Goal: Feedback & Contribution: Submit feedback/report problem

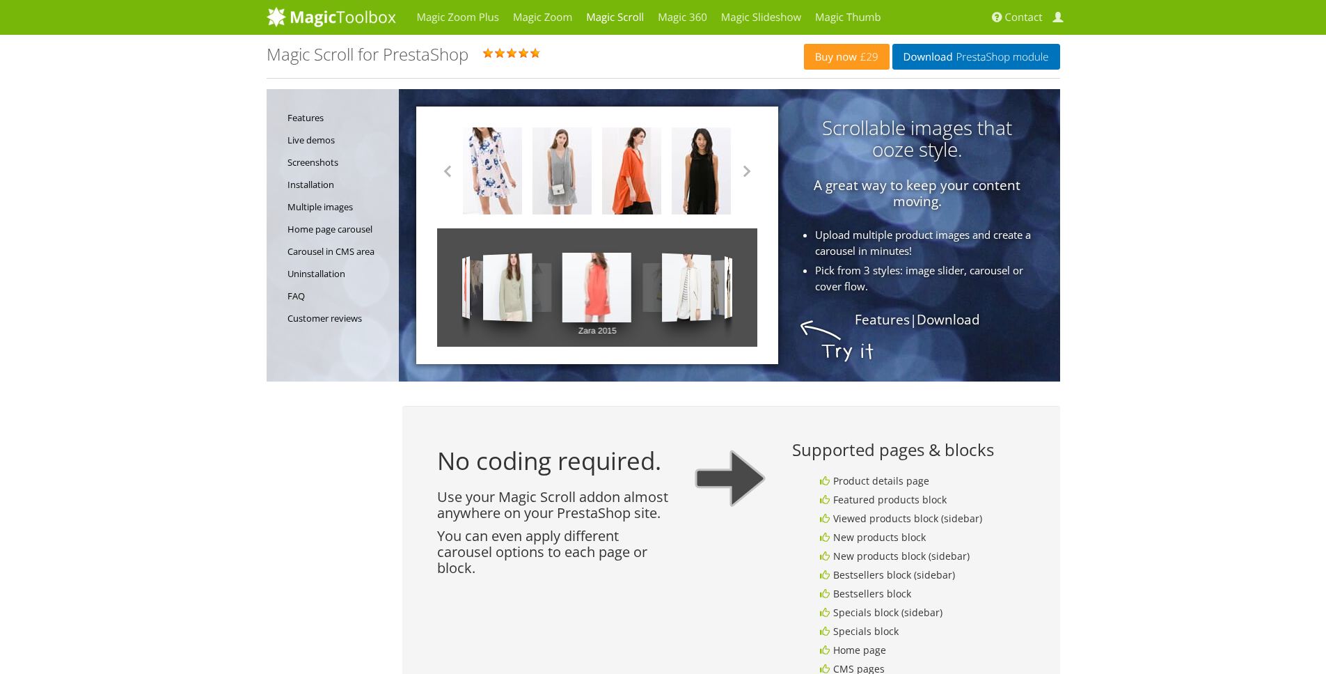
drag, startPoint x: 649, startPoint y: 290, endPoint x: 605, endPoint y: 296, distance: 44.9
click at [606, 296] on div "Zara 2015 Zara 2015 Zara 2015 Zara 2015 Zara 2015 Zara 2015 Zara 2015 Zara 2015…" at bounding box center [597, 287] width 320 height 118
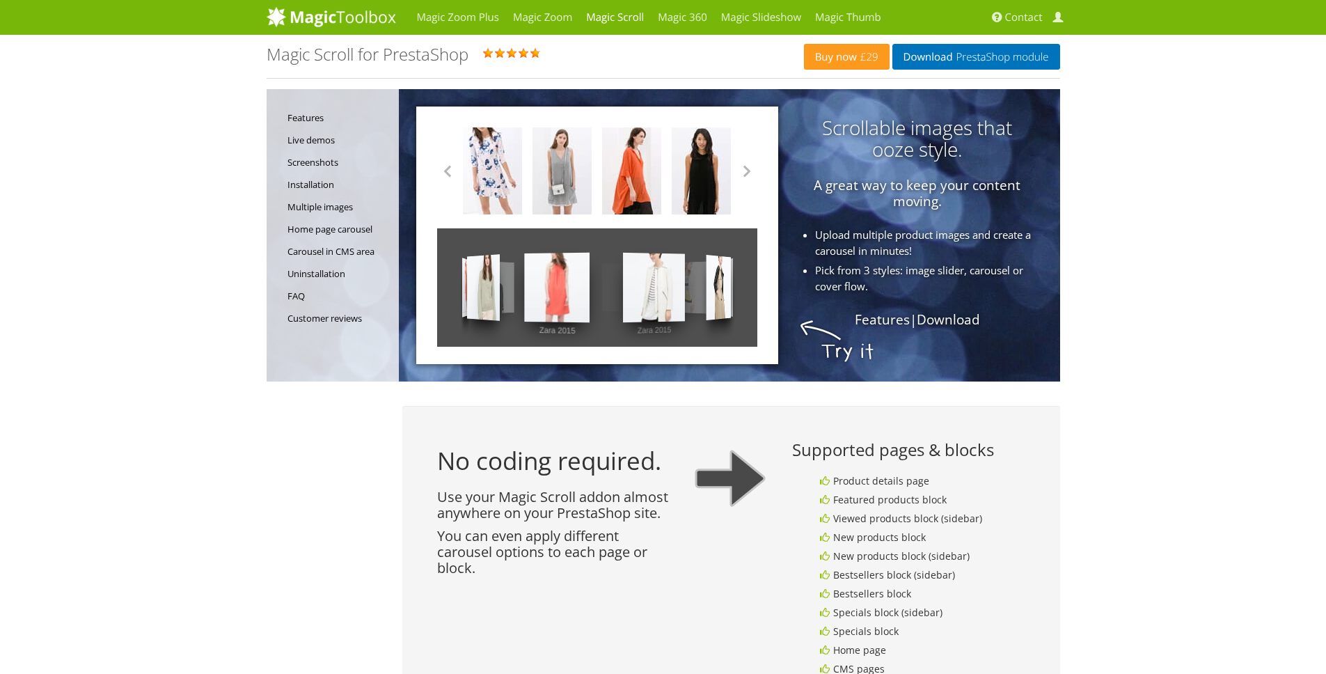
drag, startPoint x: 528, startPoint y: 306, endPoint x: 427, endPoint y: 308, distance: 101.0
click at [431, 308] on div "Zara 2014 Zara 2014 Zara 2014 Zara 2014 Zara 2014 Zara 2014 Zara 2014 Zara 2014…" at bounding box center [597, 236] width 362 height 258
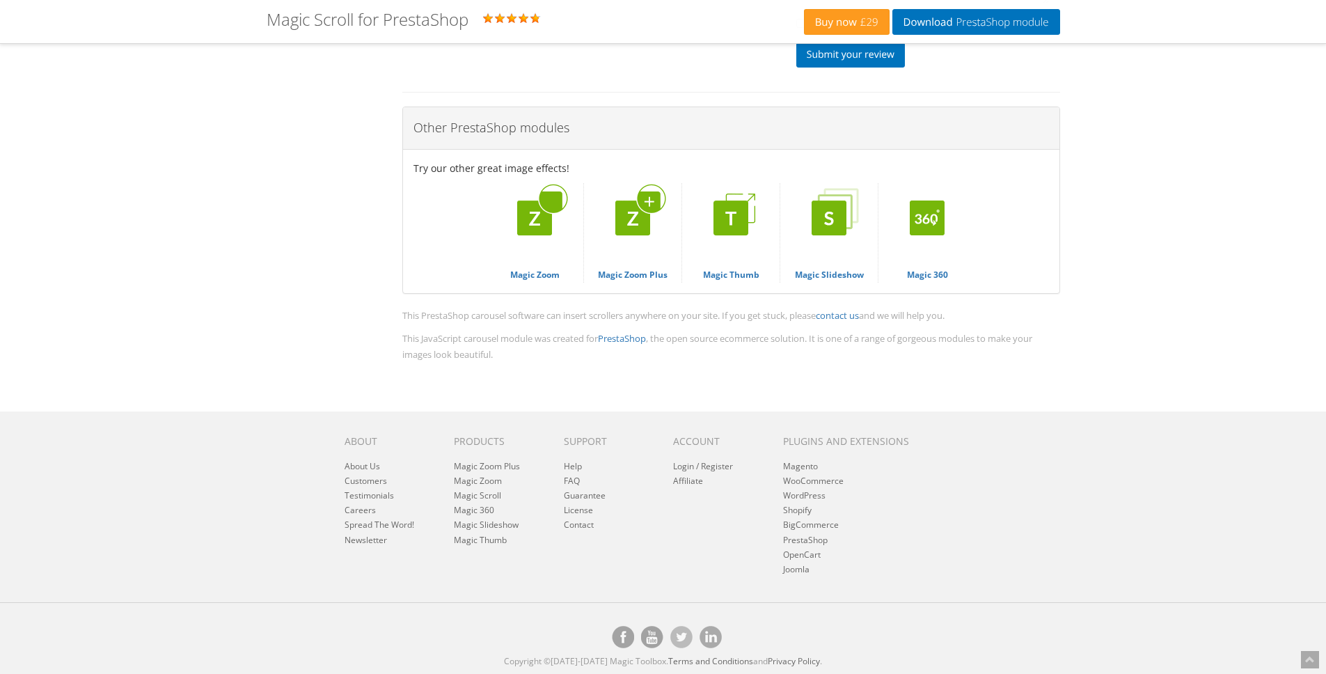
scroll to position [5553, 0]
click at [550, 233] on img at bounding box center [534, 218] width 90 height 90
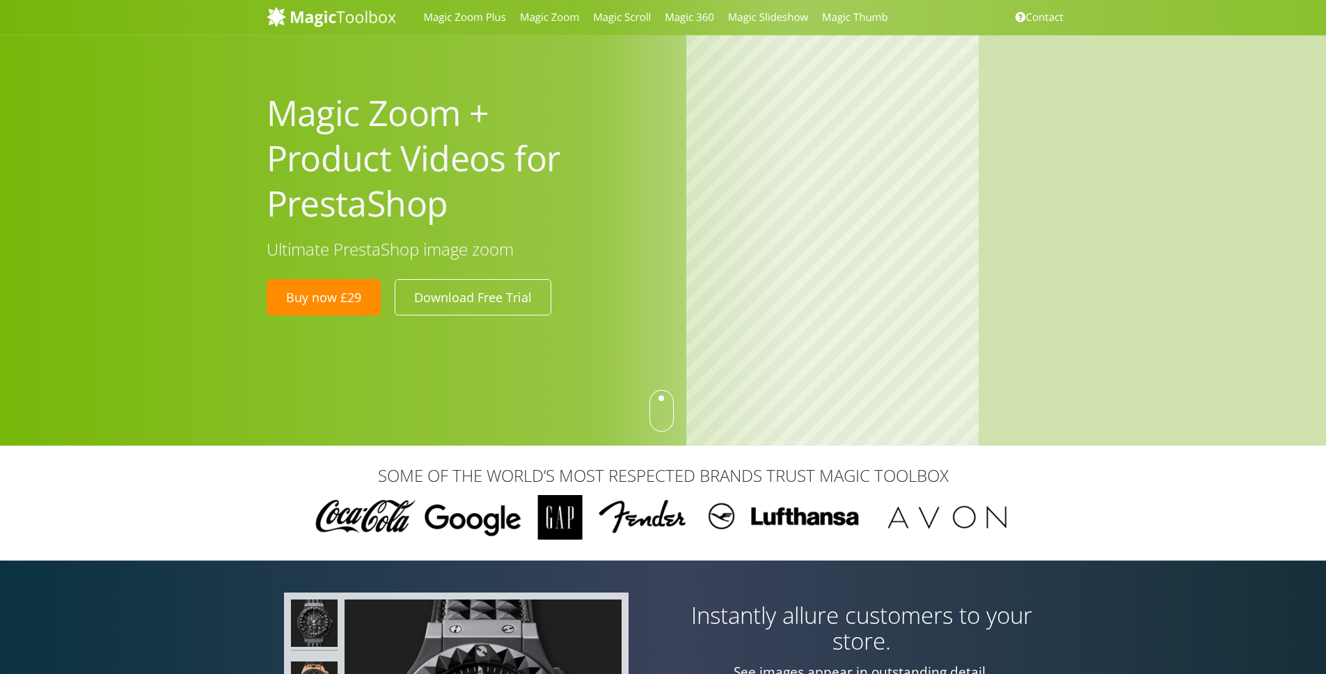
click at [663, 418] on div at bounding box center [661, 411] width 24 height 42
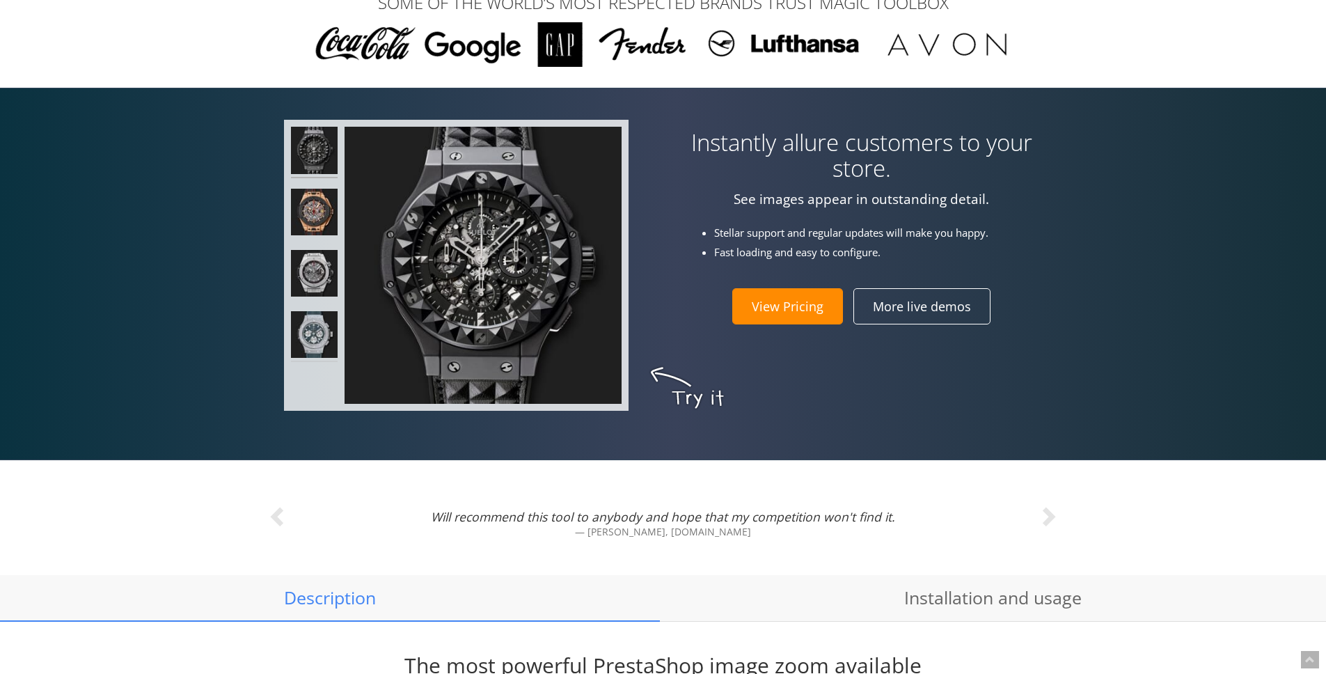
click at [306, 318] on img at bounding box center [314, 336] width 47 height 51
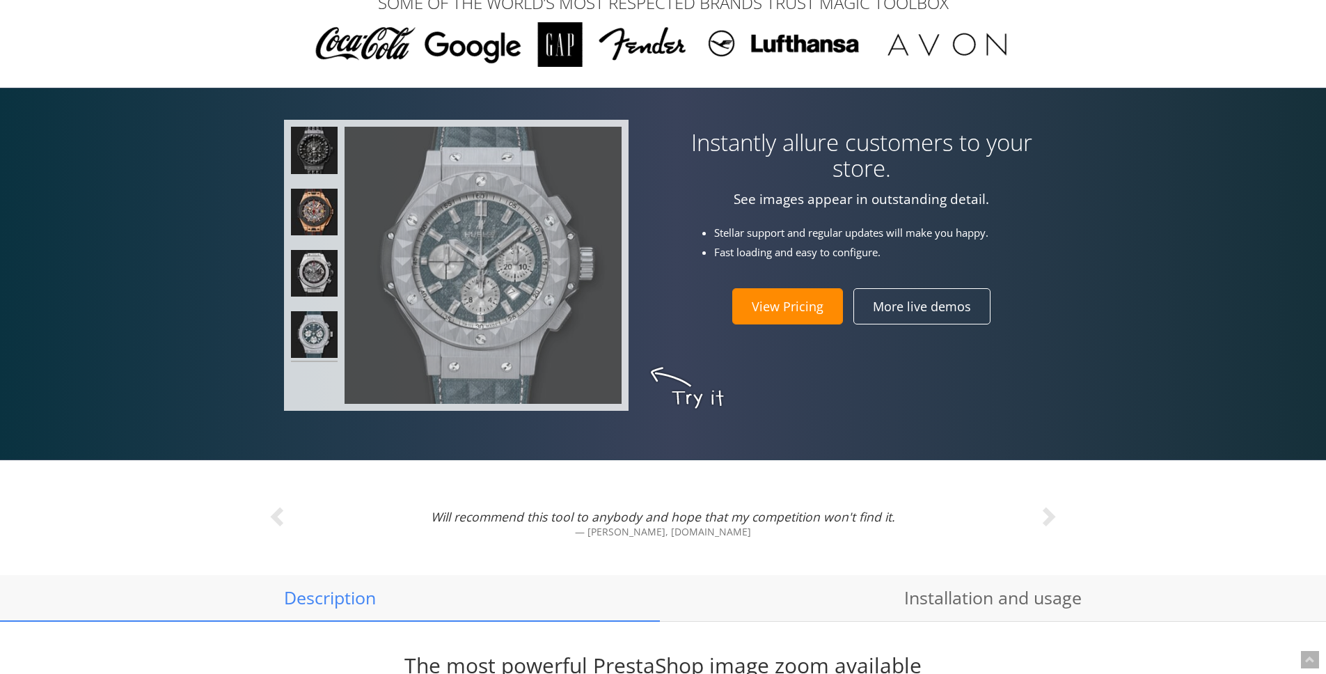
click at [313, 362] on td at bounding box center [314, 265] width 47 height 277
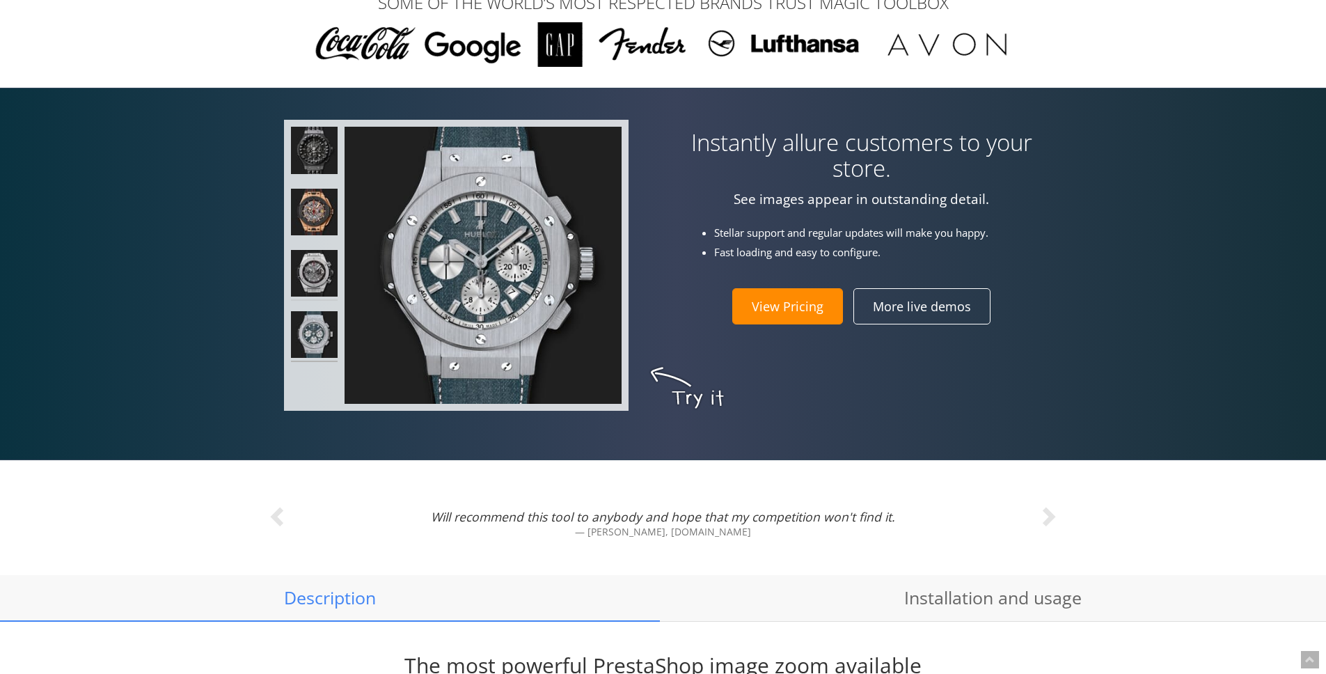
drag, startPoint x: 316, startPoint y: 253, endPoint x: 307, endPoint y: 174, distance: 79.2
click at [316, 252] on img at bounding box center [314, 275] width 47 height 51
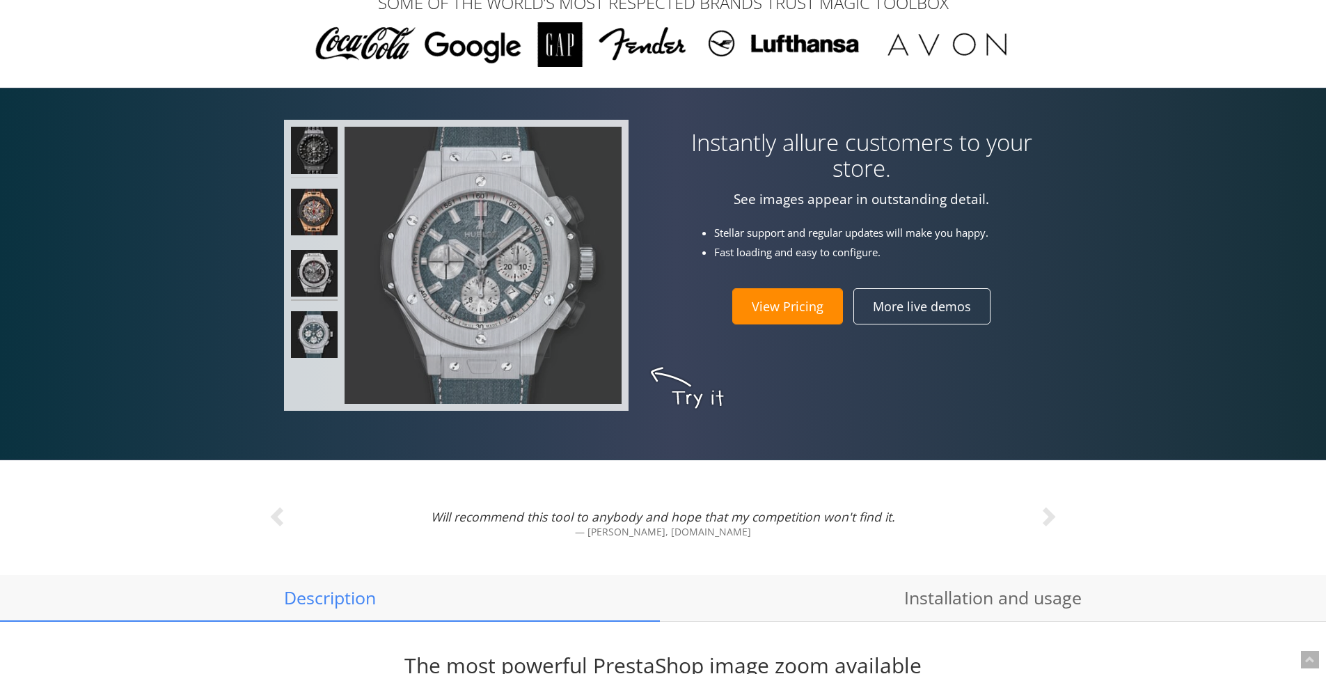
click at [306, 170] on img at bounding box center [314, 152] width 47 height 51
click at [313, 131] on img at bounding box center [314, 152] width 47 height 51
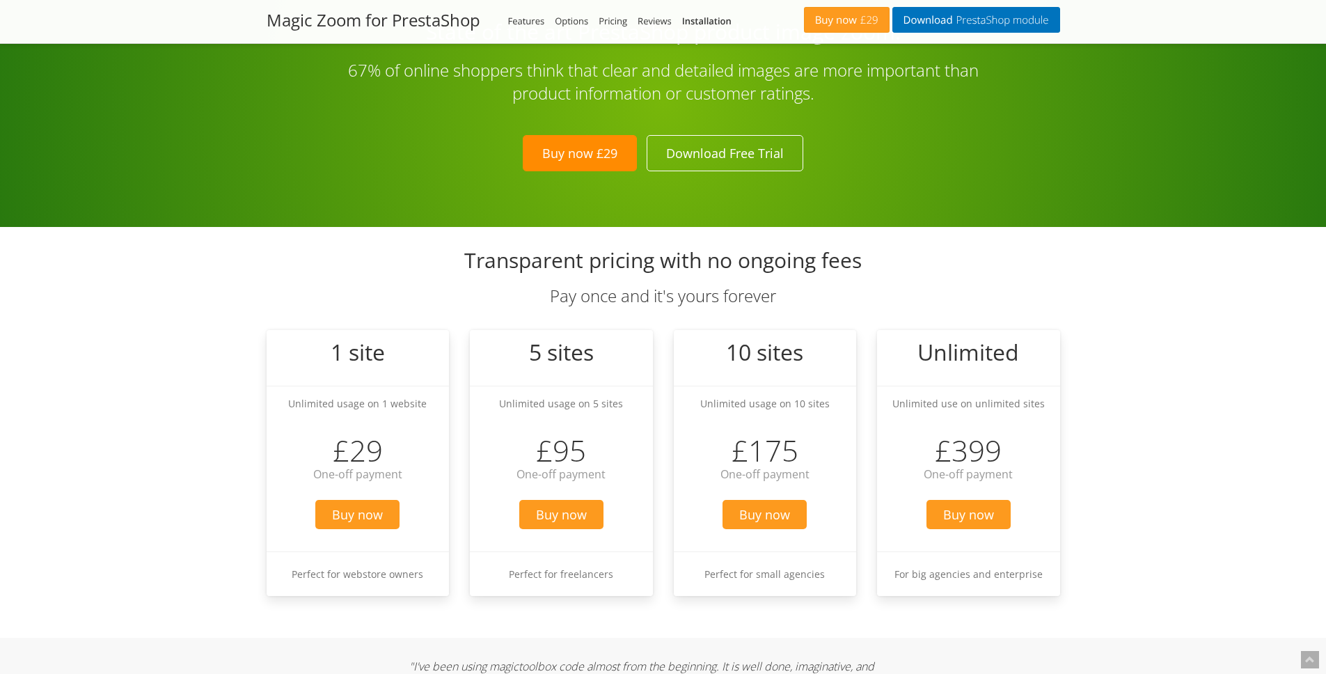
scroll to position [2775, 0]
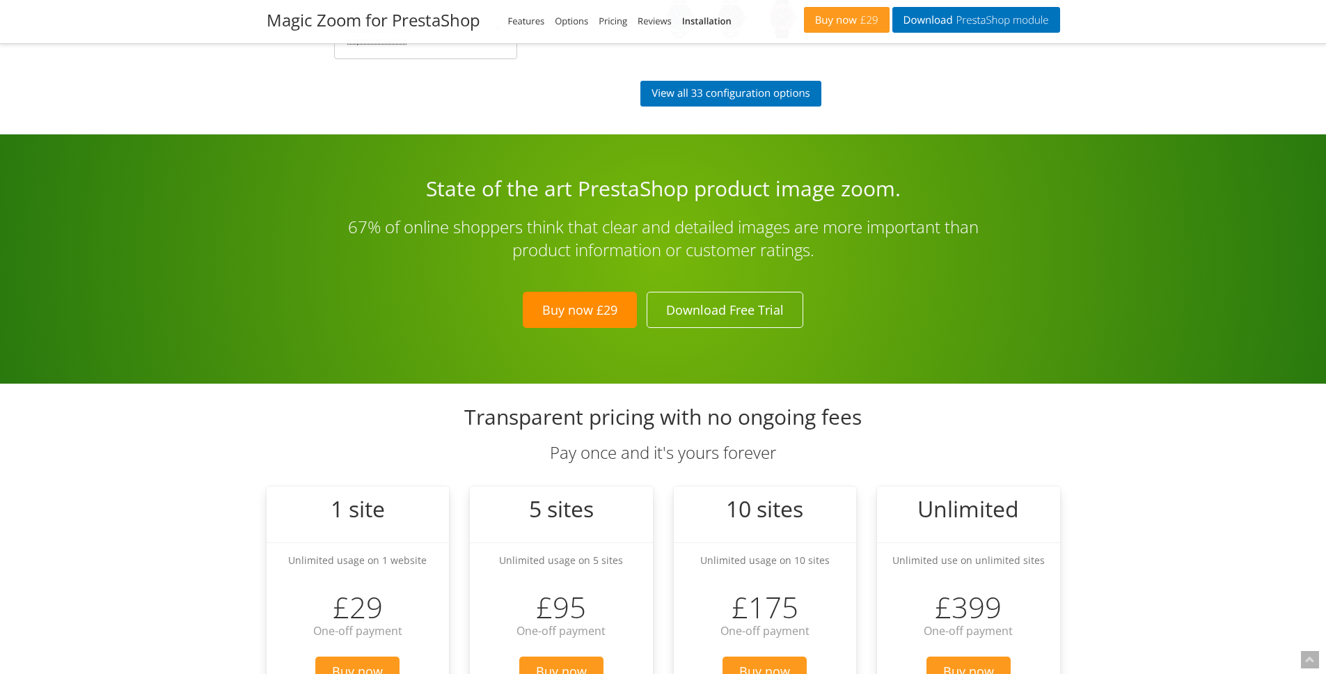
drag, startPoint x: 771, startPoint y: 321, endPoint x: 434, endPoint y: 368, distance: 340.1
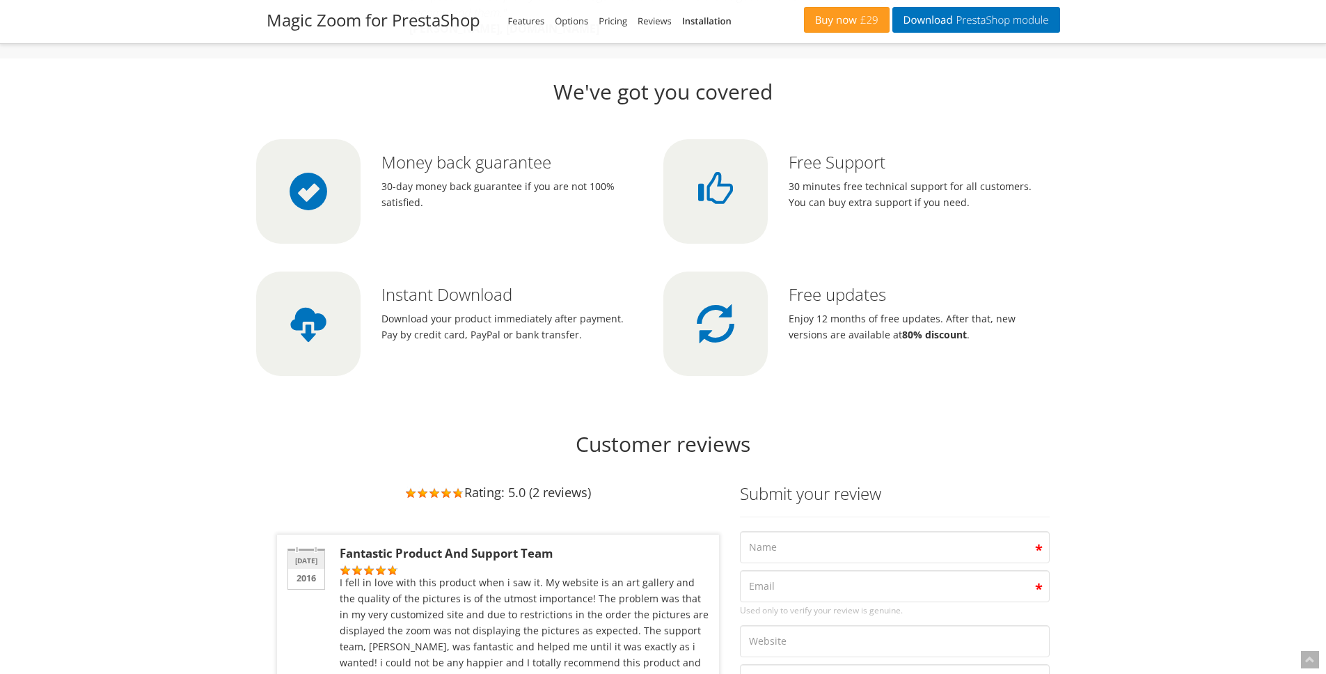
scroll to position [3489, 0]
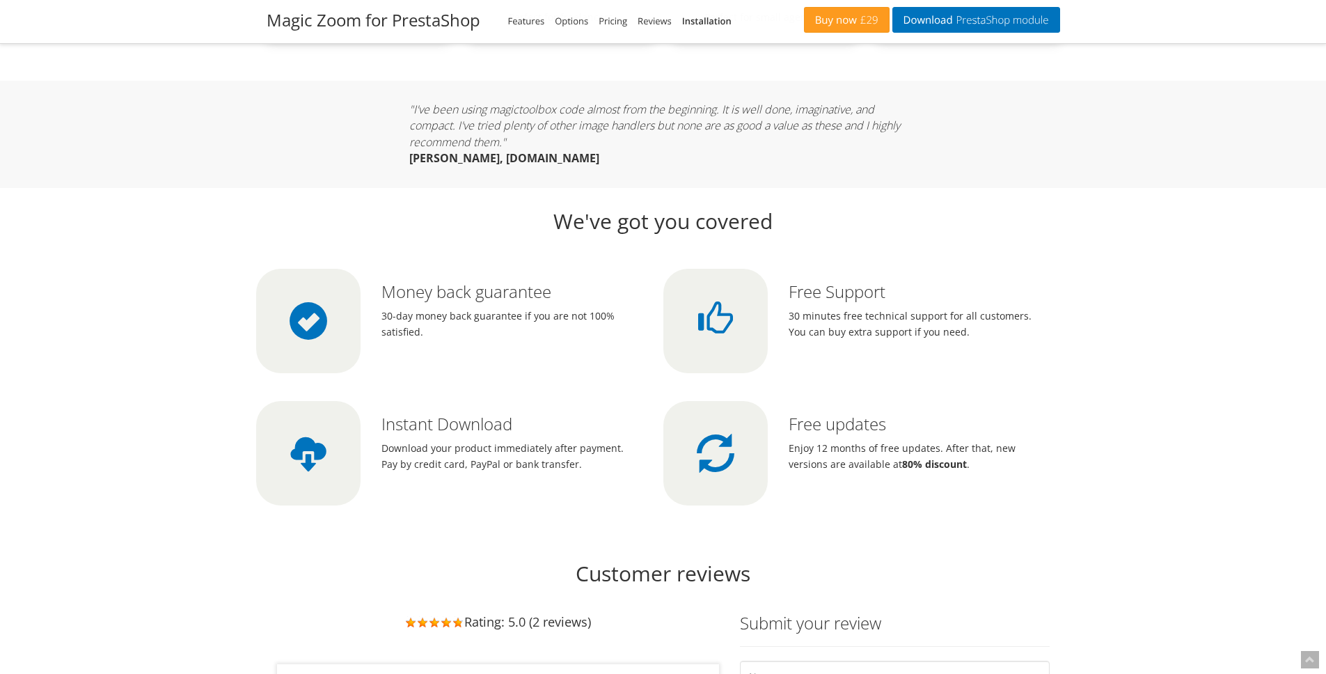
select select "off"
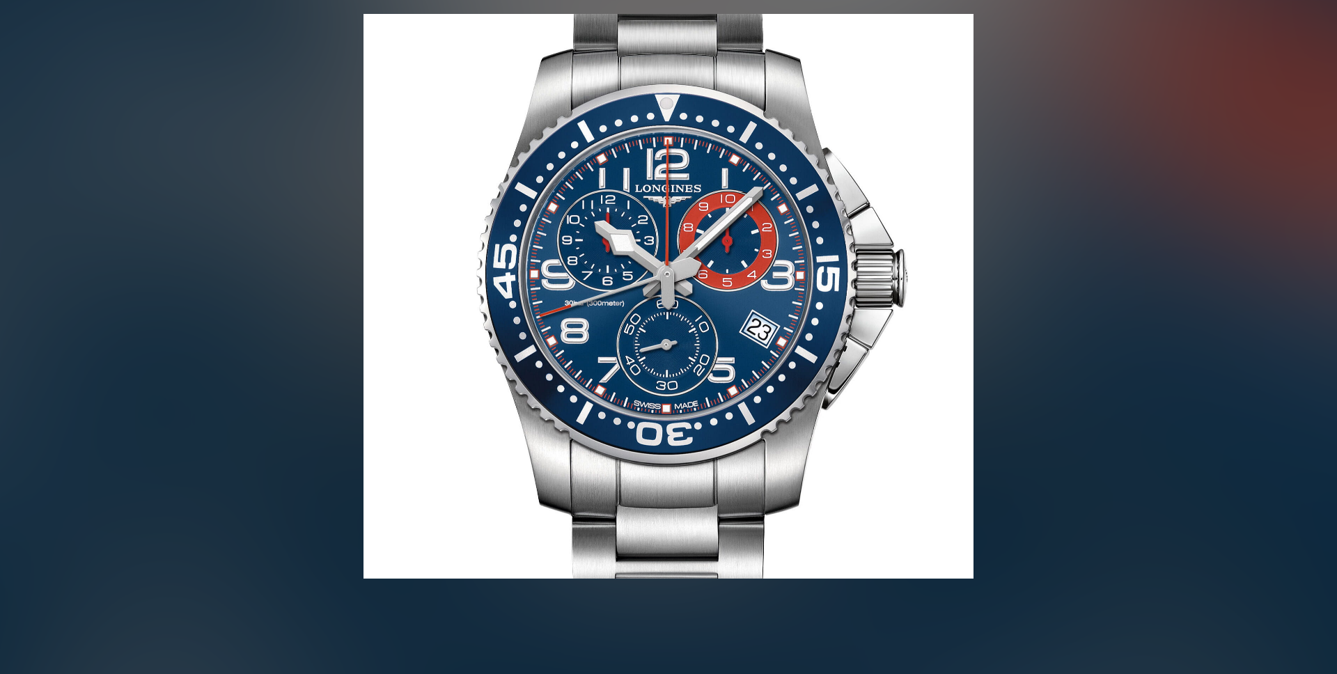
click at [360, 319] on figure "Click to expand" at bounding box center [668, 296] width 1337 height 565
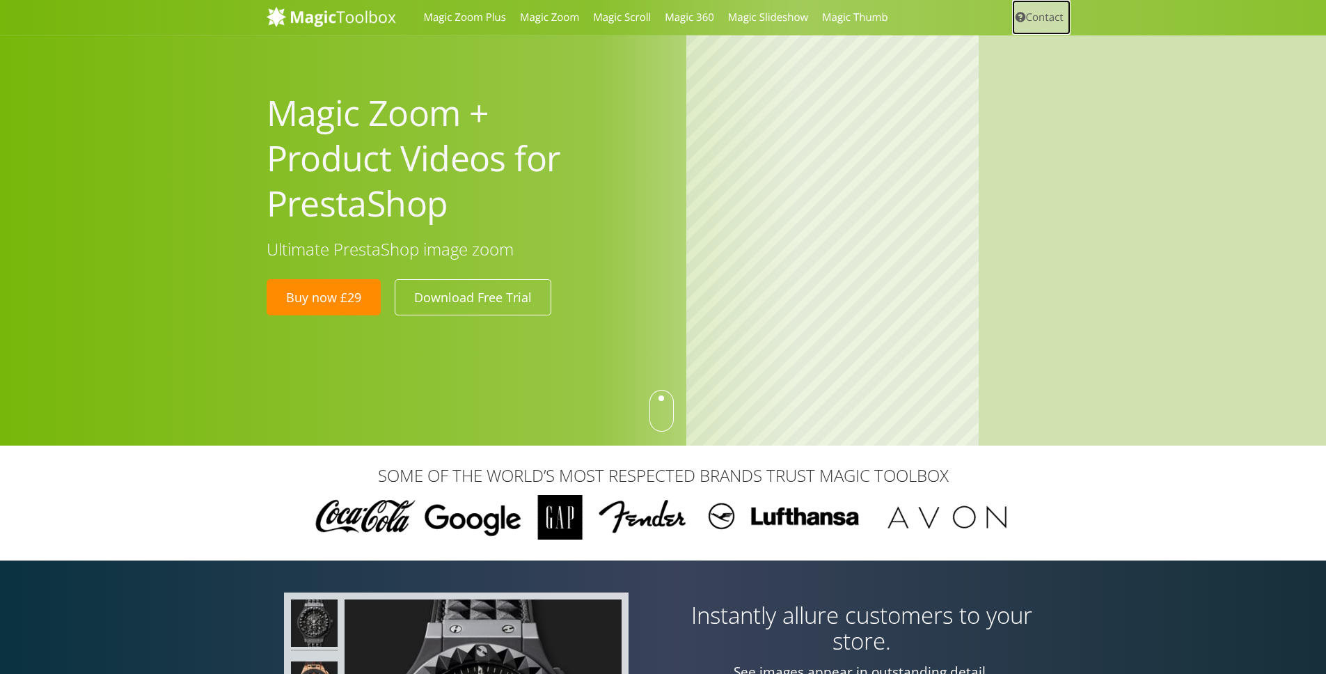
click at [1055, 25] on link "Contact" at bounding box center [1041, 17] width 58 height 35
drag, startPoint x: 661, startPoint y: 411, endPoint x: 665, endPoint y: 421, distance: 11.2
click at [665, 421] on div at bounding box center [661, 411] width 24 height 42
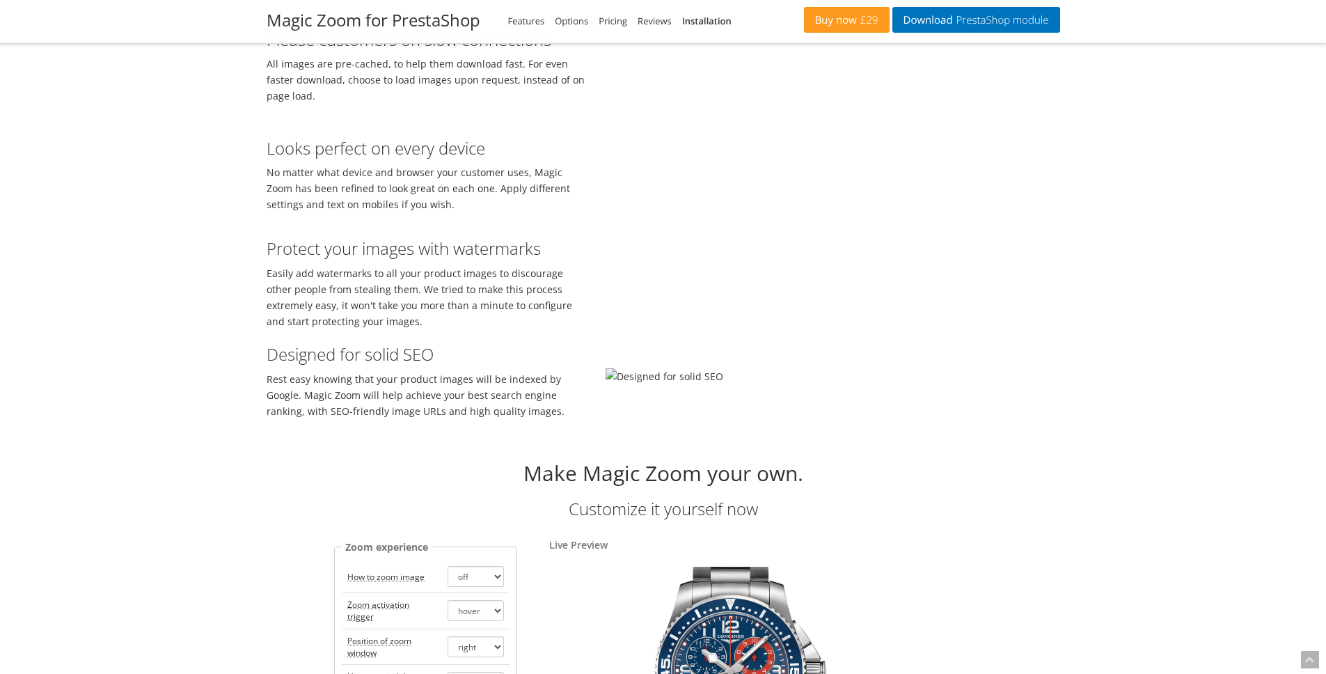
scroll to position [1967, 0]
drag, startPoint x: 764, startPoint y: 430, endPoint x: 757, endPoint y: 486, distance: 56.1
click at [743, 109] on video at bounding box center [710, 56] width 209 height 104
click at [814, 109] on video at bounding box center [710, 56] width 209 height 104
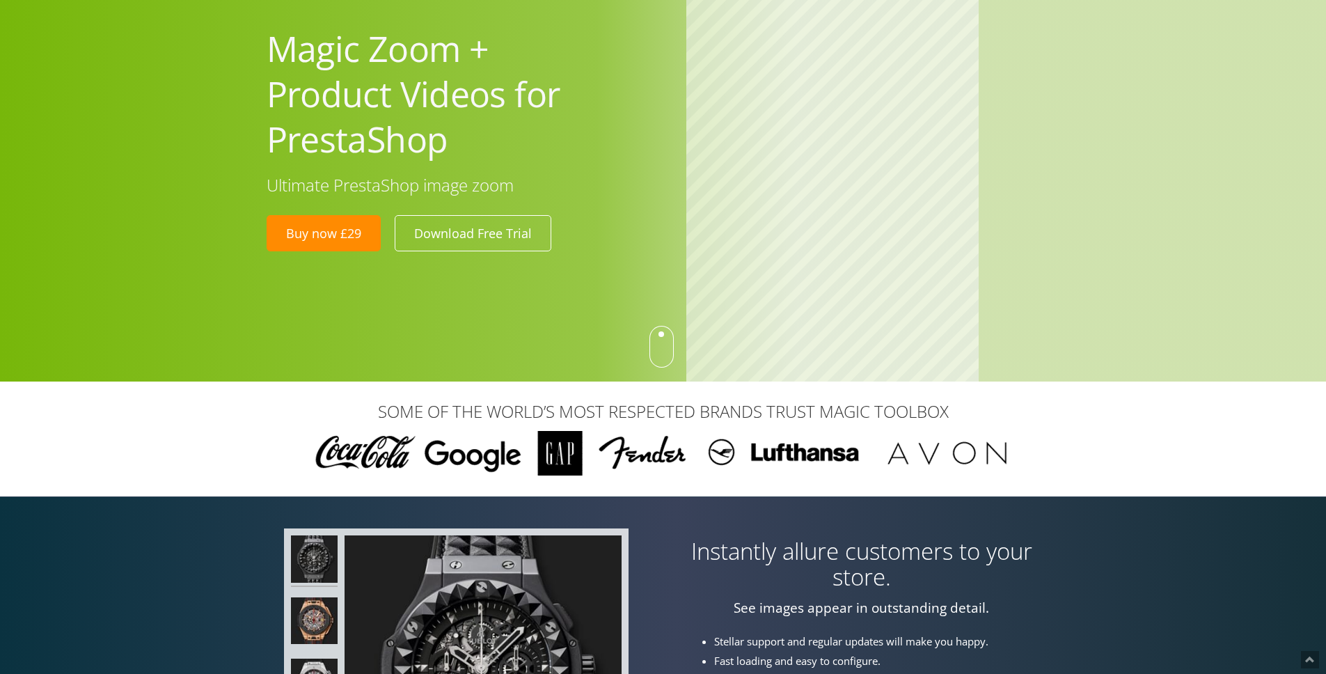
scroll to position [0, 0]
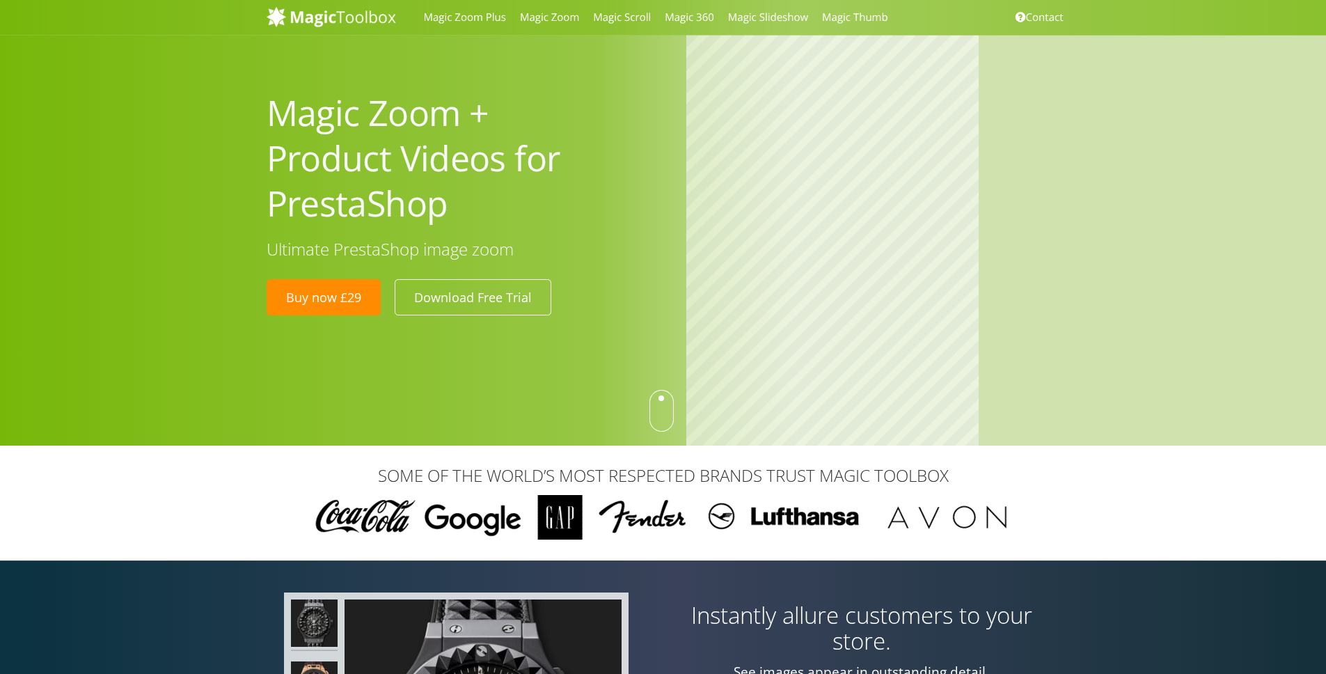
drag, startPoint x: 271, startPoint y: 115, endPoint x: 495, endPoint y: 207, distance: 241.9
click at [495, 207] on h1 "Magic Zoom + Product Videos for PrestaShop" at bounding box center [426, 158] width 319 height 136
click at [862, 23] on link "Magic Thumb" at bounding box center [855, 17] width 80 height 35
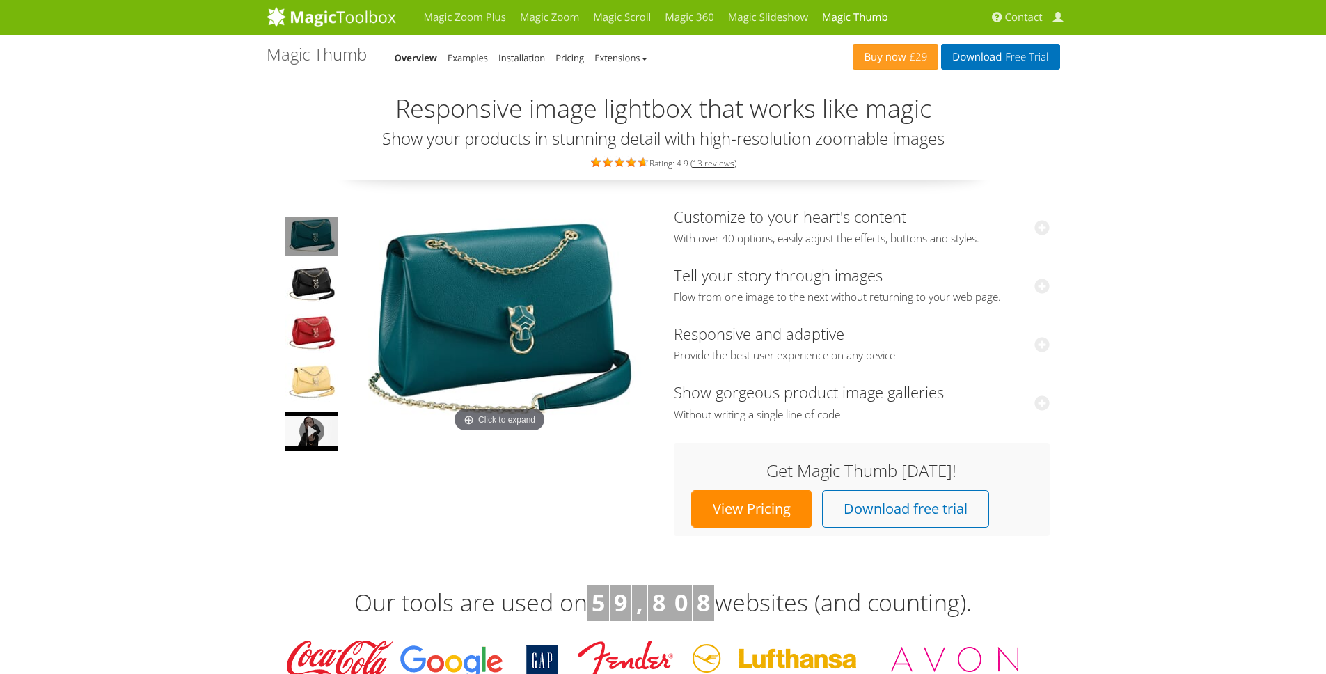
click at [354, 249] on img at bounding box center [500, 322] width 306 height 228
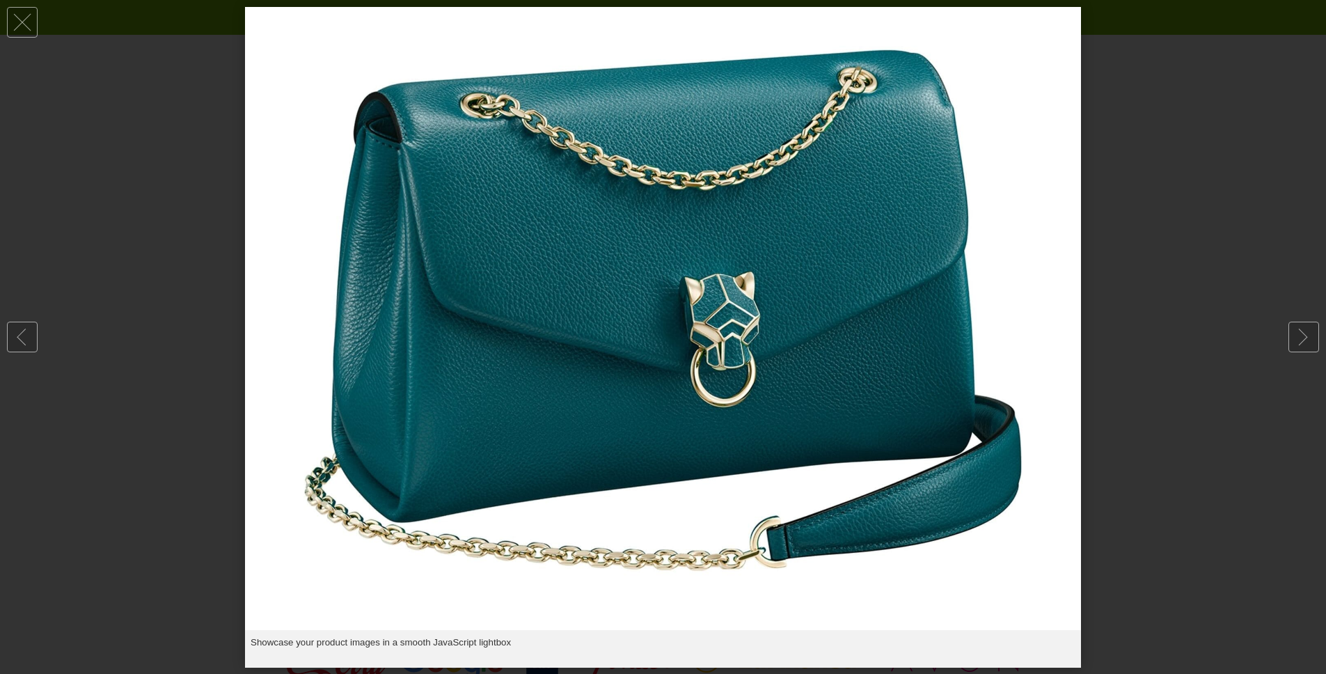
click at [1285, 327] on div at bounding box center [663, 337] width 1326 height 674
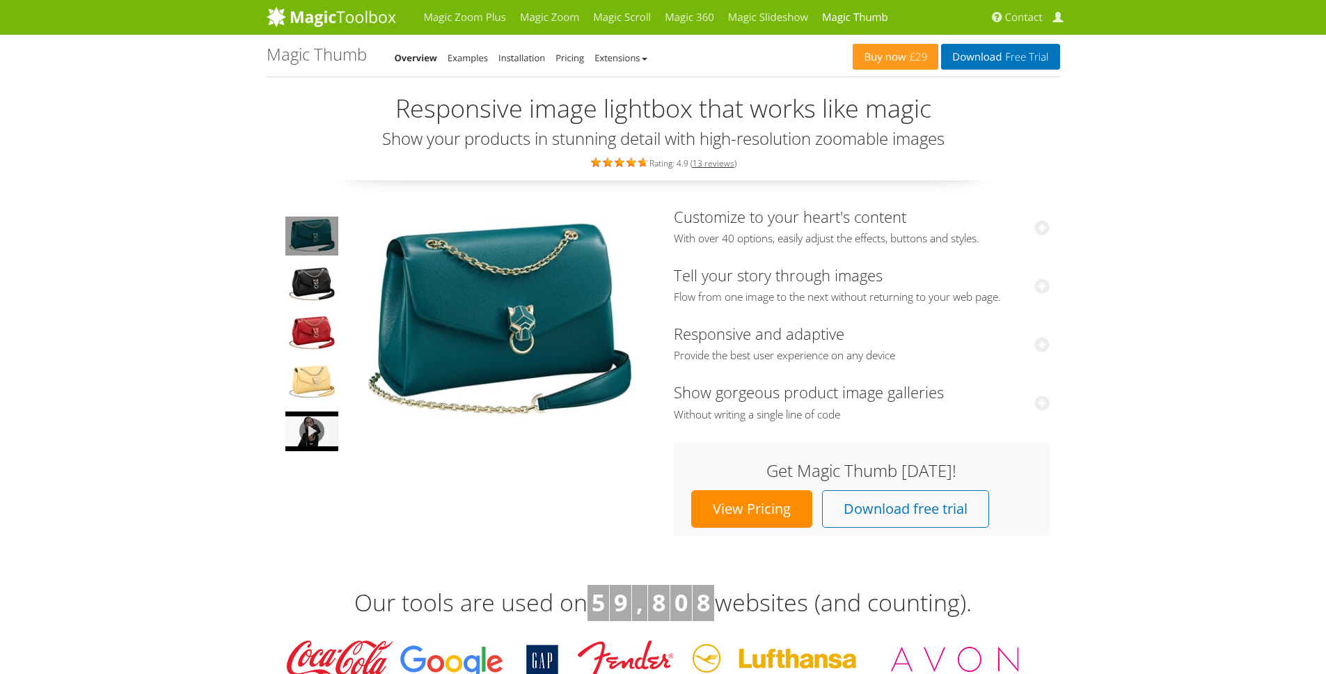
click at [514, 261] on img at bounding box center [500, 322] width 306 height 228
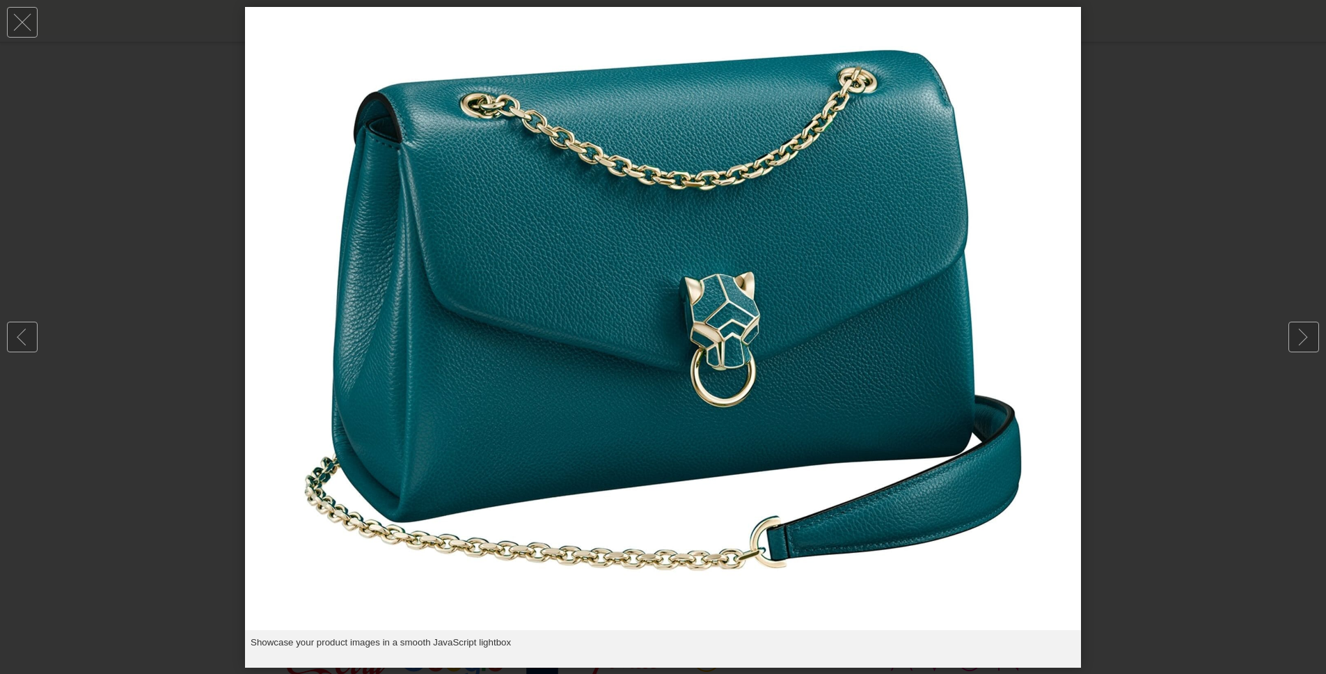
scroll to position [646, 0]
click at [1305, 341] on link at bounding box center [1304, 337] width 31 height 31
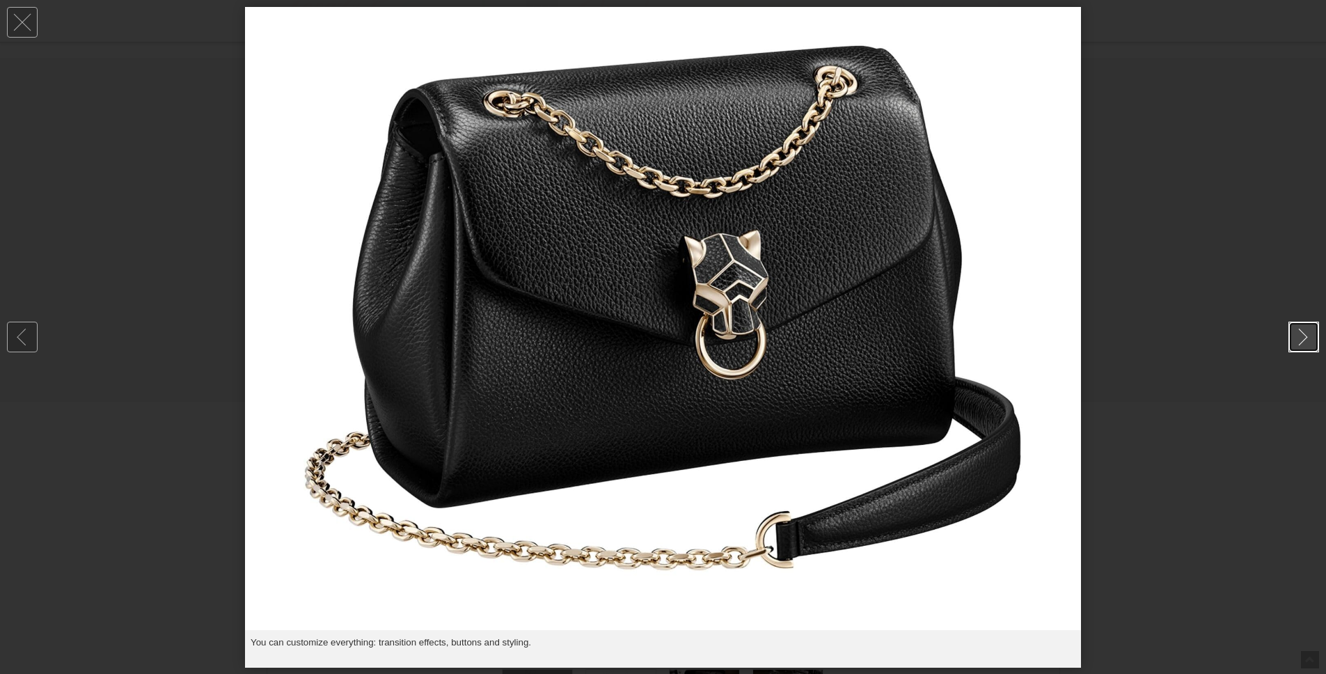
click at [1305, 341] on link at bounding box center [1304, 337] width 31 height 31
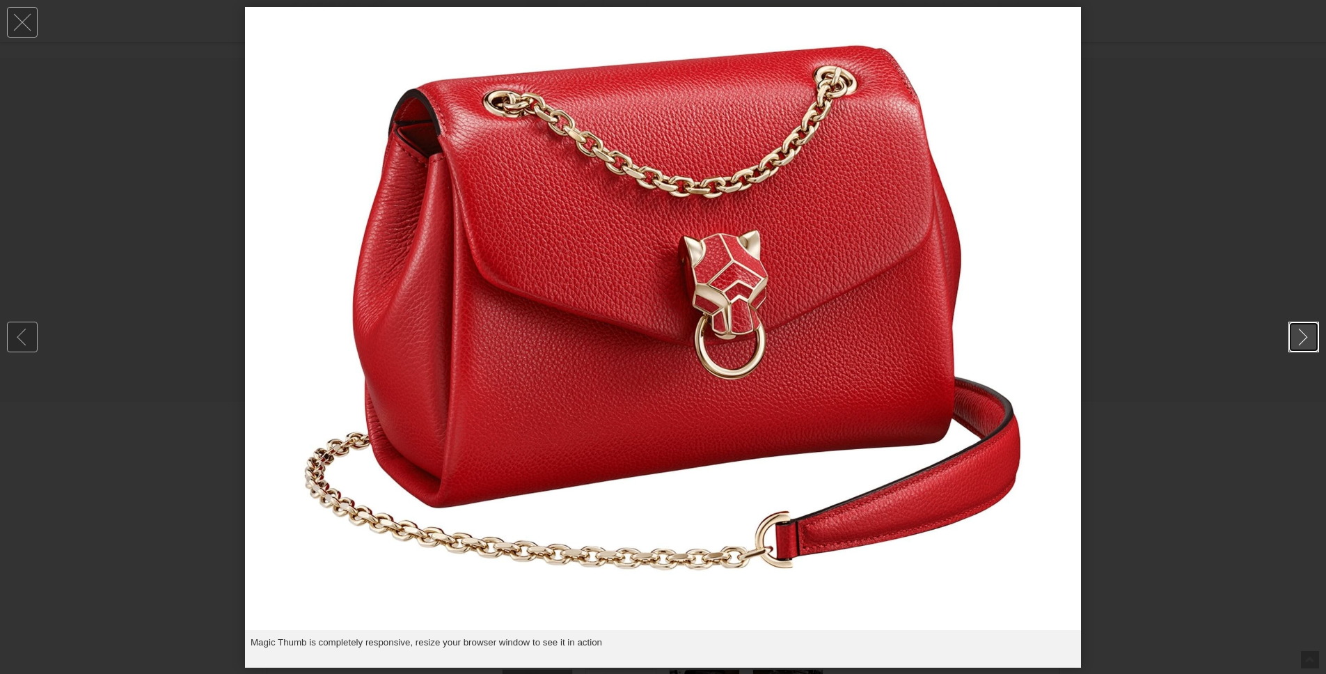
click at [1305, 341] on link at bounding box center [1304, 337] width 31 height 31
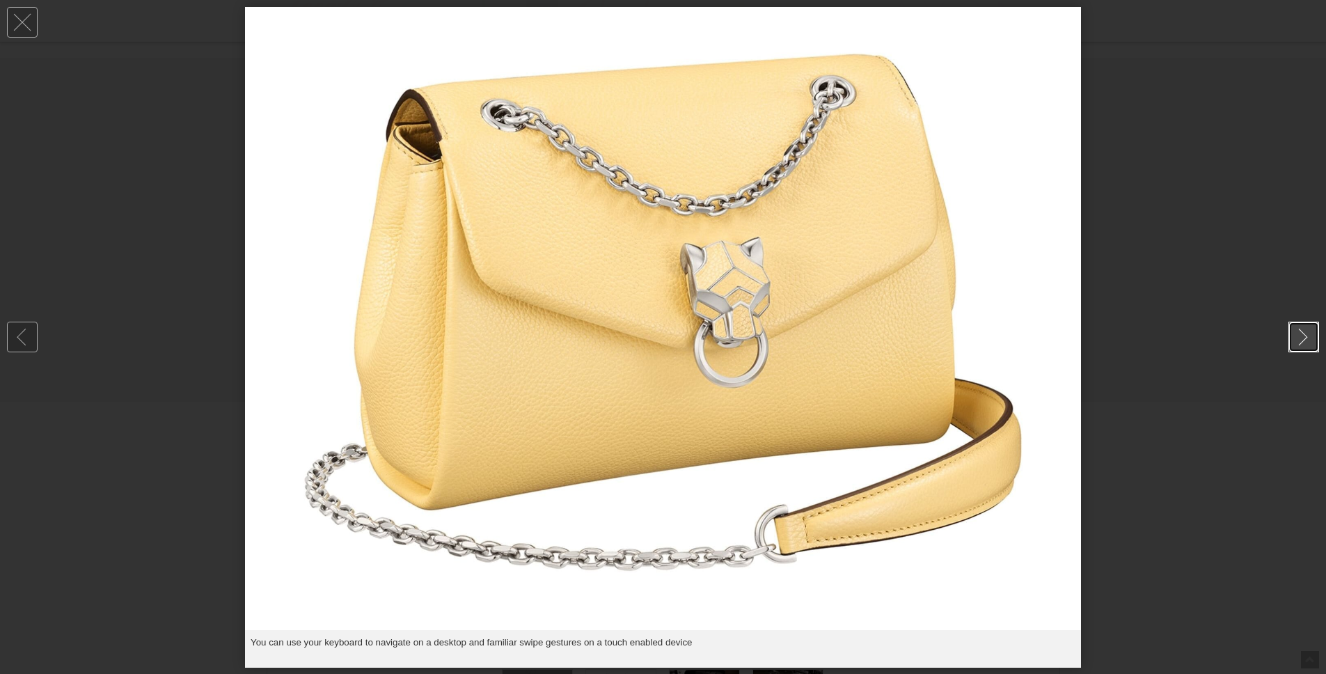
click at [1305, 341] on link at bounding box center [1304, 337] width 31 height 31
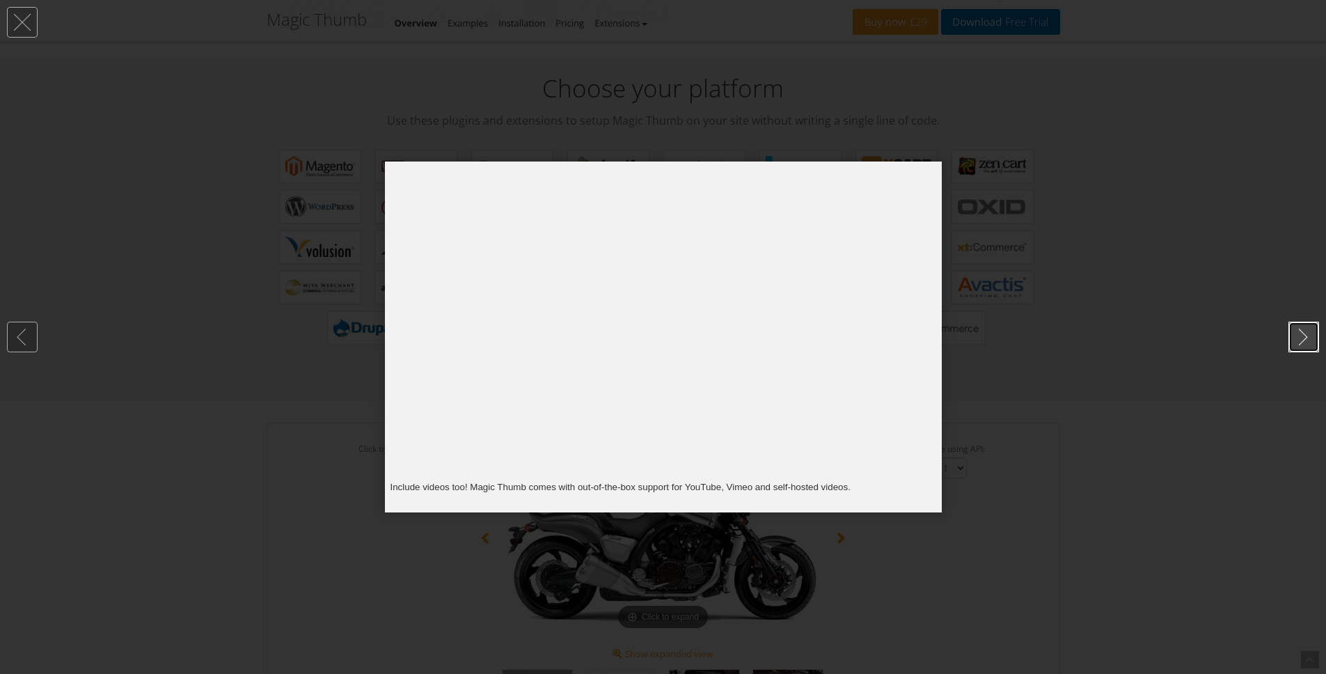
click at [1305, 341] on link at bounding box center [1304, 337] width 31 height 31
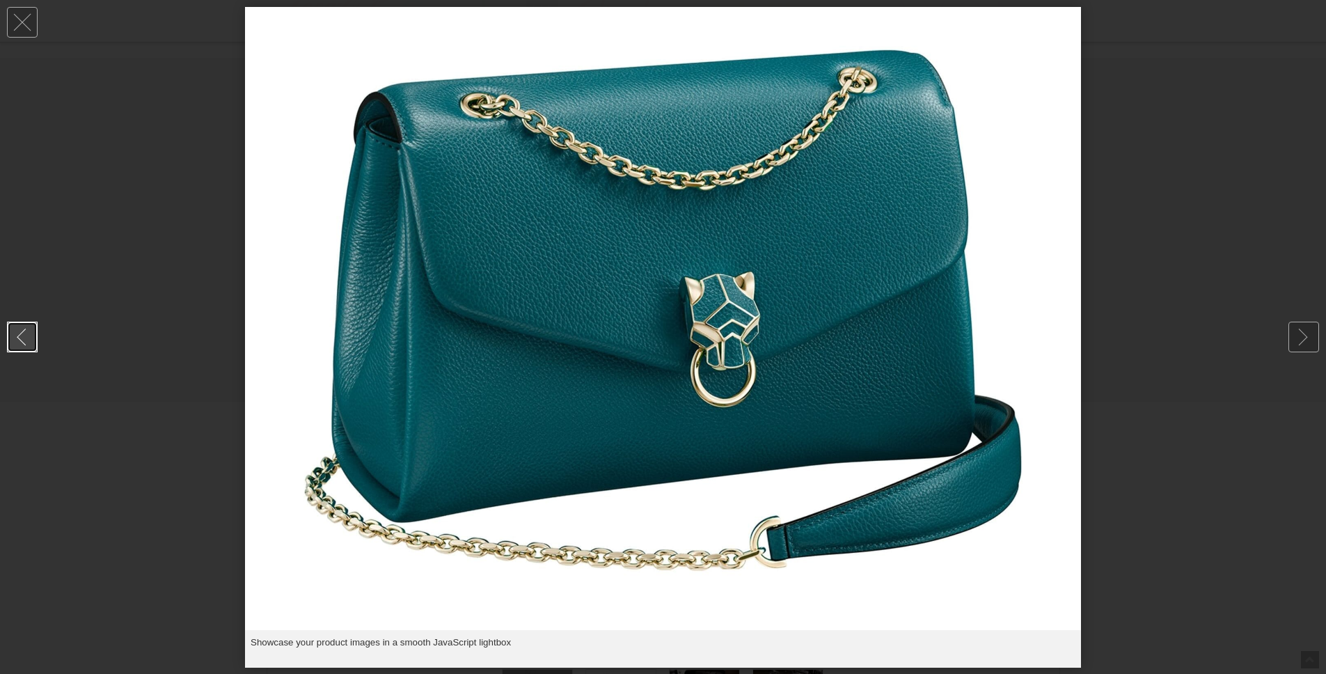
click at [28, 336] on link at bounding box center [22, 337] width 31 height 31
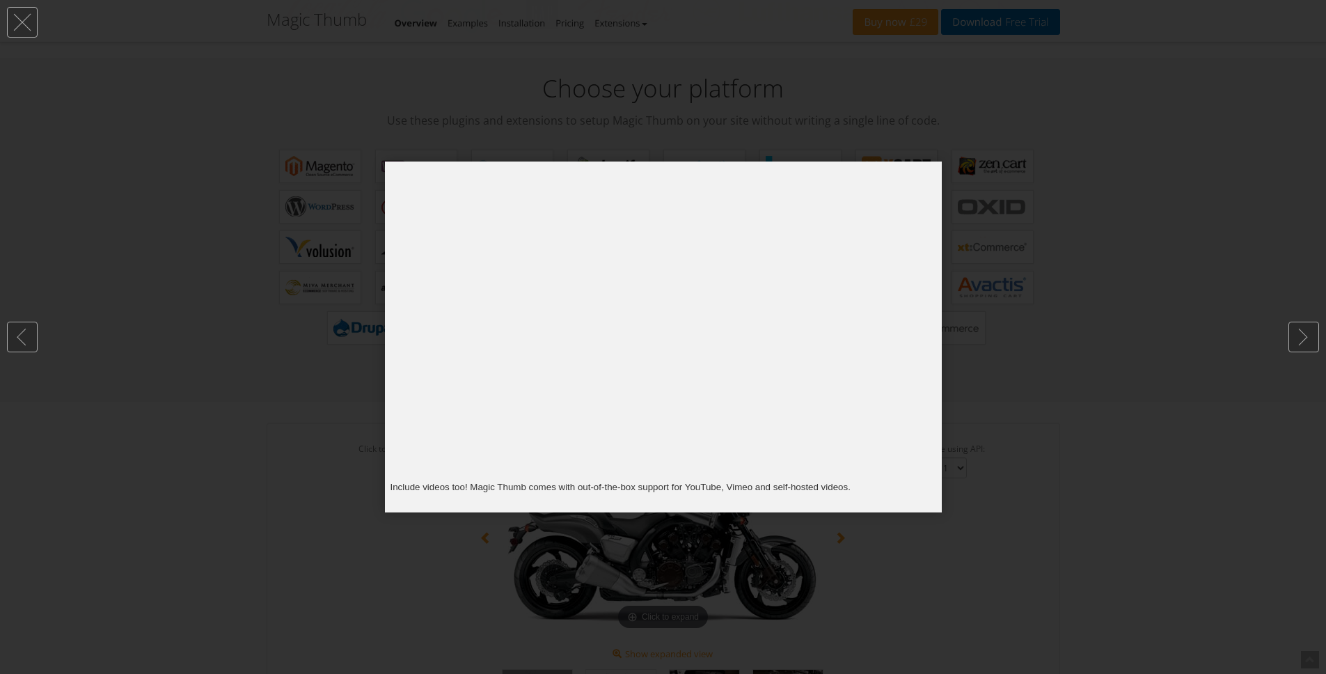
click at [82, 257] on div at bounding box center [663, 337] width 1326 height 674
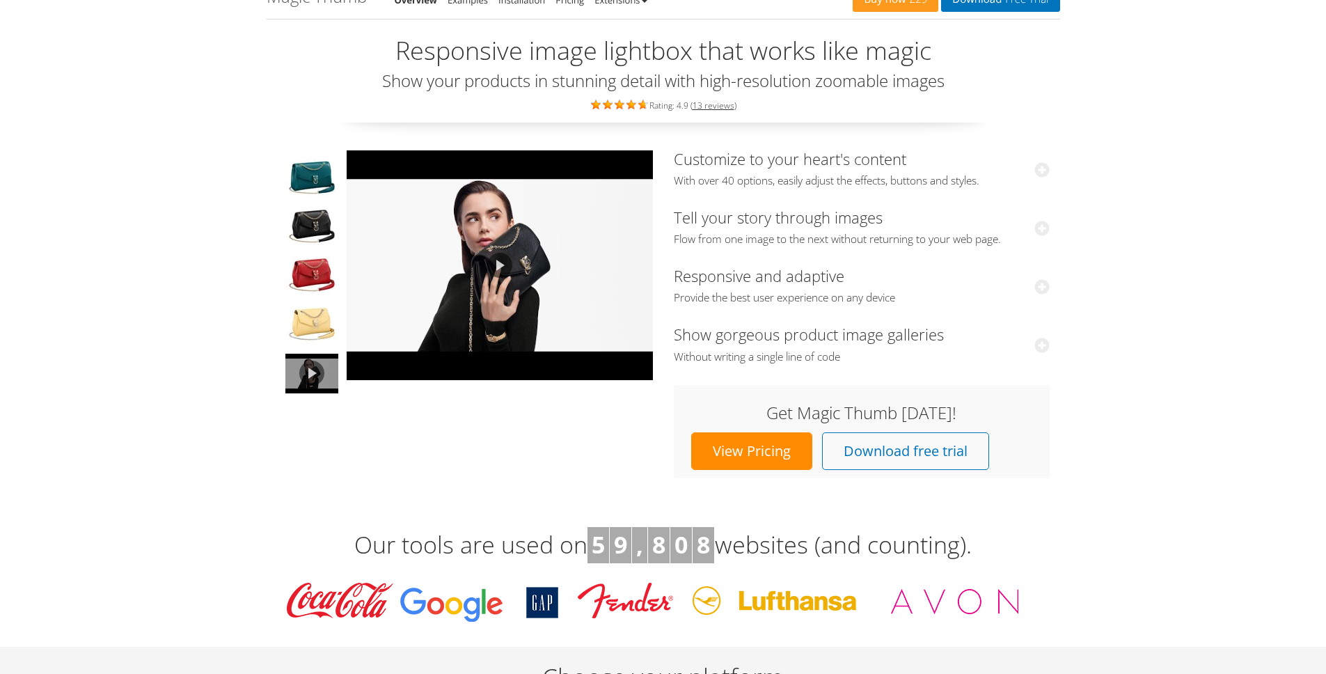
scroll to position [0, 0]
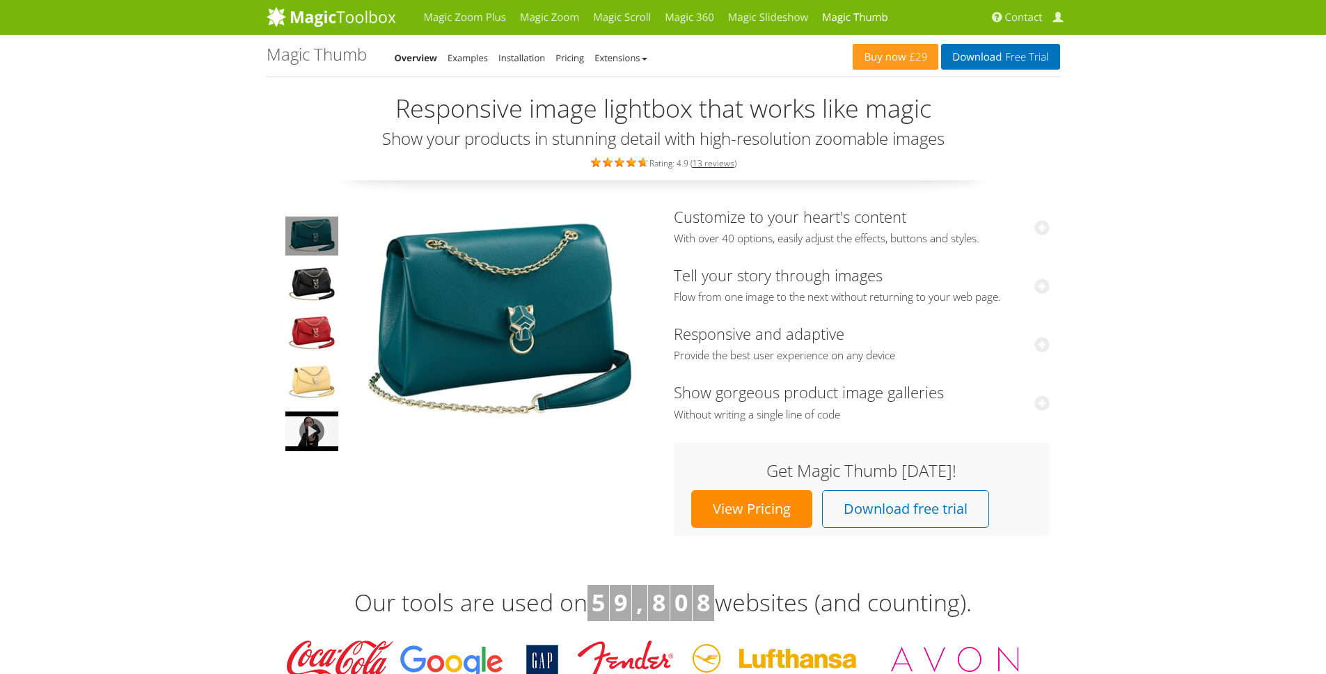
click at [313, 246] on img at bounding box center [311, 235] width 53 height 39
click at [431, 282] on img at bounding box center [500, 322] width 306 height 228
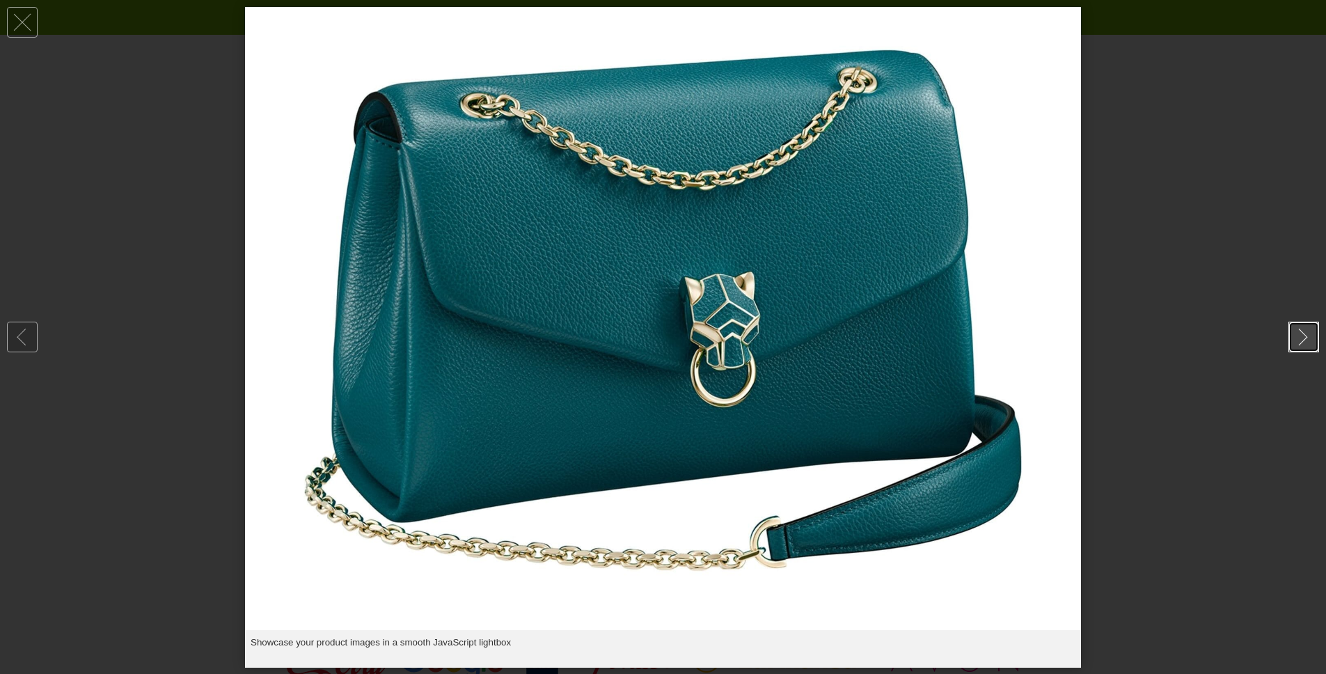
click at [1302, 344] on link at bounding box center [1304, 337] width 31 height 31
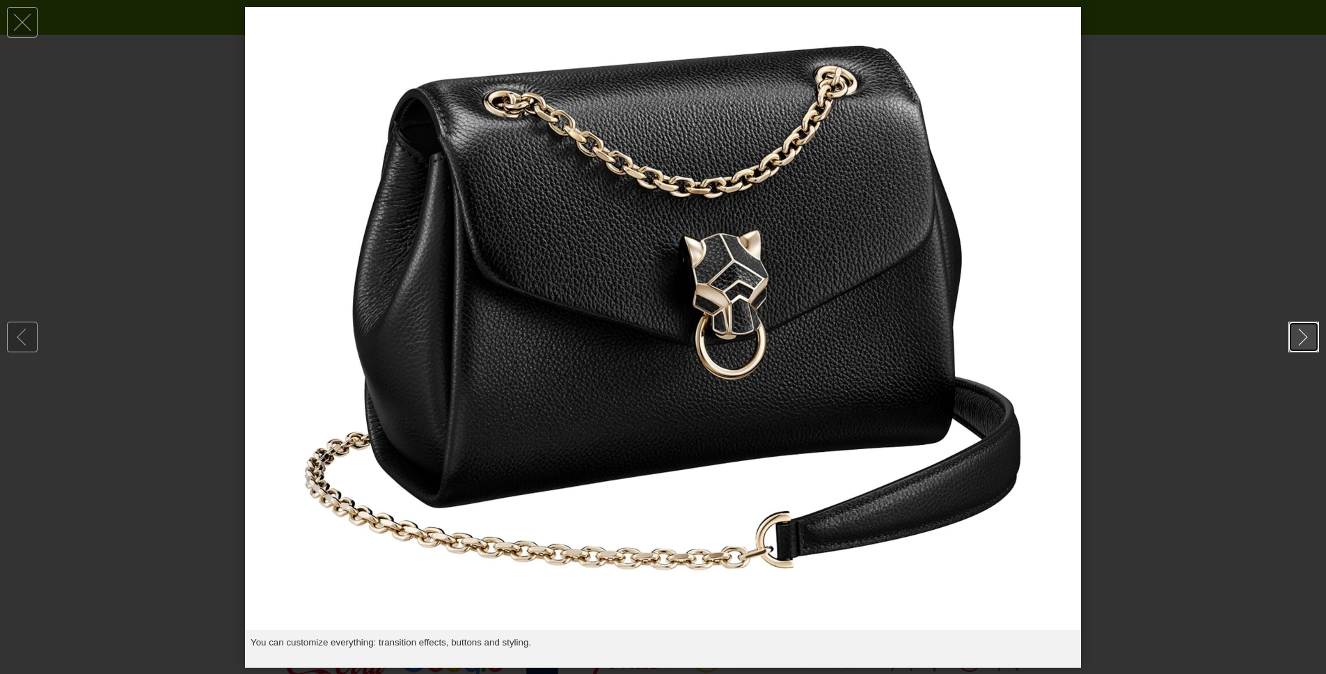
click at [1302, 344] on link at bounding box center [1304, 337] width 31 height 31
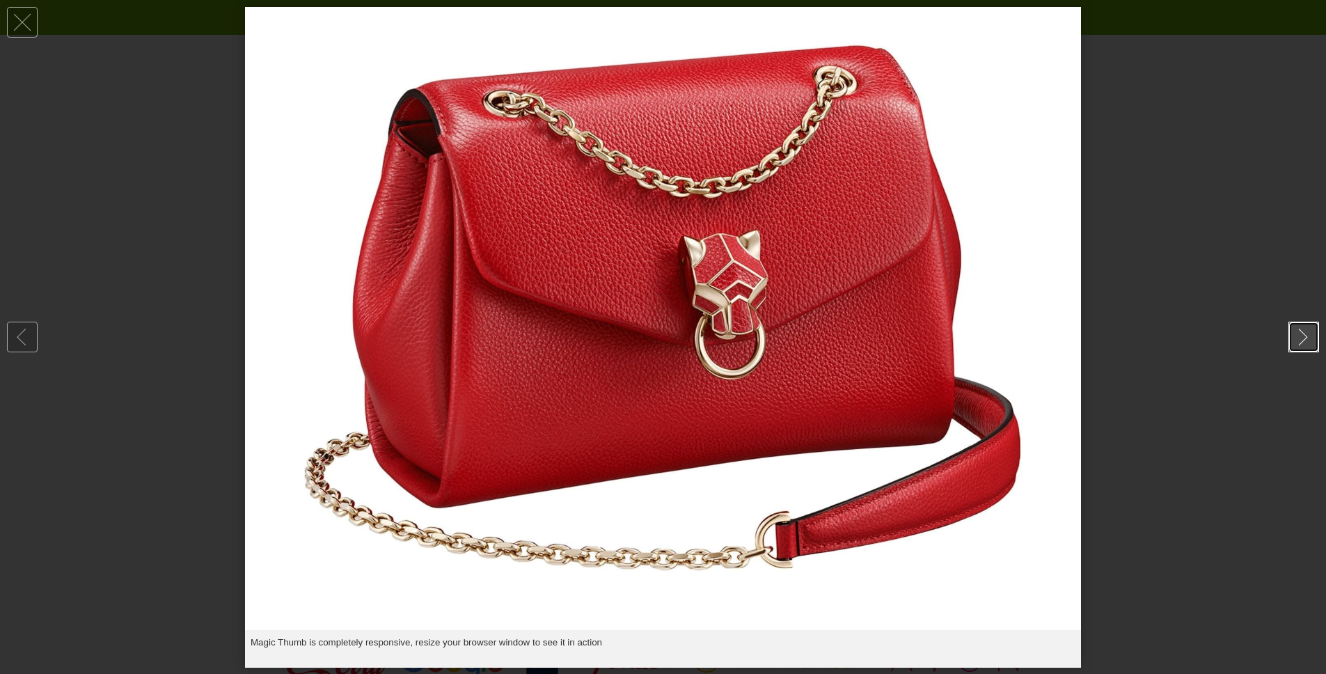
click at [1302, 344] on link at bounding box center [1304, 337] width 31 height 31
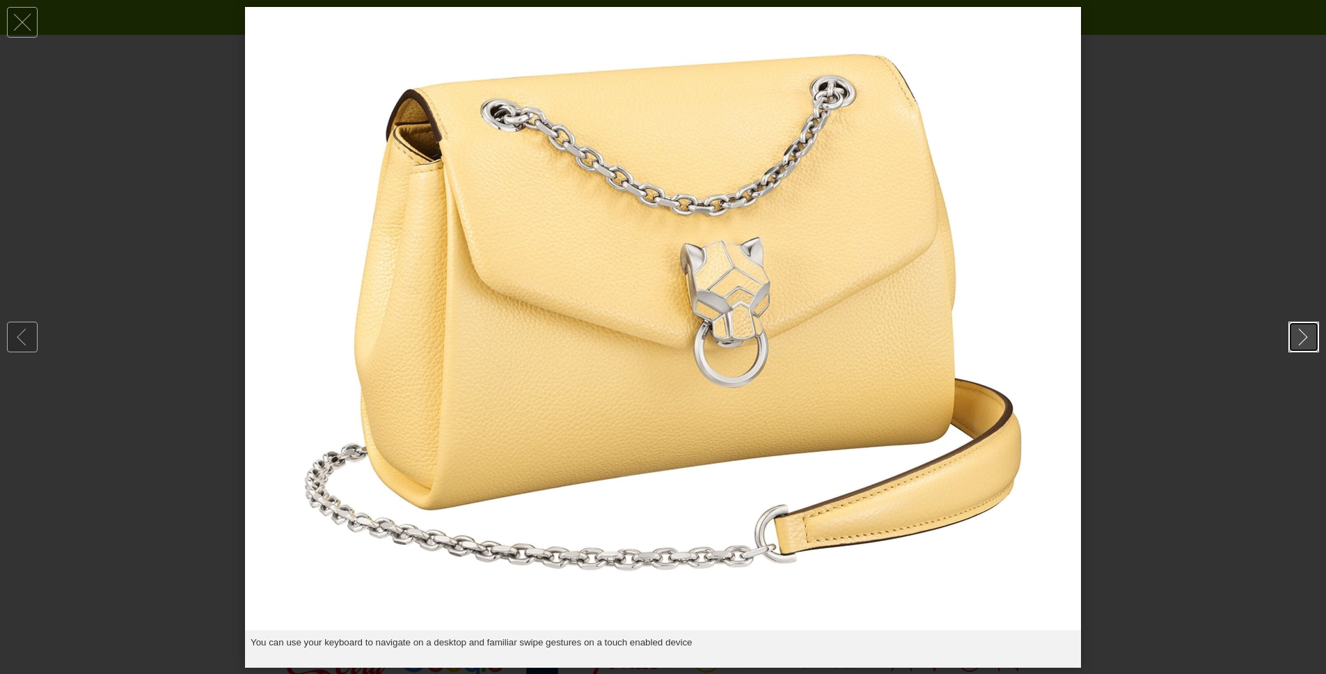
click at [1302, 344] on link at bounding box center [1304, 337] width 31 height 31
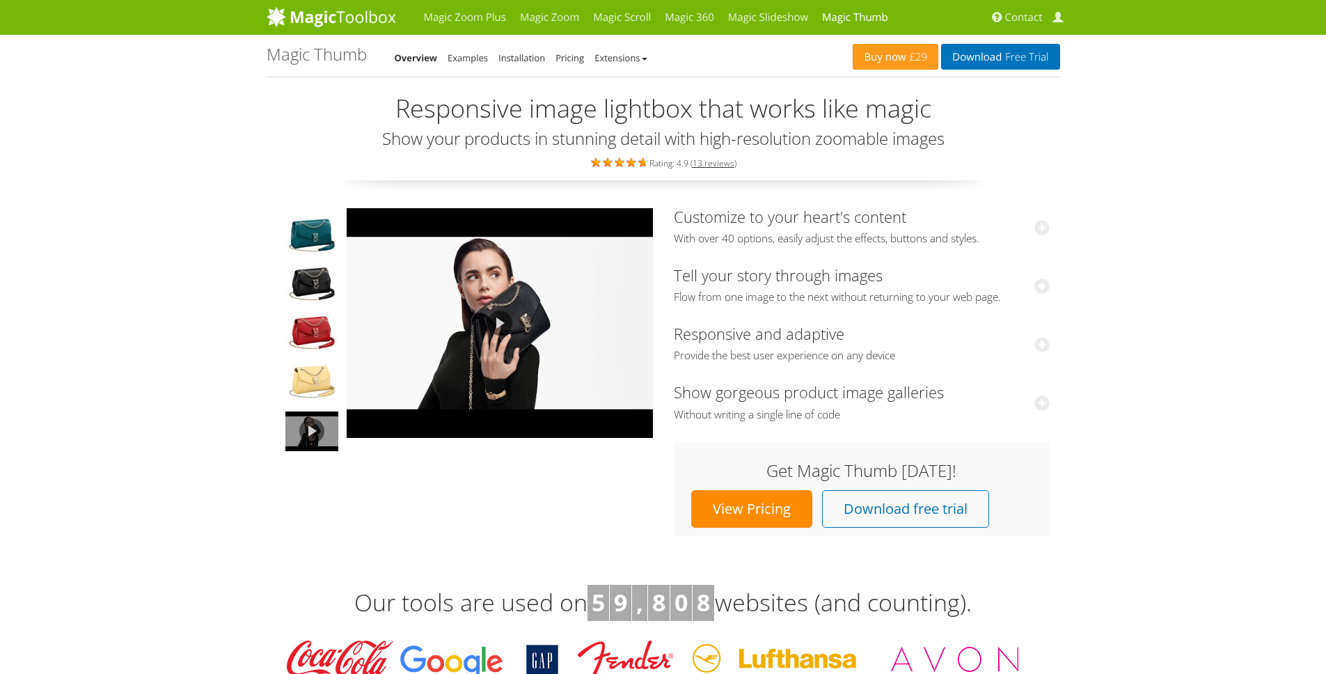
click at [1147, 279] on div at bounding box center [663, 337] width 1326 height 674
click at [455, 320] on img at bounding box center [500, 323] width 306 height 230
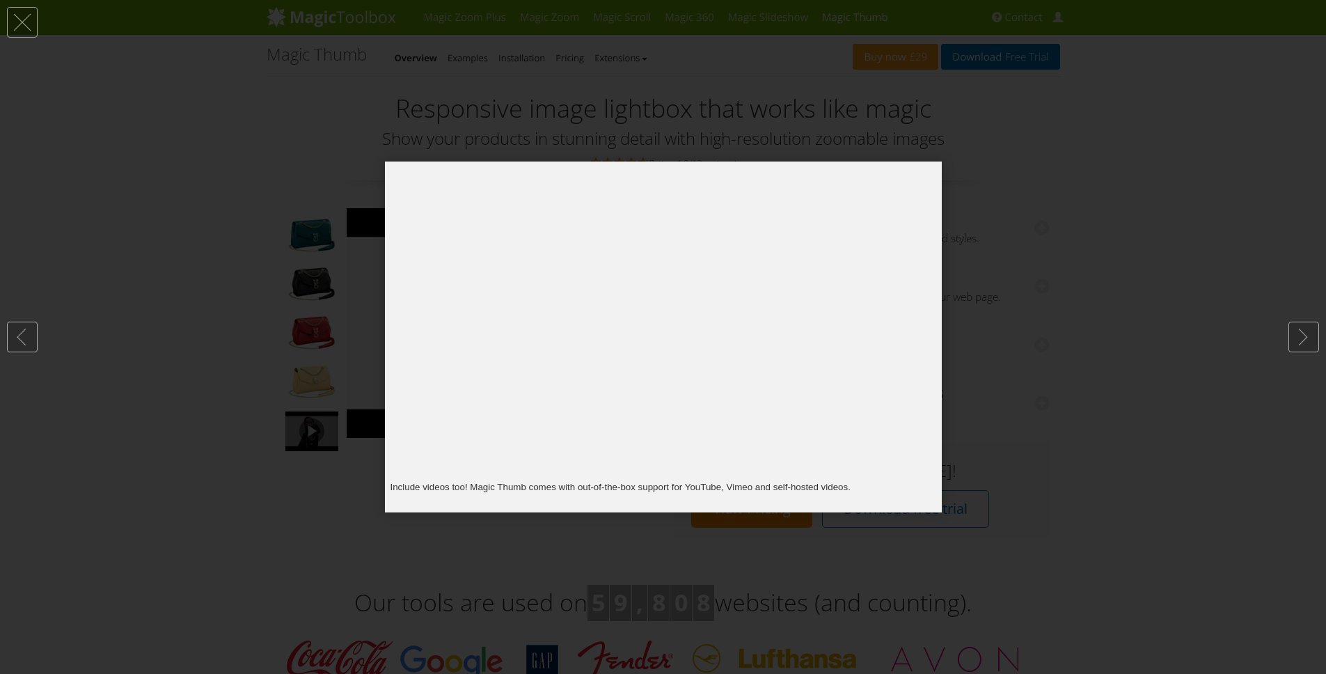
click at [1169, 336] on div at bounding box center [663, 337] width 1326 height 674
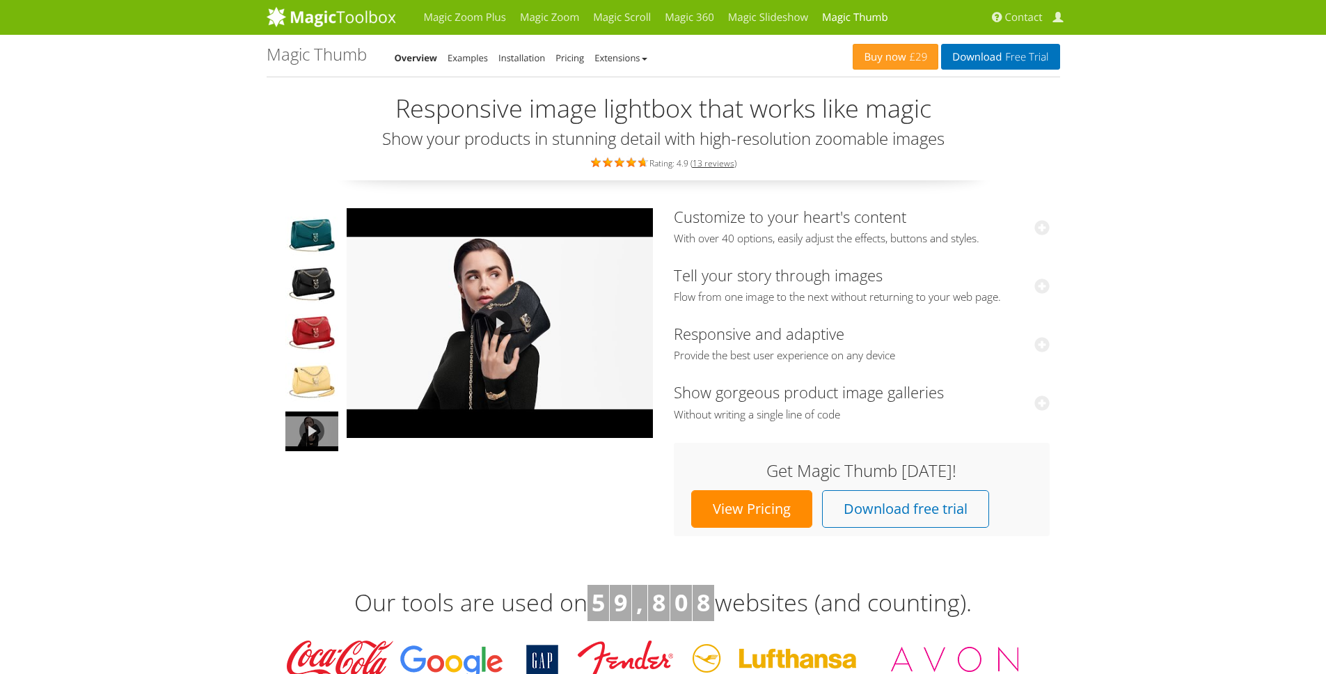
click at [616, 302] on img at bounding box center [500, 323] width 306 height 230
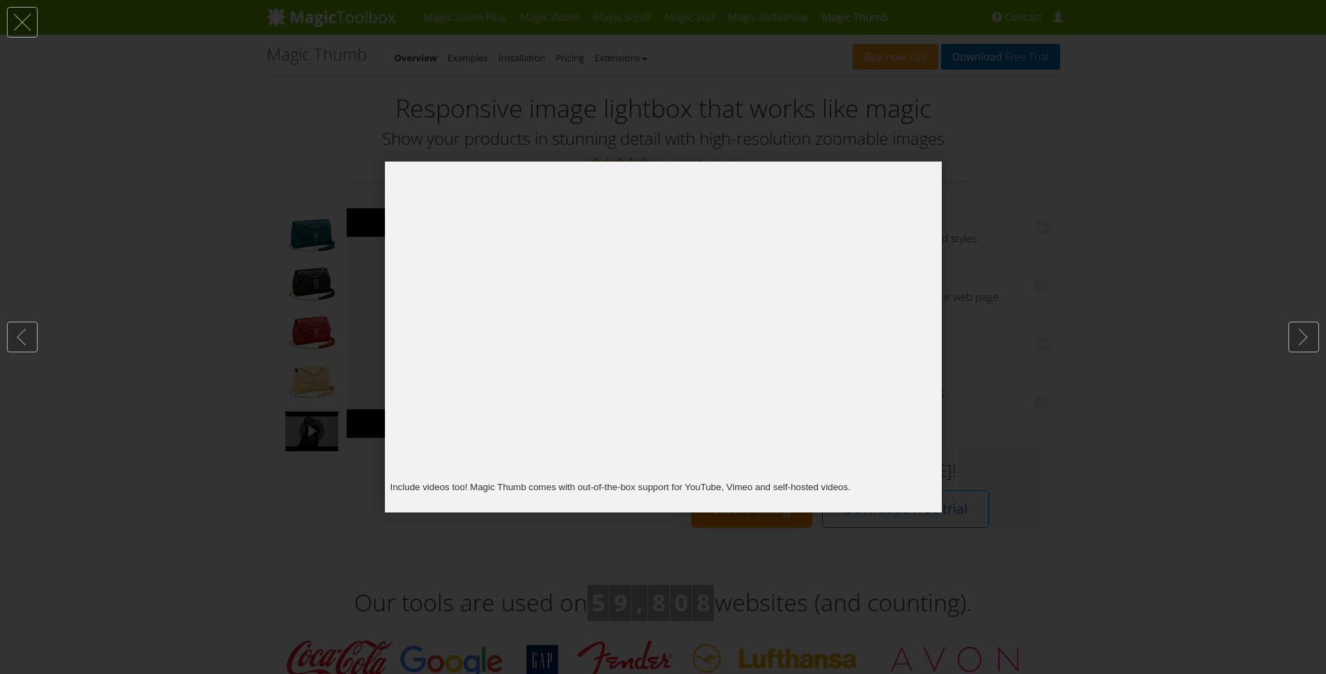
click at [1308, 359] on div at bounding box center [663, 337] width 1326 height 674
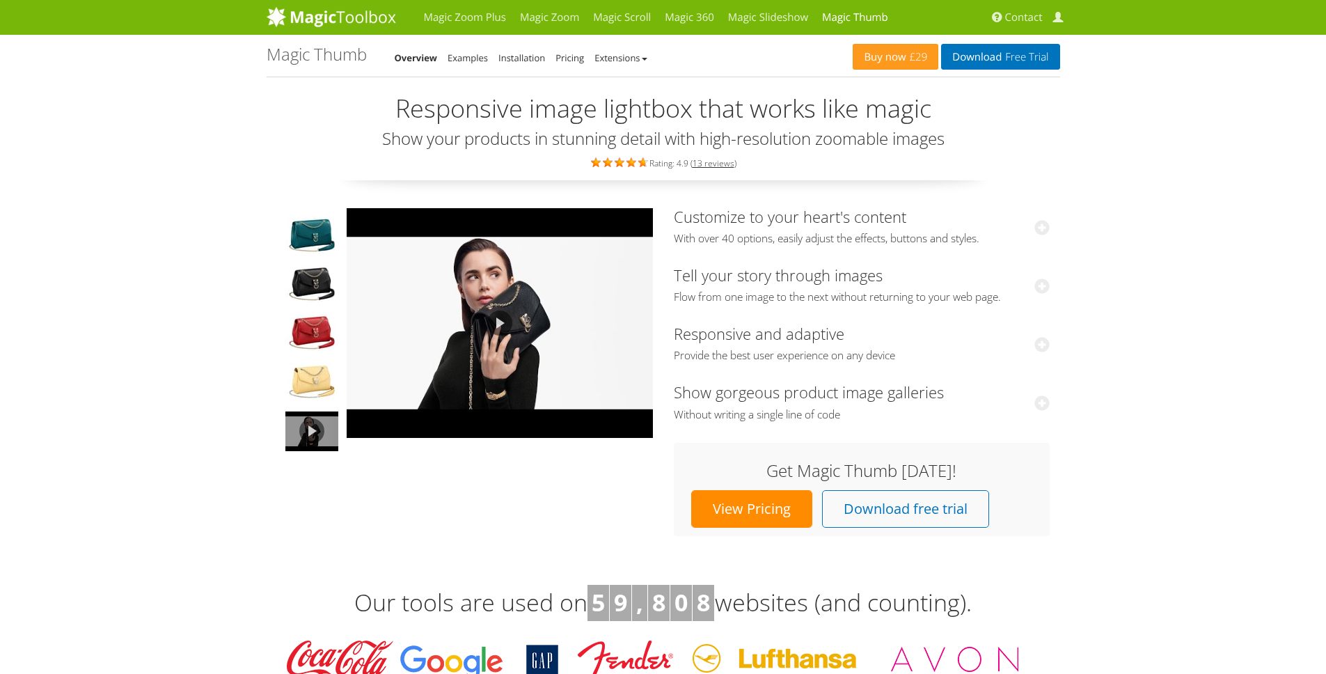
click at [1304, 350] on link at bounding box center [1304, 337] width 31 height 31
drag, startPoint x: 590, startPoint y: 336, endPoint x: 1155, endPoint y: 10, distance: 652.1
click at [525, 361] on img at bounding box center [500, 323] width 306 height 230
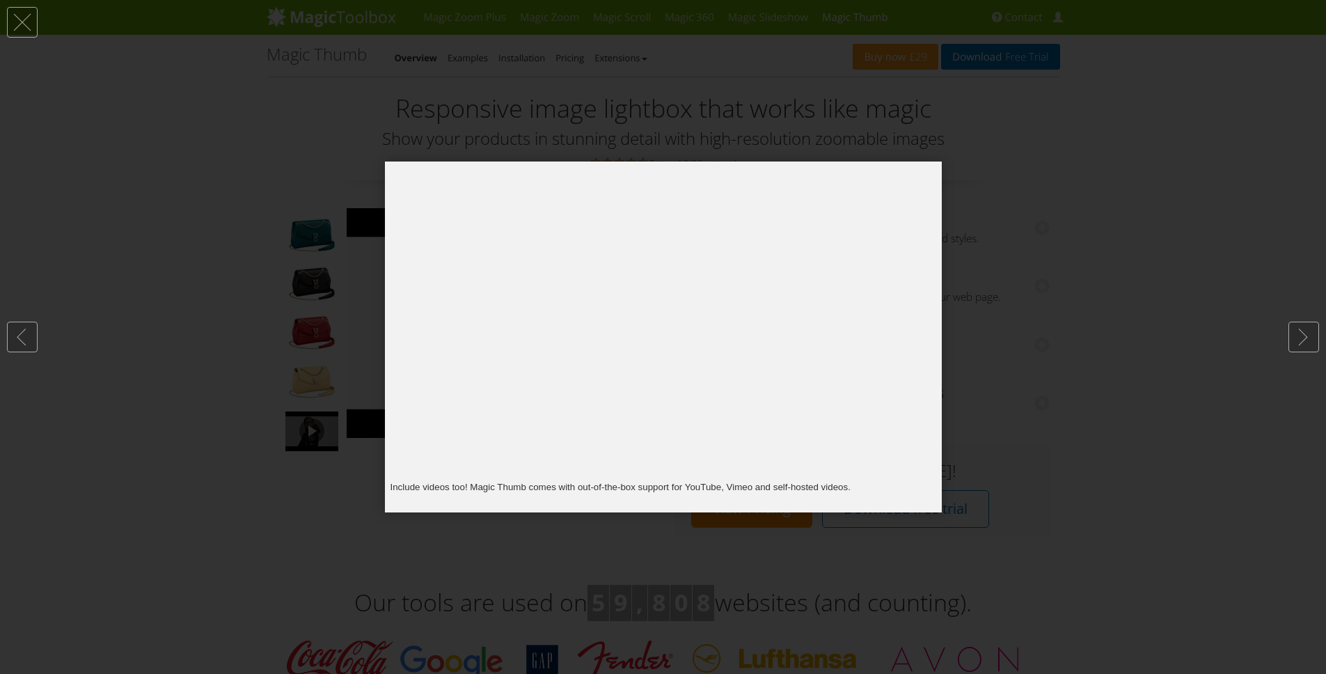
click at [328, 257] on div at bounding box center [663, 337] width 1326 height 674
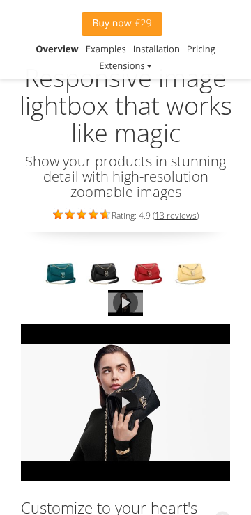
scroll to position [88, 0]
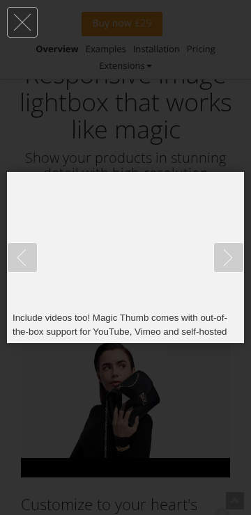
click at [118, 59] on div at bounding box center [125, 257] width 251 height 515
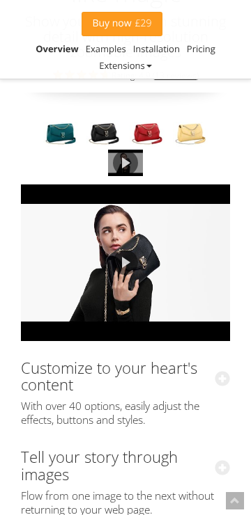
scroll to position [292, 0]
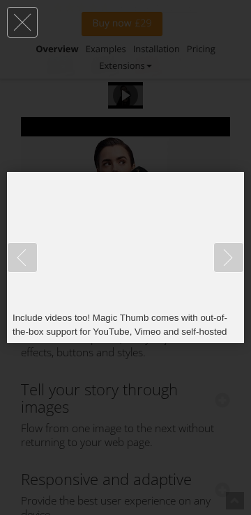
click at [157, 86] on div at bounding box center [125, 257] width 251 height 515
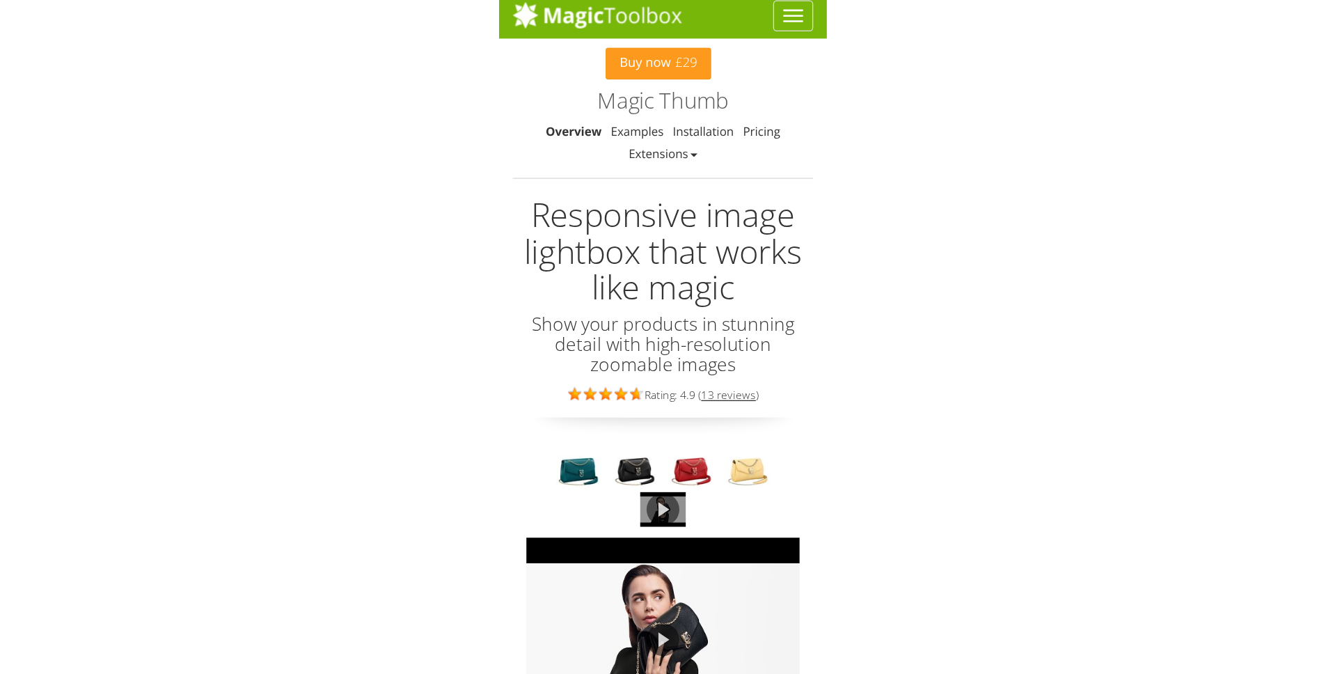
scroll to position [0, 0]
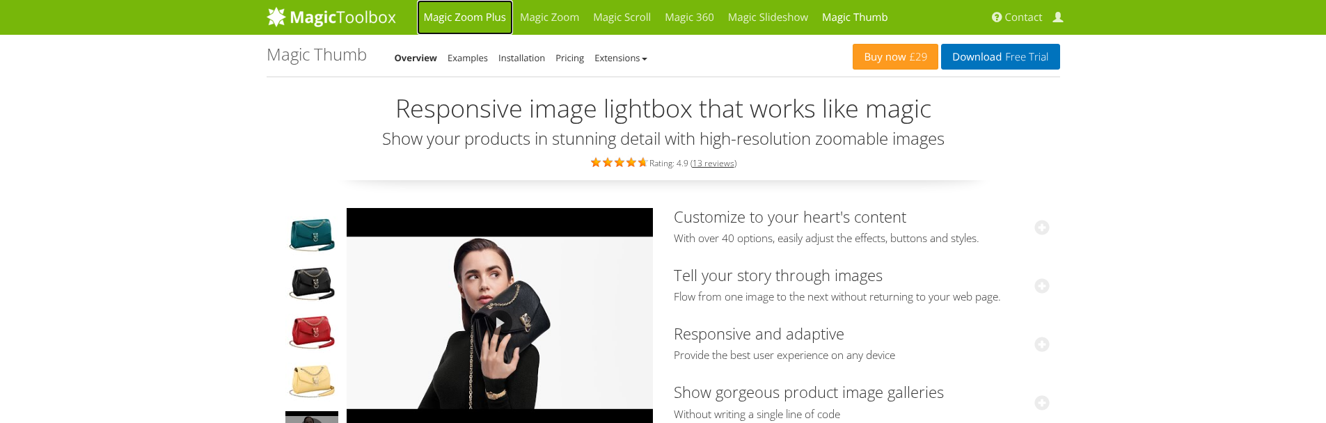
click at [505, 16] on link "Magic Zoom Plus" at bounding box center [465, 17] width 96 height 35
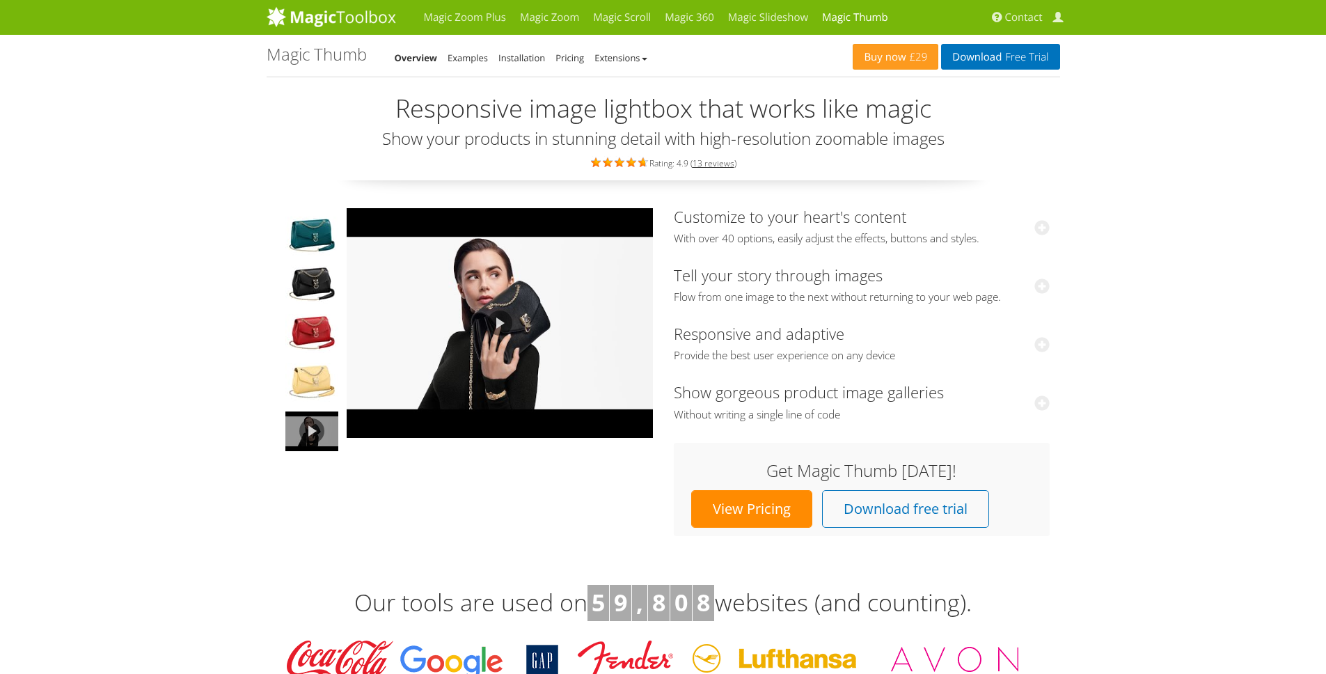
click at [510, 316] on link at bounding box center [500, 323] width 306 height 230
click at [578, 375] on img at bounding box center [500, 323] width 306 height 230
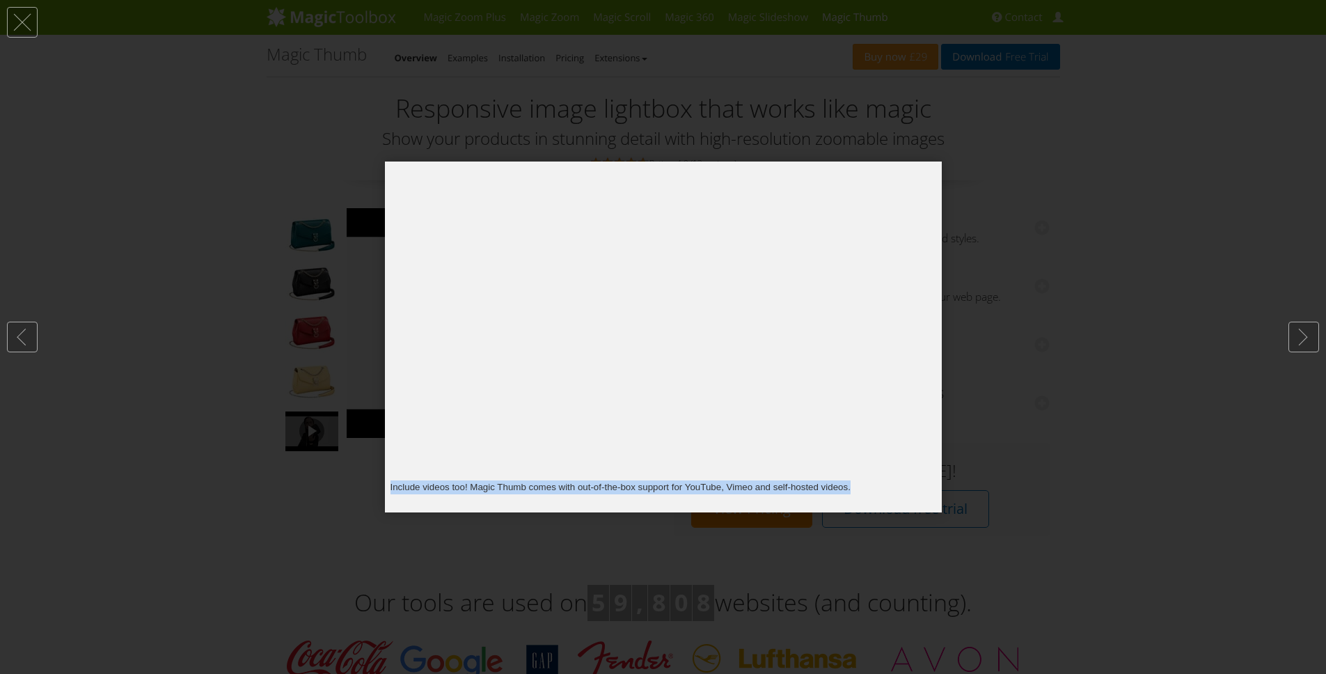
drag, startPoint x: 682, startPoint y: 497, endPoint x: 432, endPoint y: 482, distance: 250.3
click at [503, 479] on figcaption "Include videos too! Magic Thumb comes with out-of-the-box support for YouTube, …" at bounding box center [663, 494] width 557 height 38
click at [1119, 393] on div at bounding box center [663, 337] width 1326 height 674
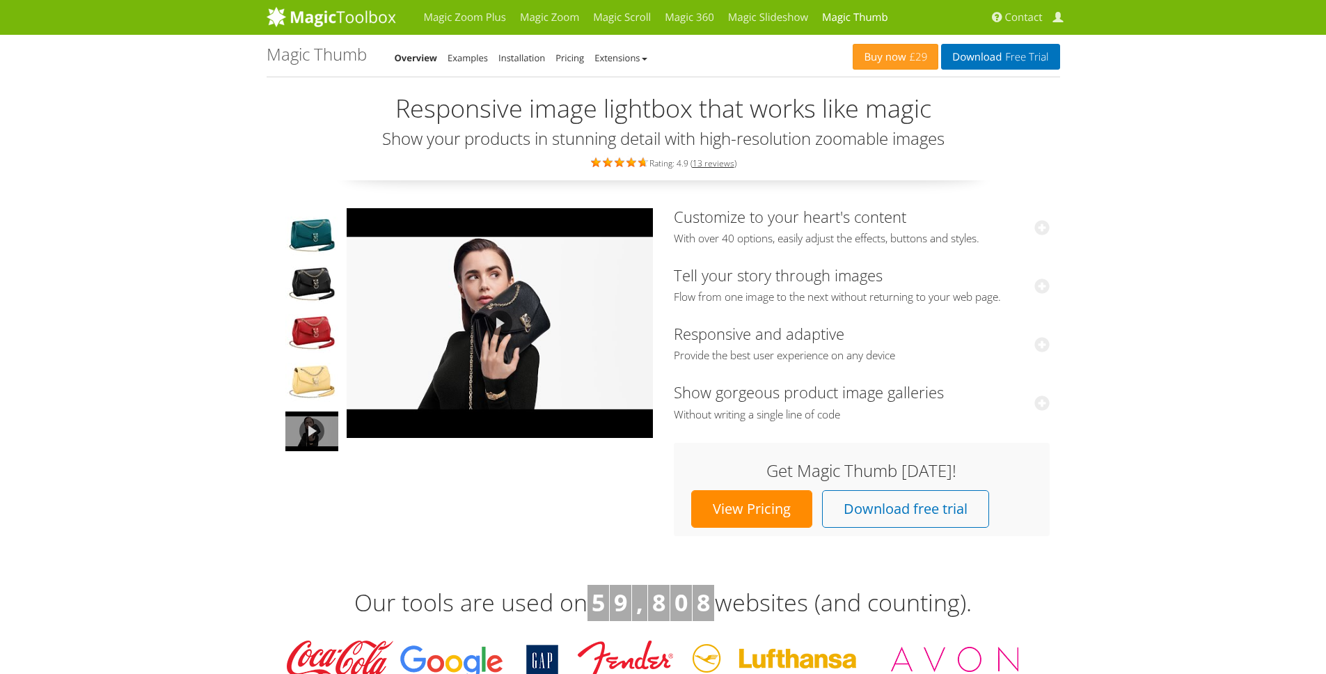
drag, startPoint x: 1275, startPoint y: 349, endPoint x: 1218, endPoint y: 347, distance: 57.2
click at [1275, 349] on div at bounding box center [663, 337] width 1326 height 674
click at [315, 340] on img at bounding box center [311, 333] width 53 height 39
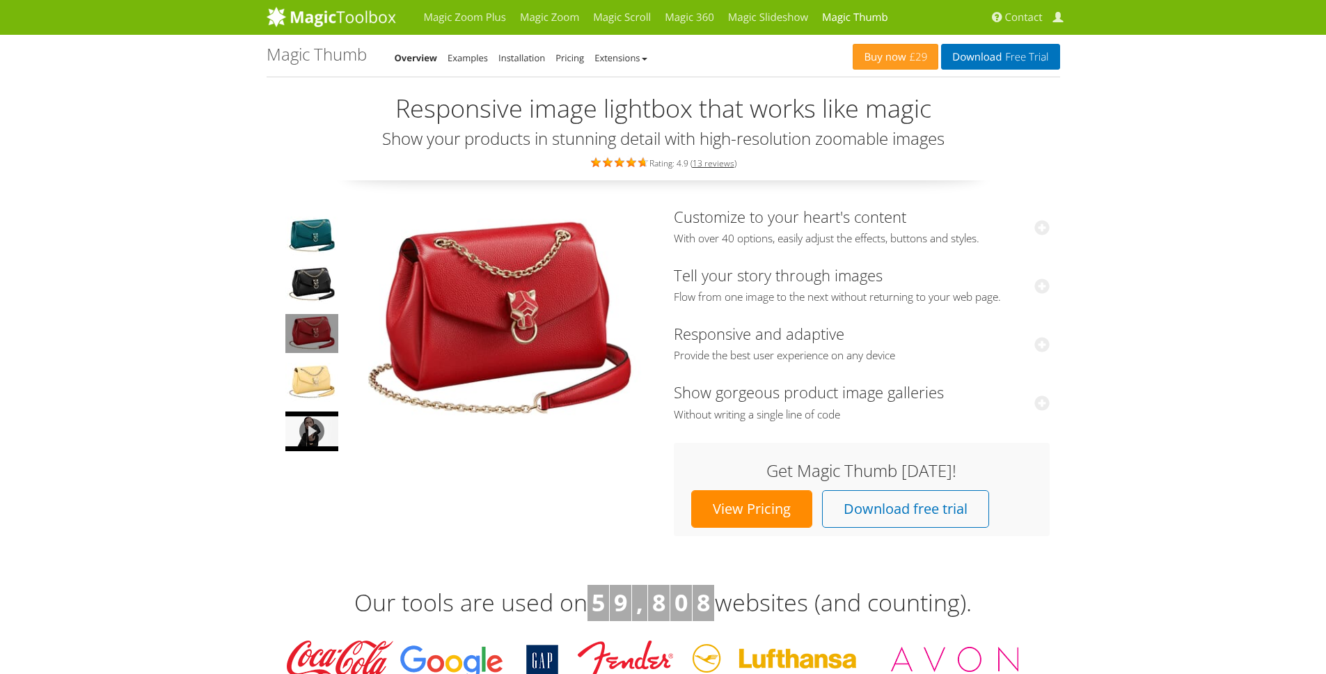
click at [531, 336] on img at bounding box center [500, 322] width 306 height 228
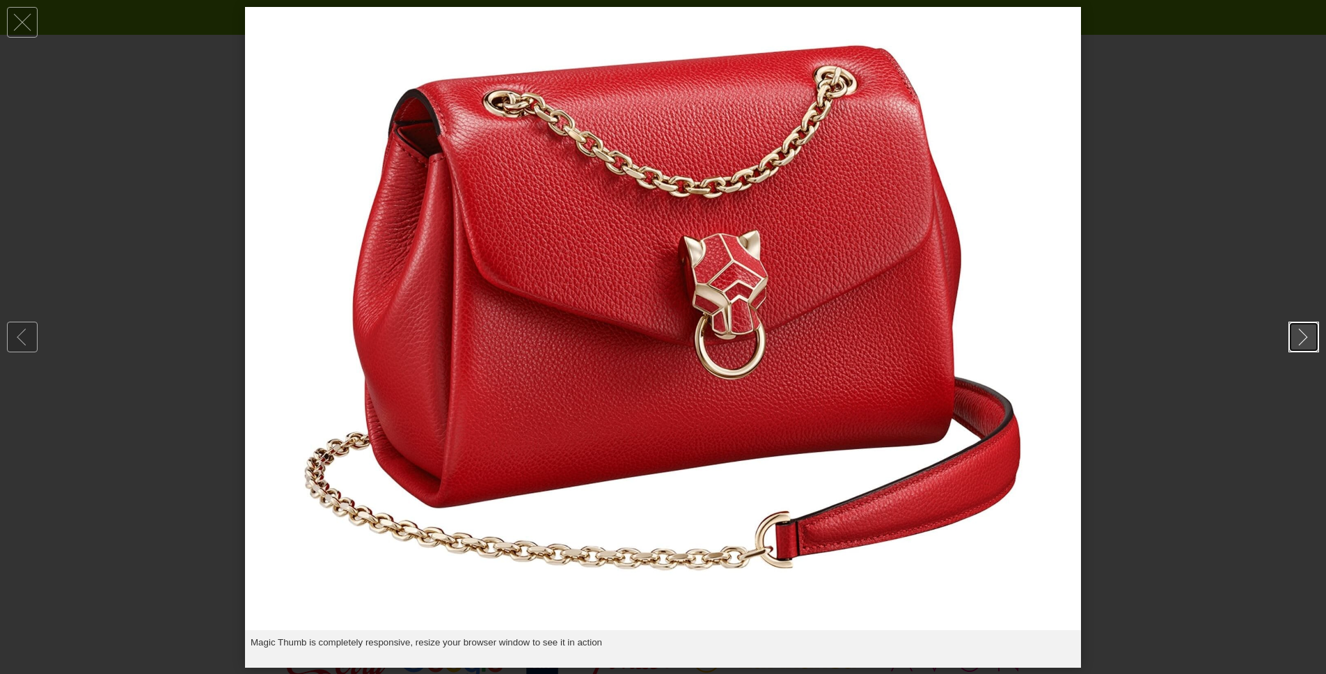
click at [1307, 332] on link at bounding box center [1304, 337] width 31 height 31
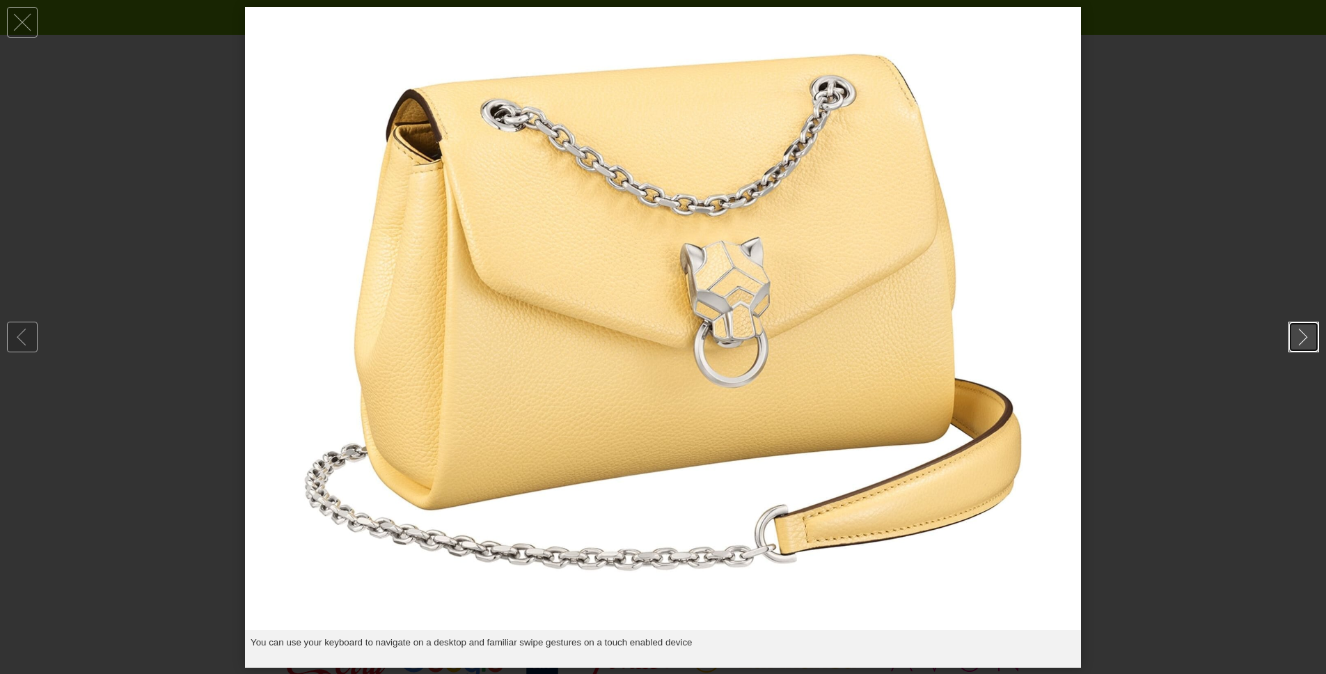
click at [1302, 342] on link at bounding box center [1304, 337] width 31 height 31
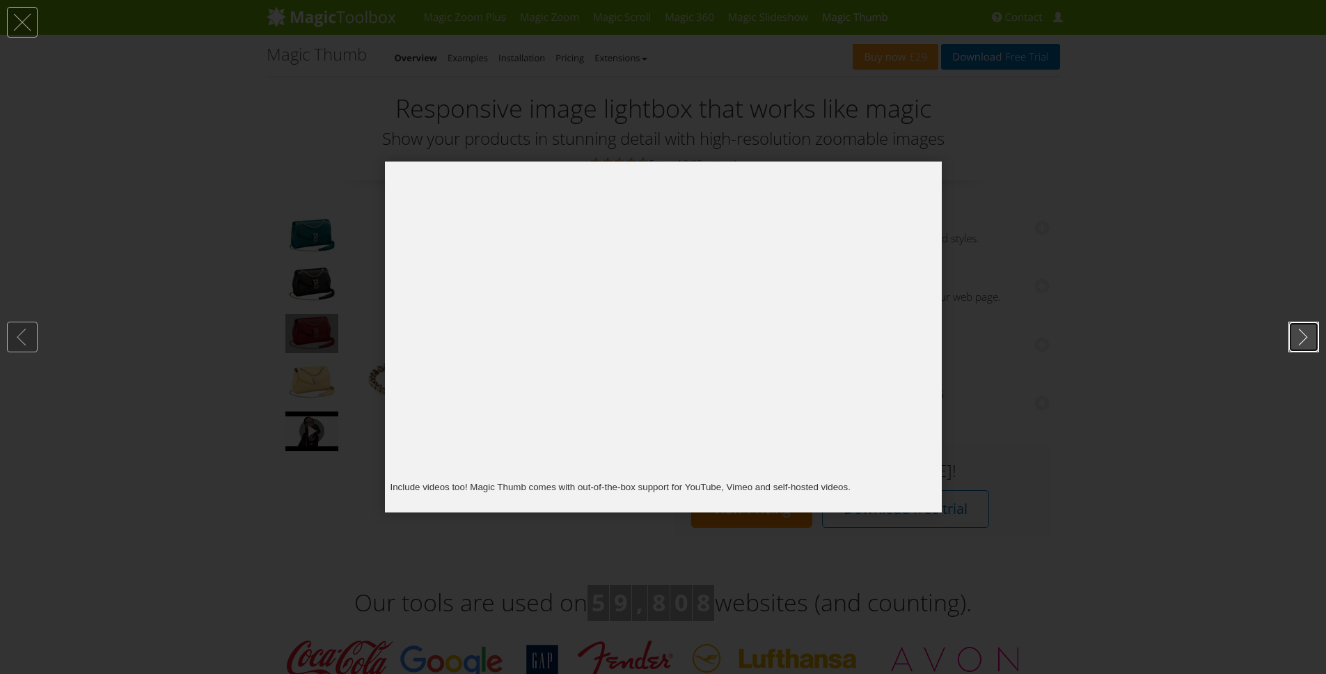
click at [1302, 342] on link at bounding box center [1304, 337] width 31 height 31
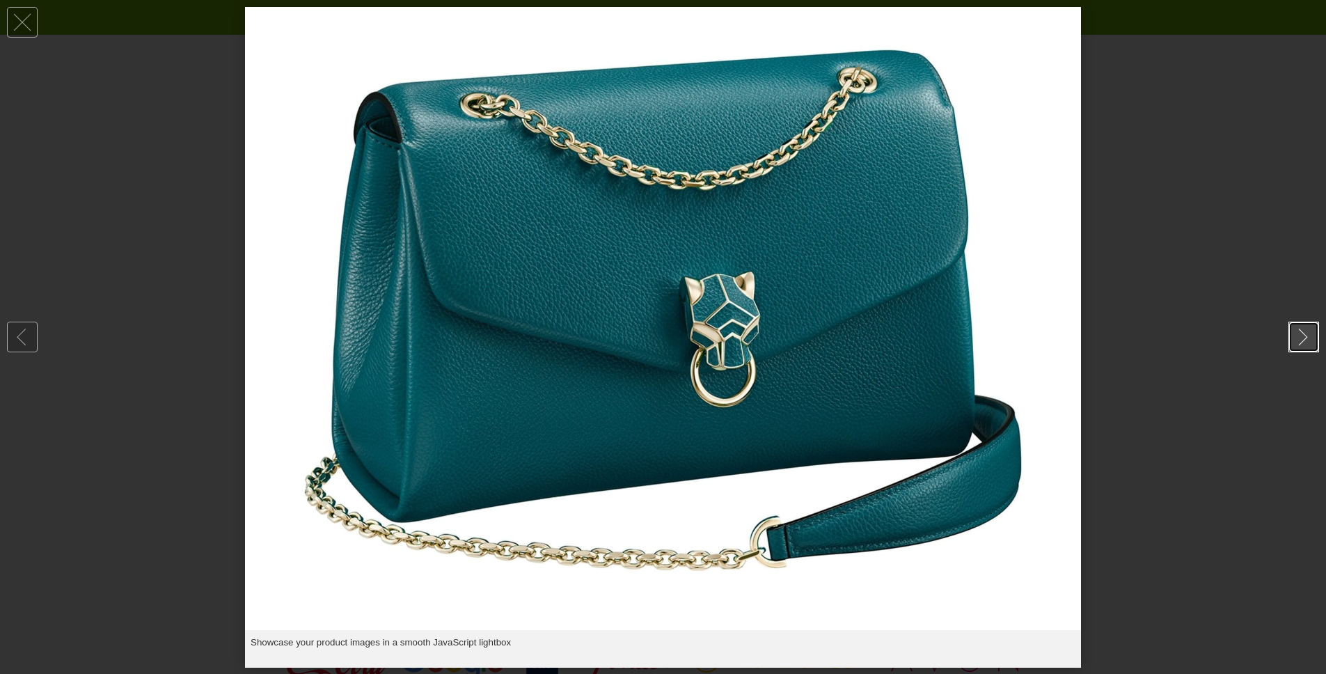
click at [1302, 342] on link at bounding box center [1304, 337] width 31 height 31
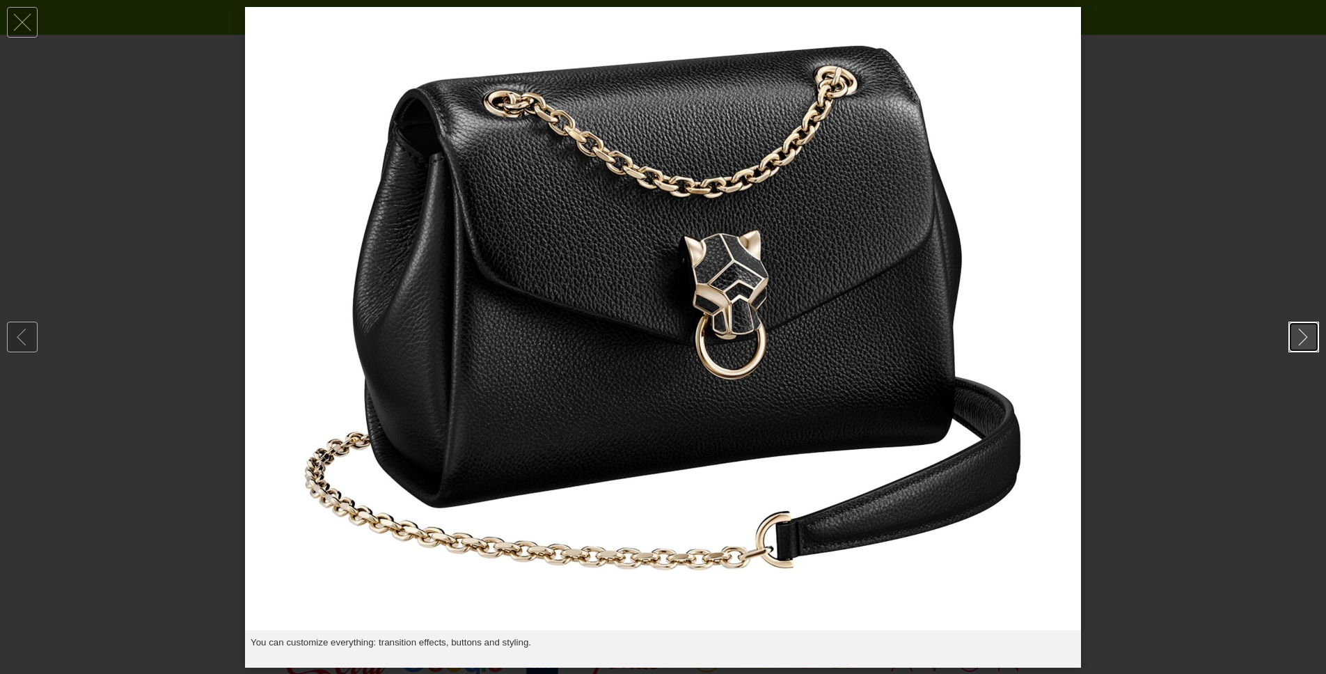
click at [1302, 342] on link at bounding box center [1304, 337] width 31 height 31
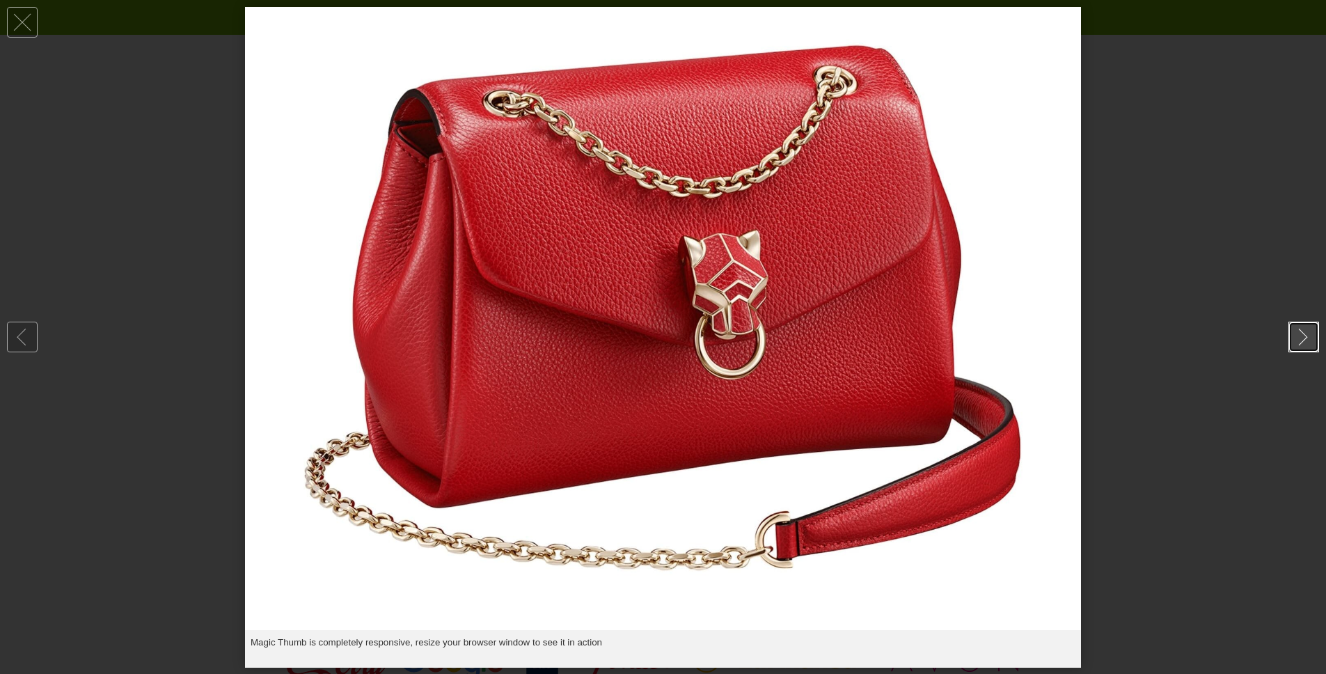
click at [1302, 342] on link at bounding box center [1304, 337] width 31 height 31
click at [1231, 207] on div at bounding box center [663, 337] width 1326 height 674
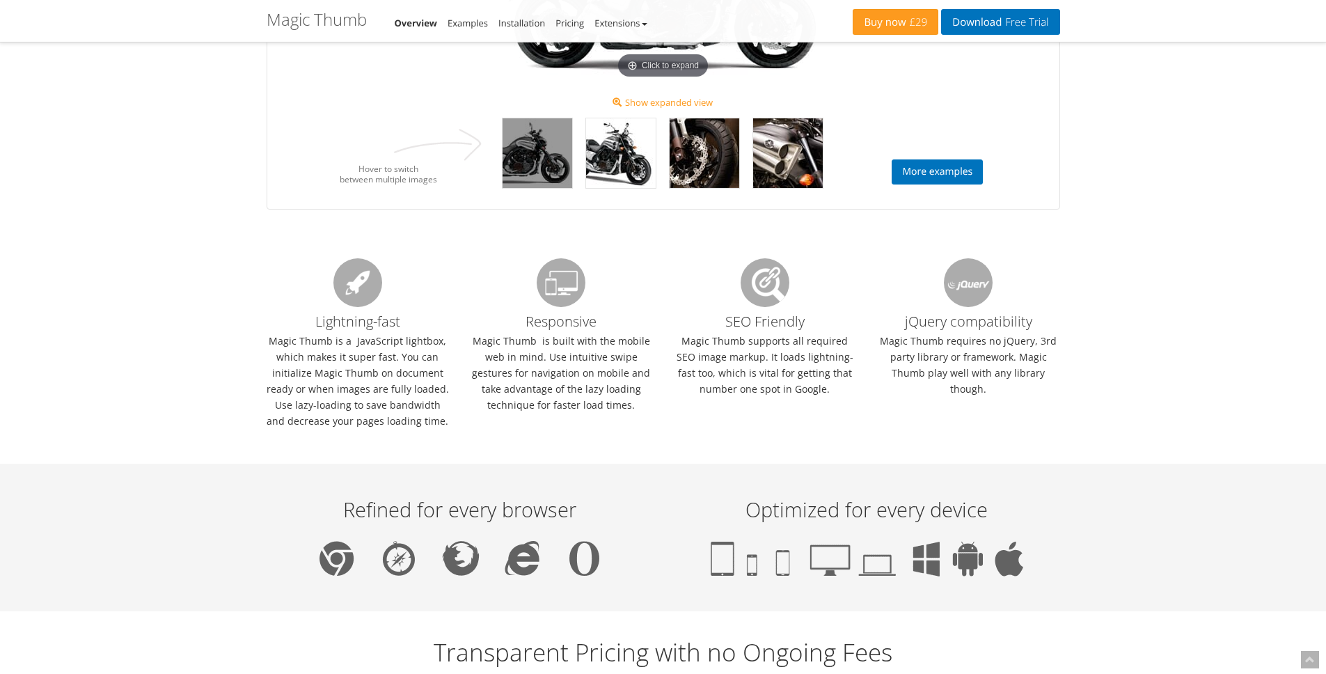
scroll to position [908, 0]
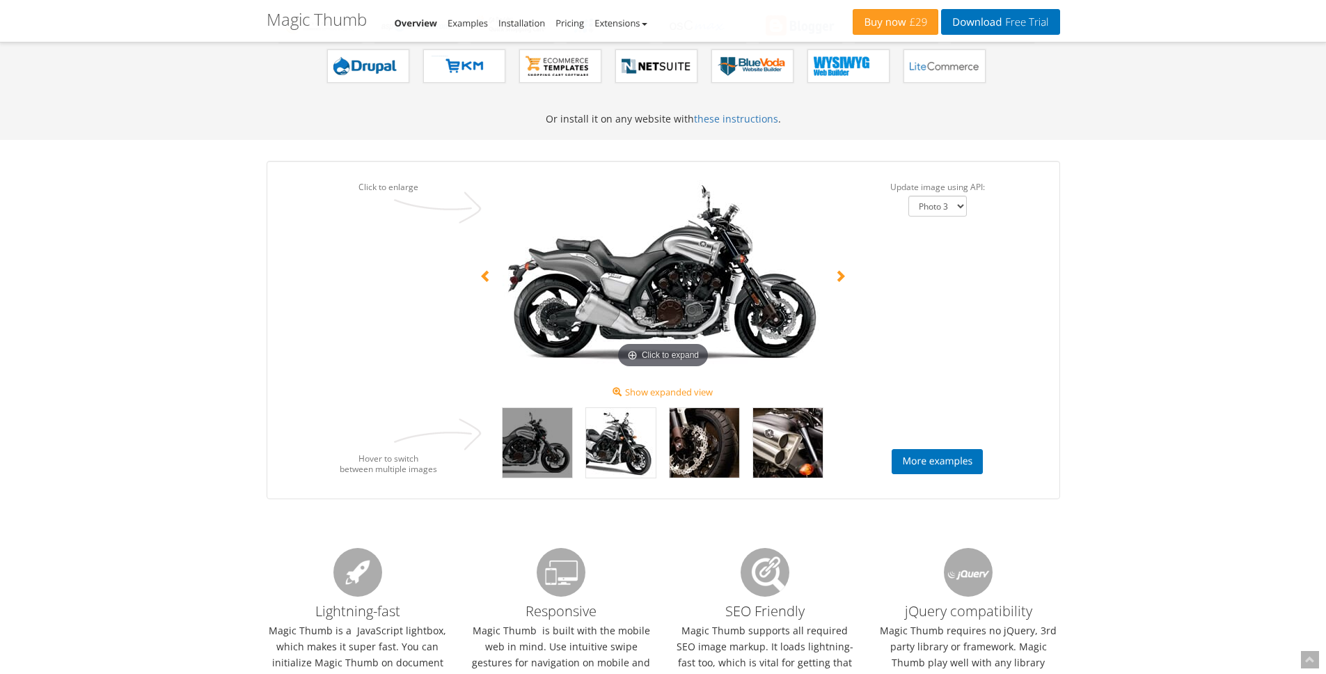
click at [677, 327] on img at bounding box center [663, 273] width 320 height 197
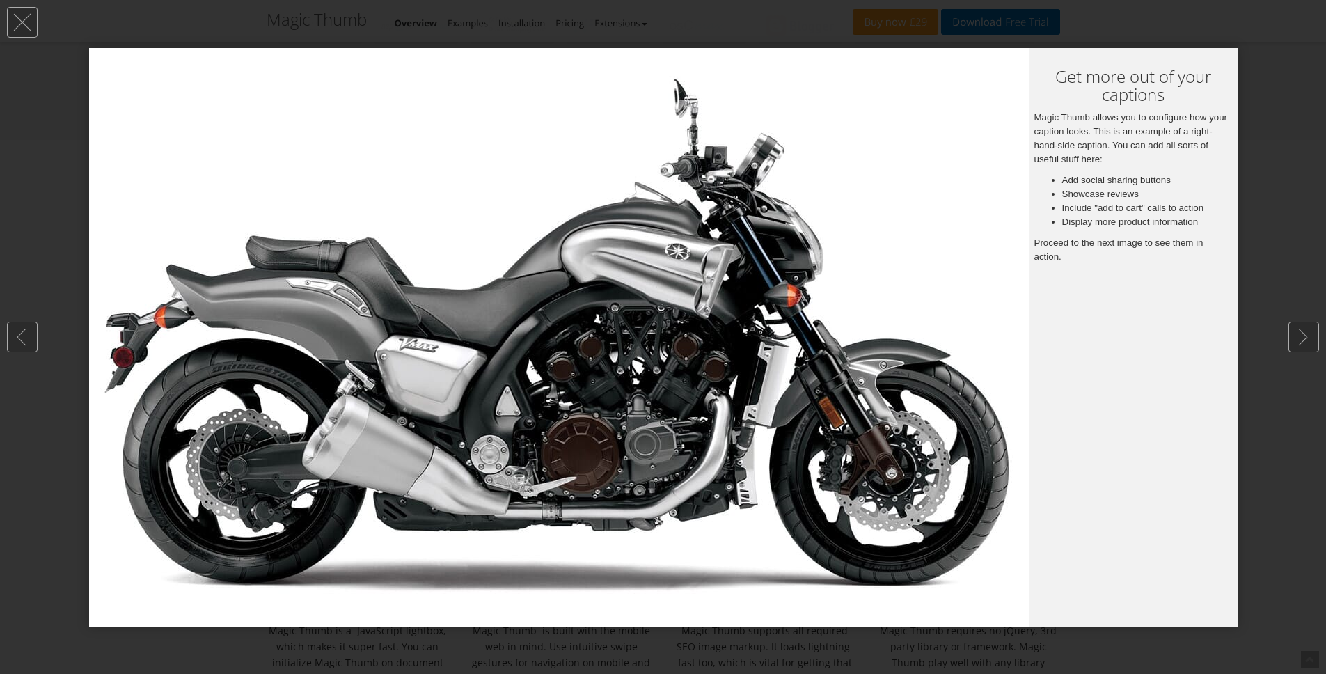
click at [1323, 320] on div at bounding box center [663, 337] width 1326 height 674
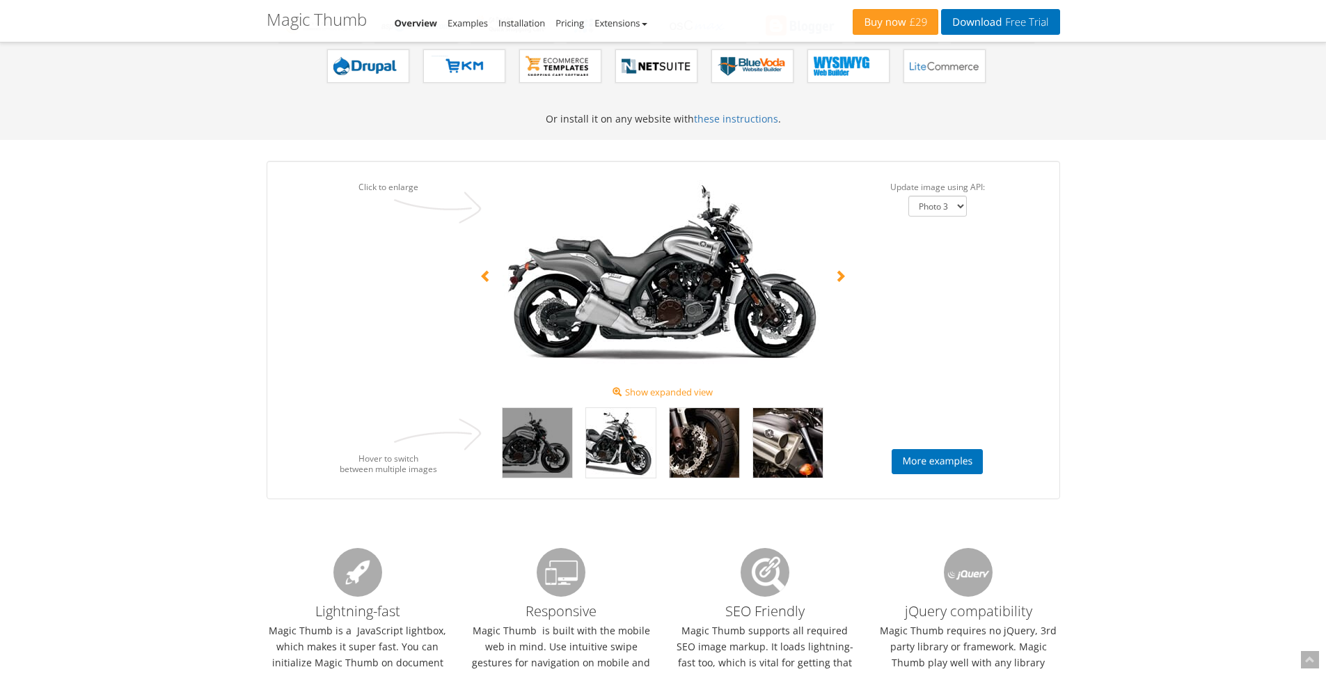
drag, startPoint x: 1315, startPoint y: 329, endPoint x: 1149, endPoint y: 333, distance: 166.4
click at [1315, 329] on link at bounding box center [1304, 337] width 31 height 31
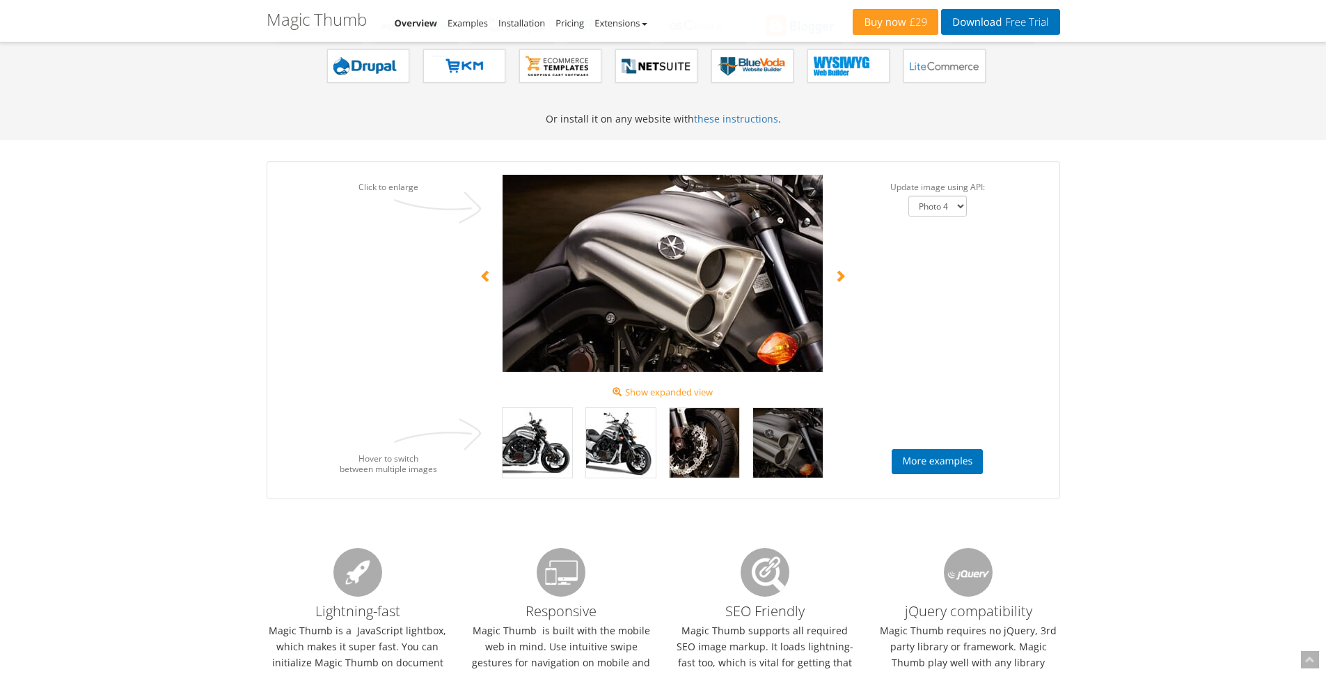
select select "Photo 3"
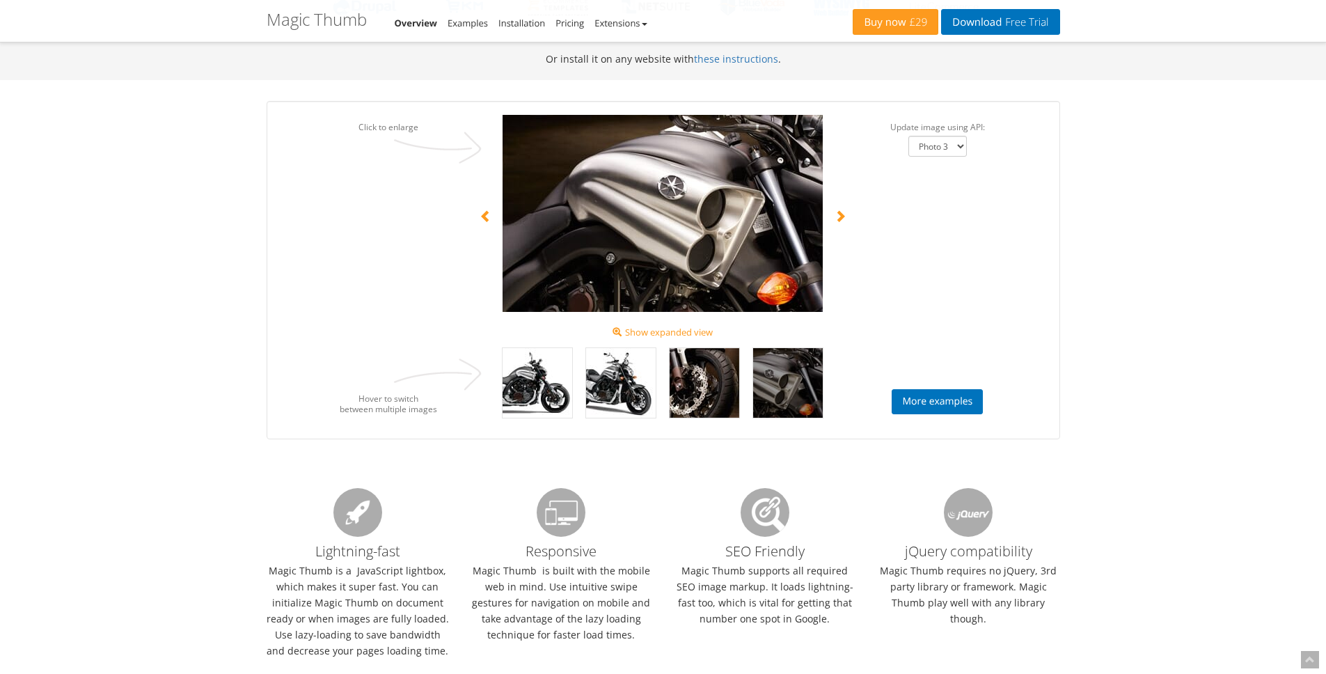
scroll to position [1030, 0]
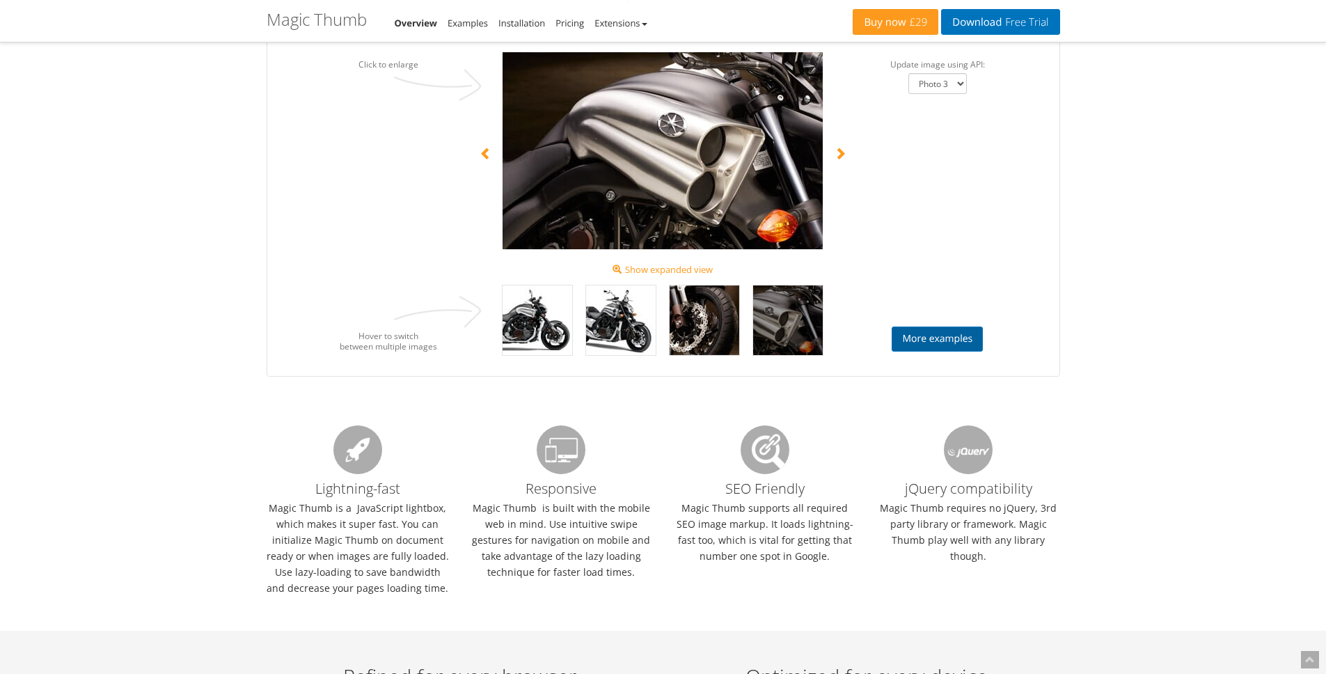
click at [950, 329] on link "More examples" at bounding box center [937, 338] width 91 height 25
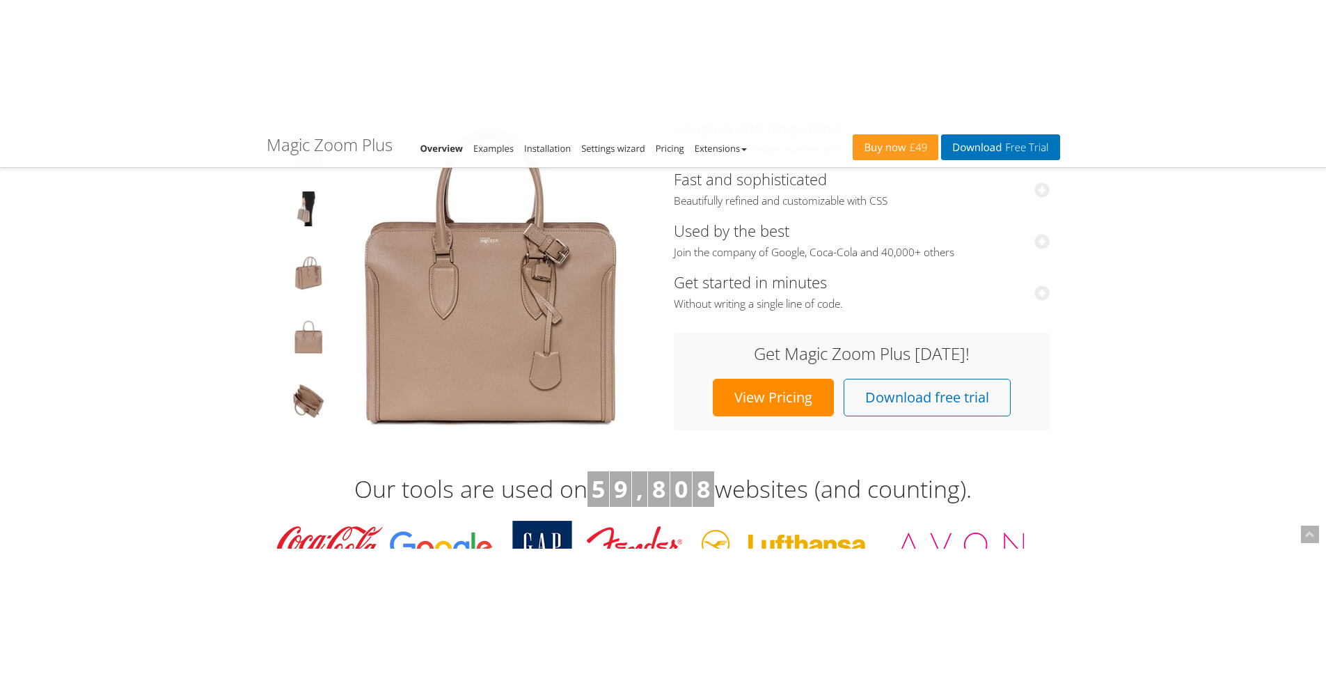
scroll to position [219, 0]
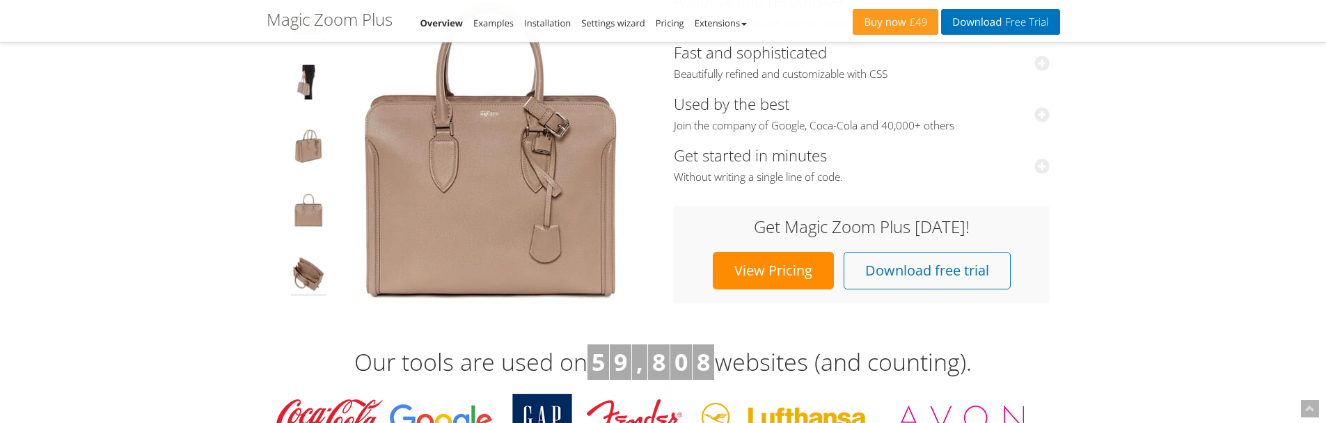
click at [313, 291] on img at bounding box center [308, 276] width 35 height 39
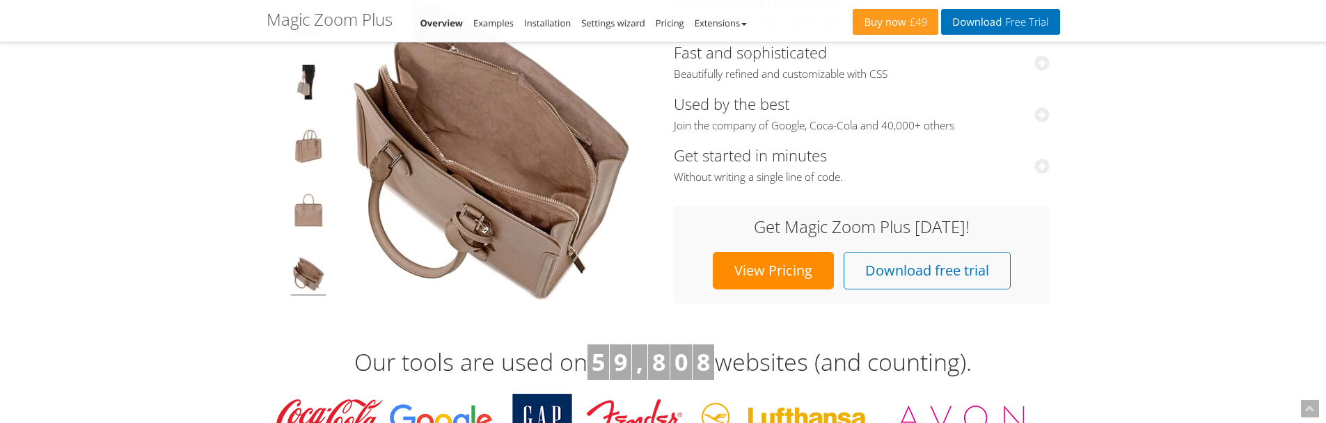
click at [574, 191] on img at bounding box center [490, 148] width 313 height 313
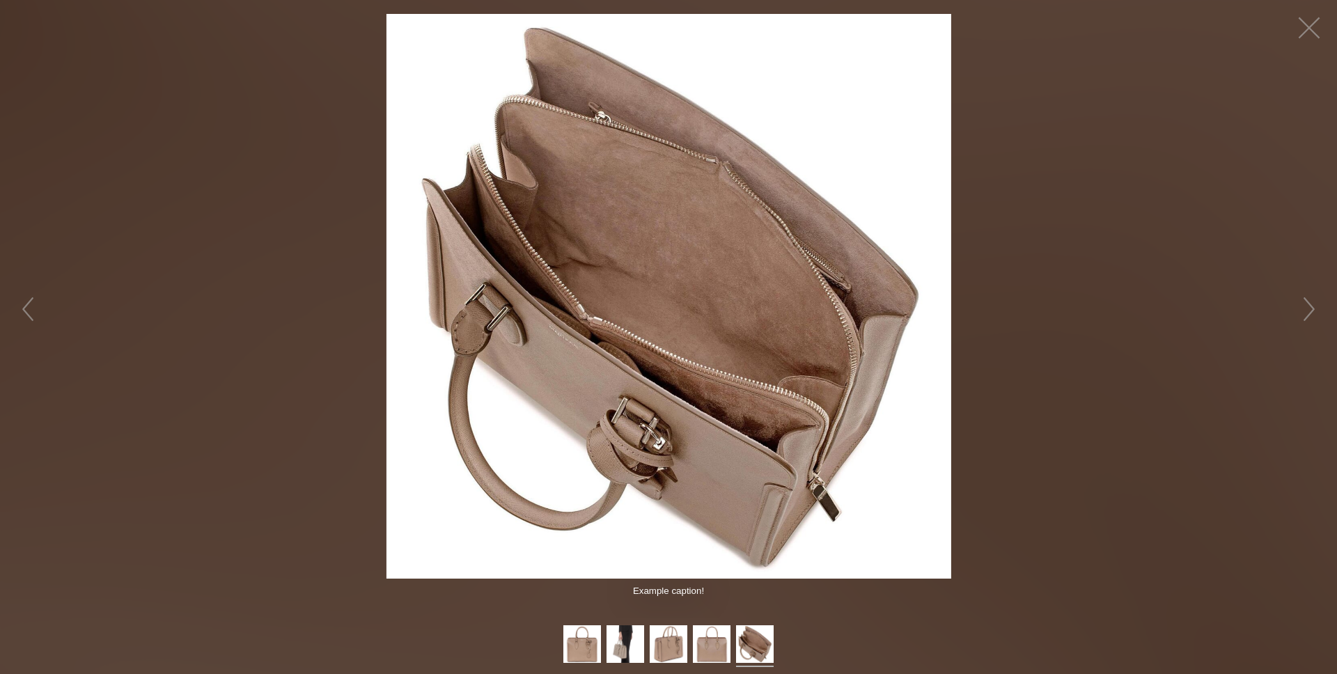
click at [1078, 423] on figure "Click to expand" at bounding box center [668, 296] width 1337 height 565
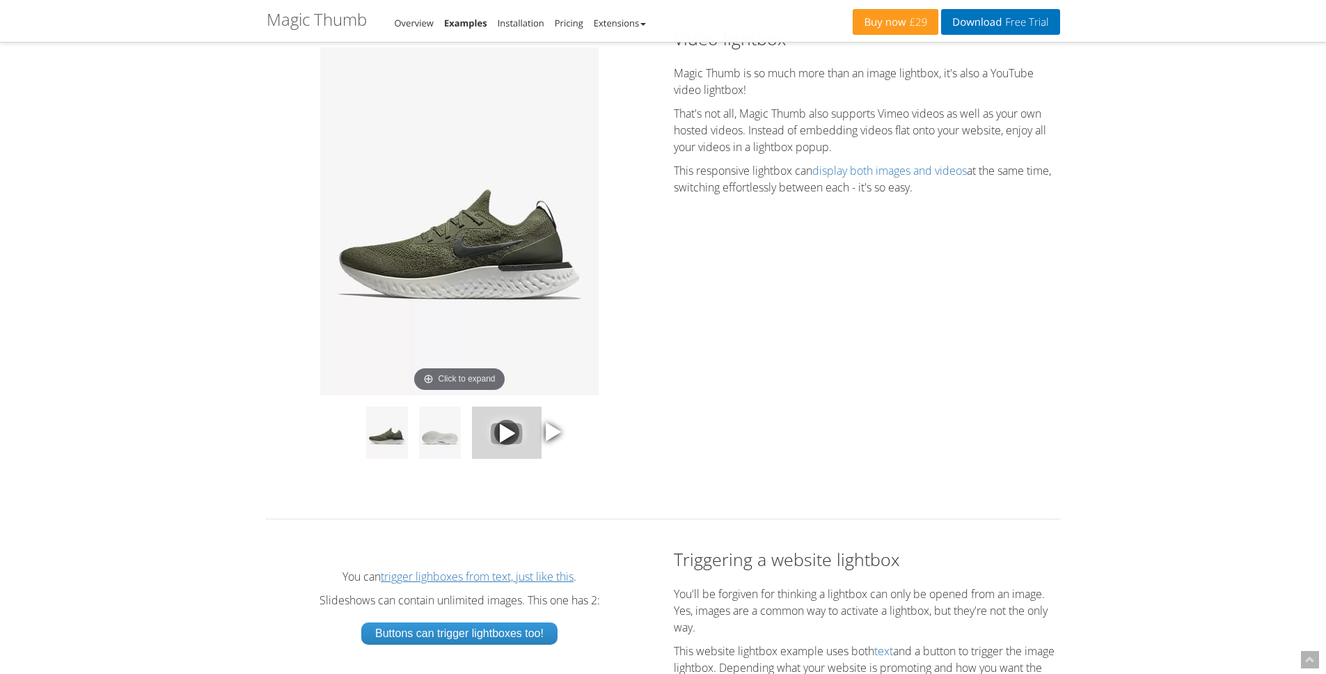
scroll to position [1696, 0]
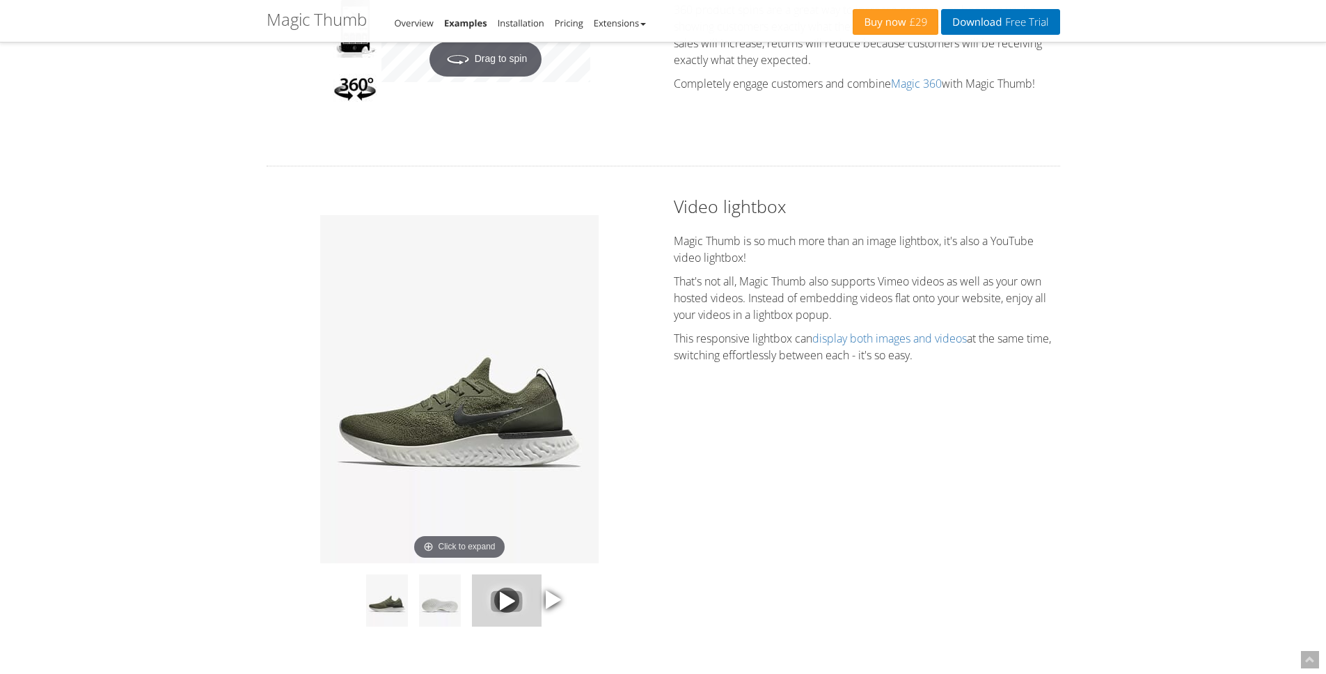
click at [492, 375] on img at bounding box center [459, 389] width 278 height 348
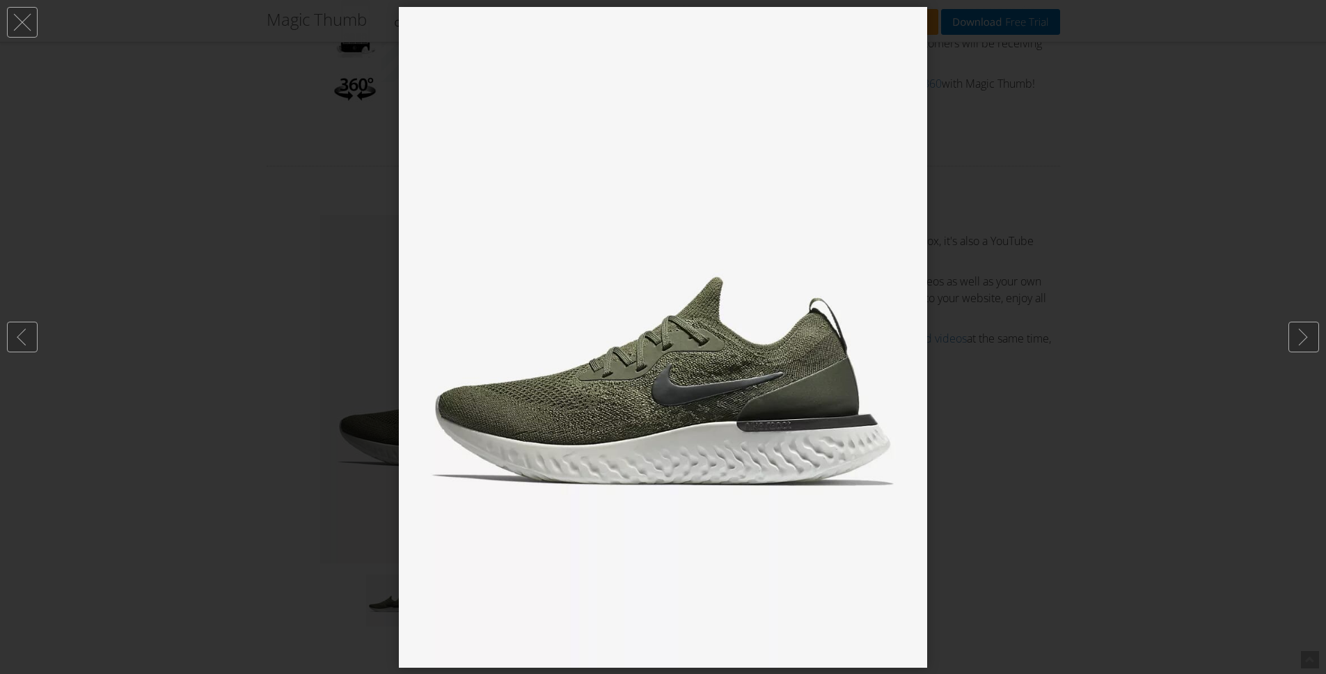
drag, startPoint x: 772, startPoint y: 381, endPoint x: 678, endPoint y: 384, distance: 94.0
click at [682, 381] on img at bounding box center [663, 337] width 528 height 661
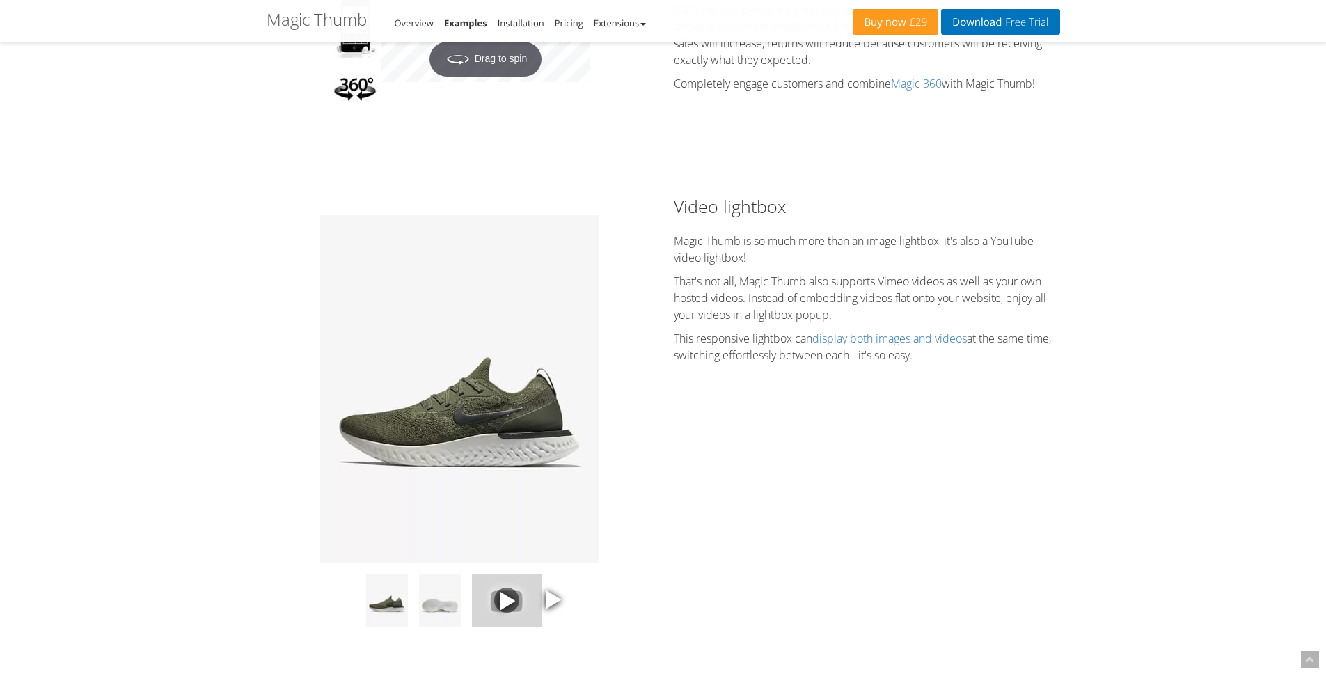
click at [575, 486] on img at bounding box center [459, 389] width 278 height 348
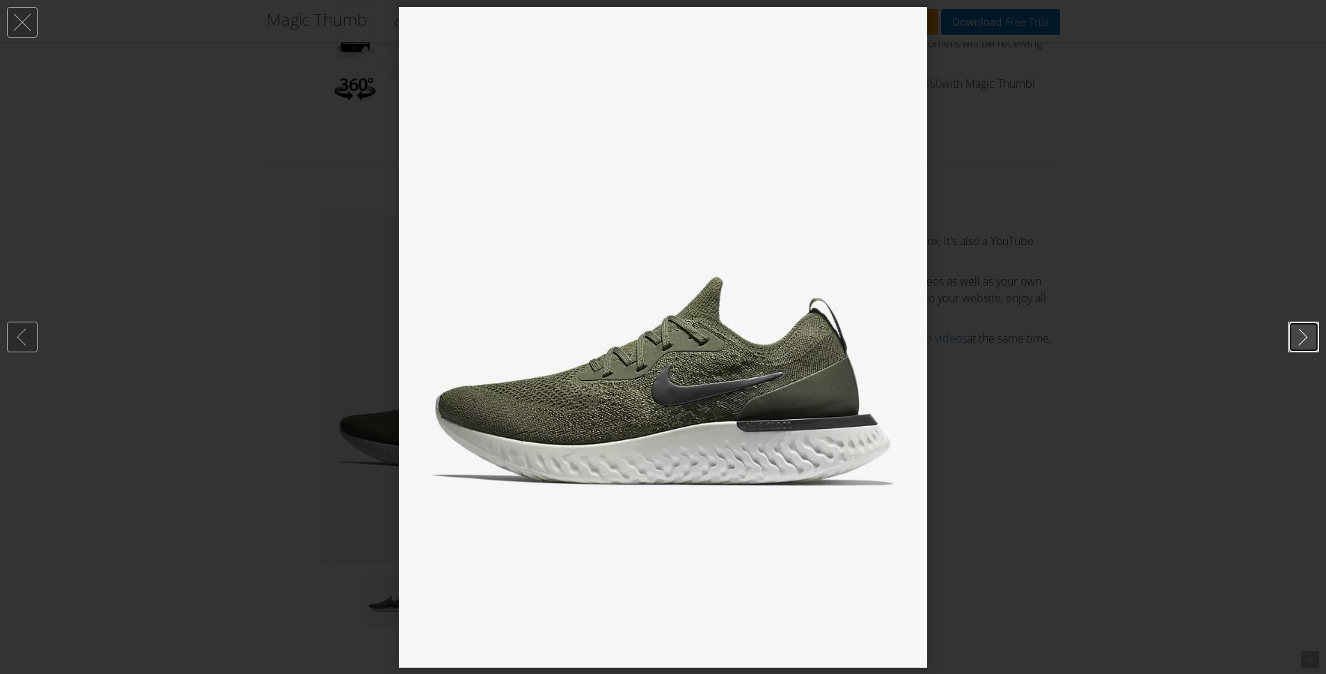
click at [1302, 340] on link at bounding box center [1304, 337] width 31 height 31
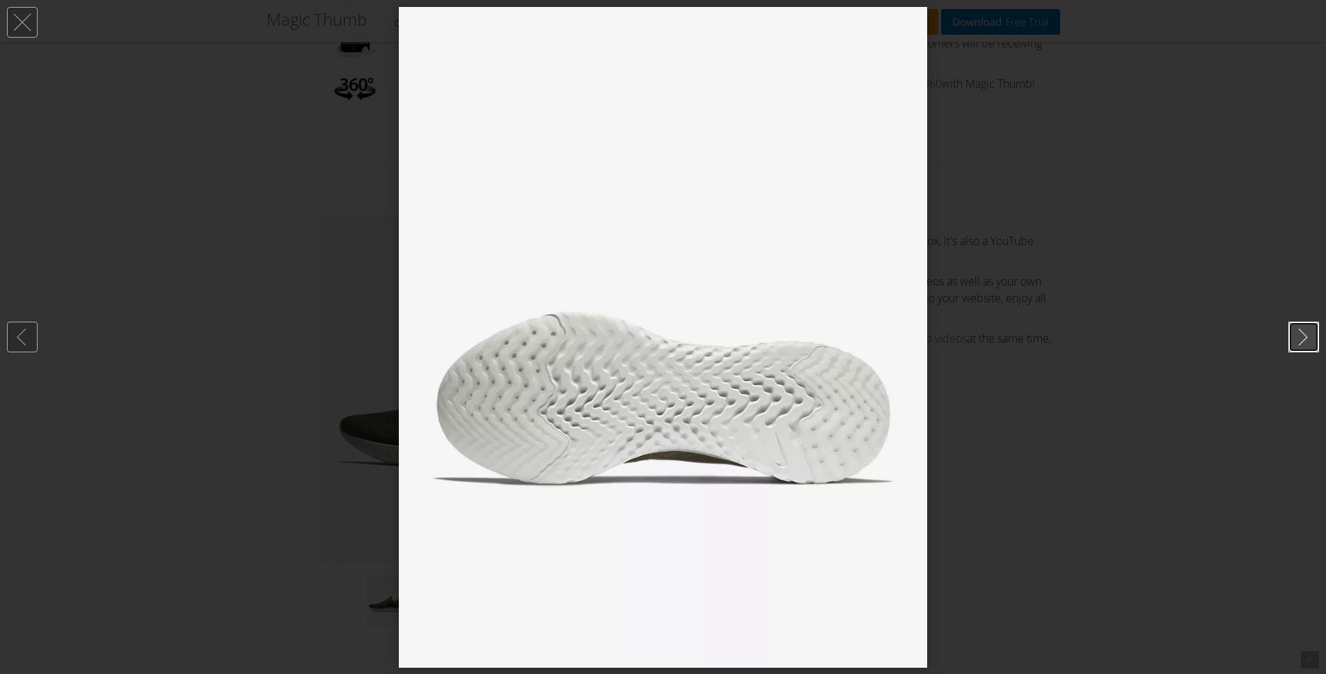
click at [1302, 340] on link at bounding box center [1304, 337] width 31 height 31
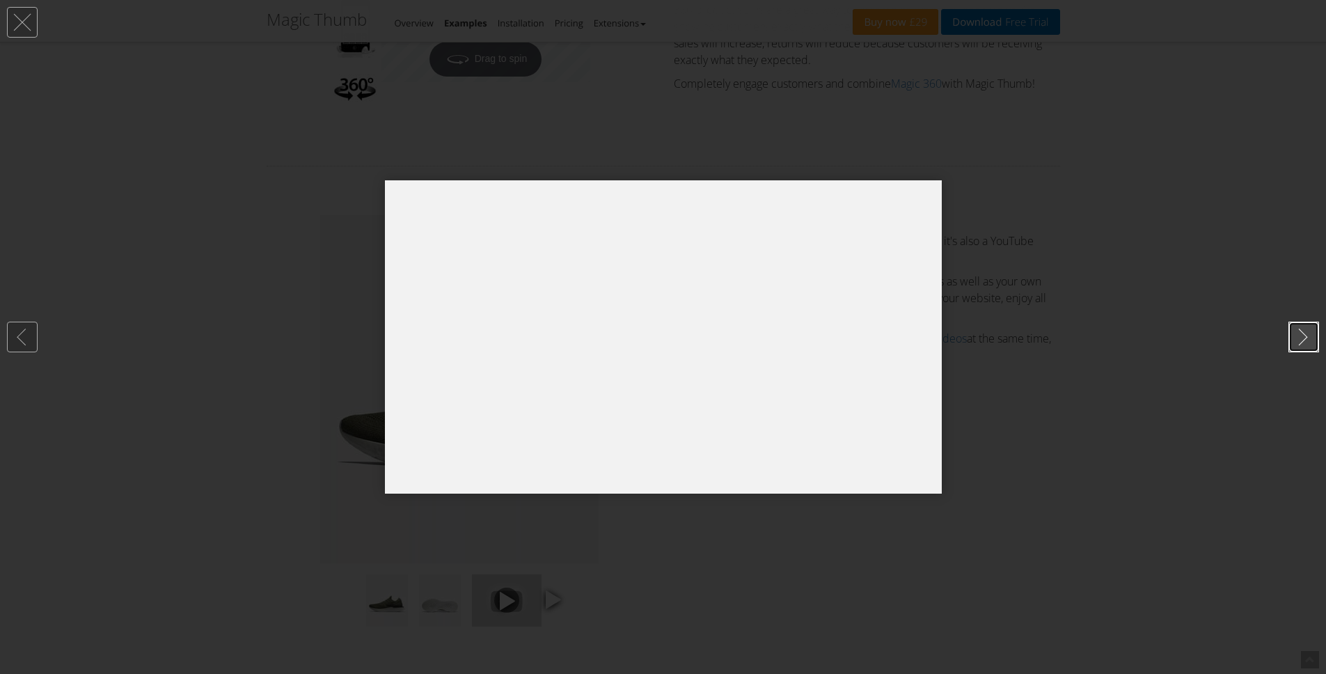
click at [1302, 340] on link at bounding box center [1304, 337] width 31 height 31
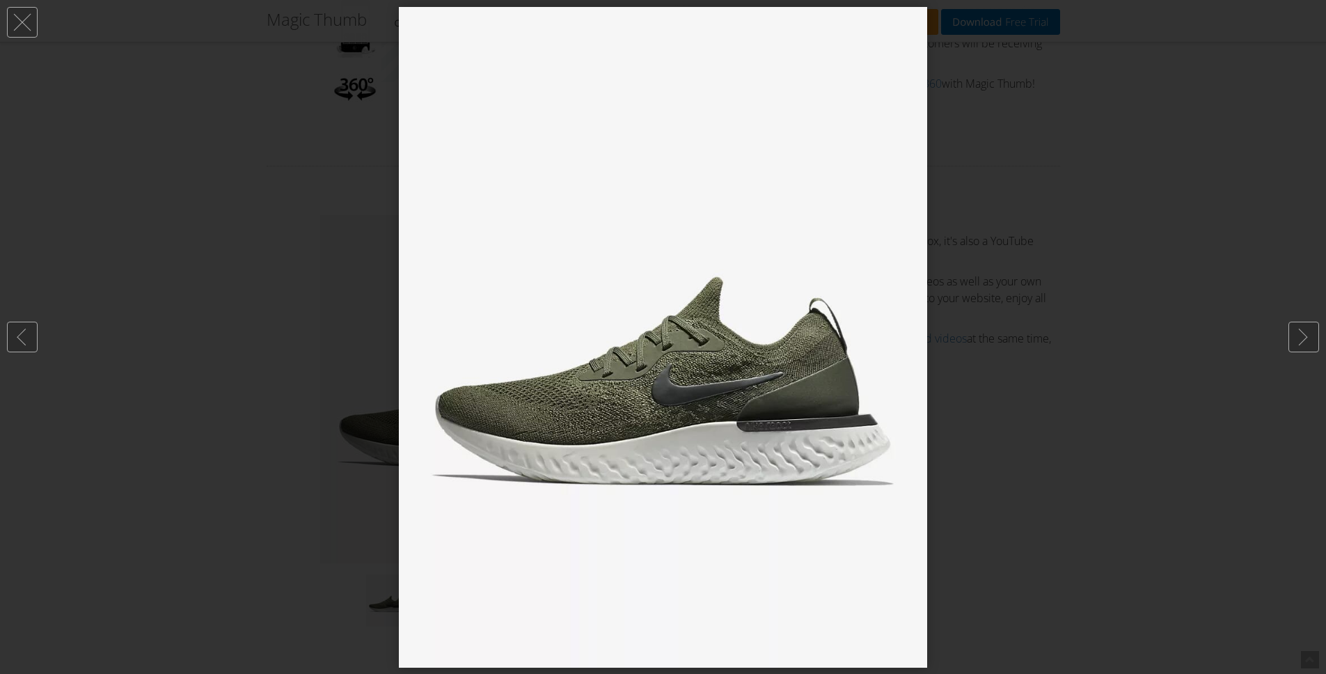
click at [1161, 338] on div at bounding box center [663, 337] width 1326 height 674
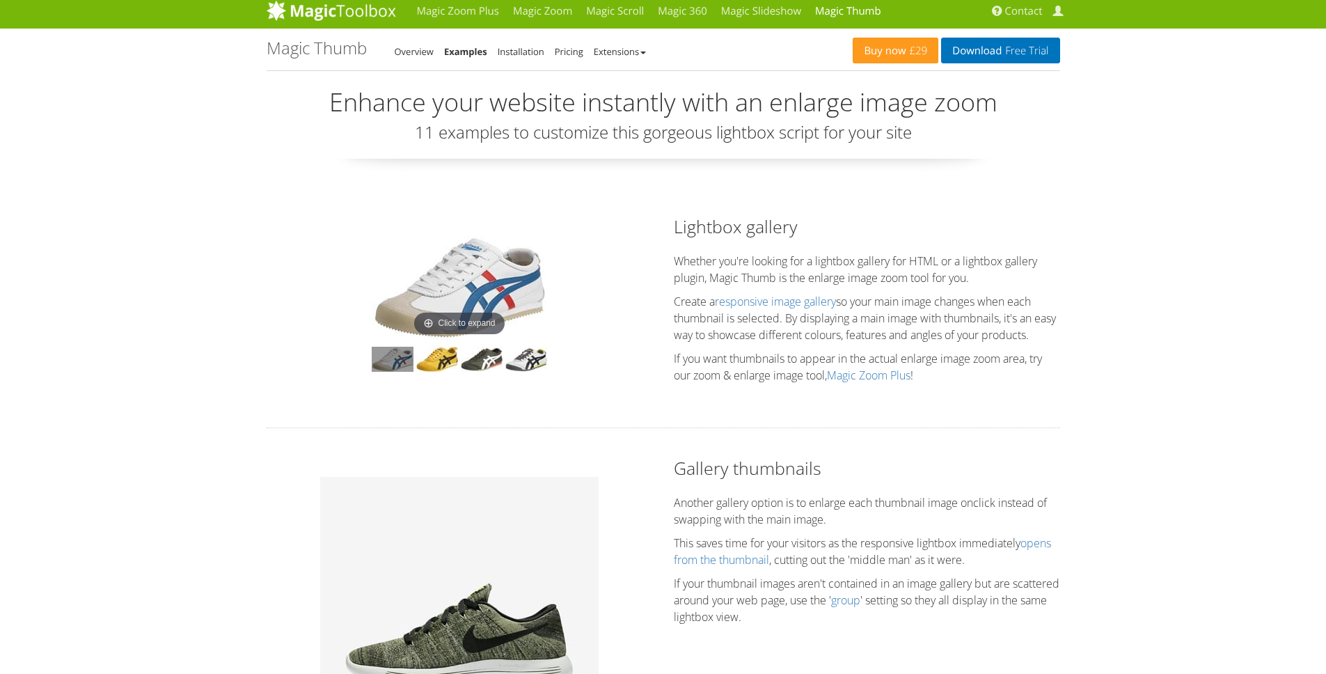
scroll to position [0, 0]
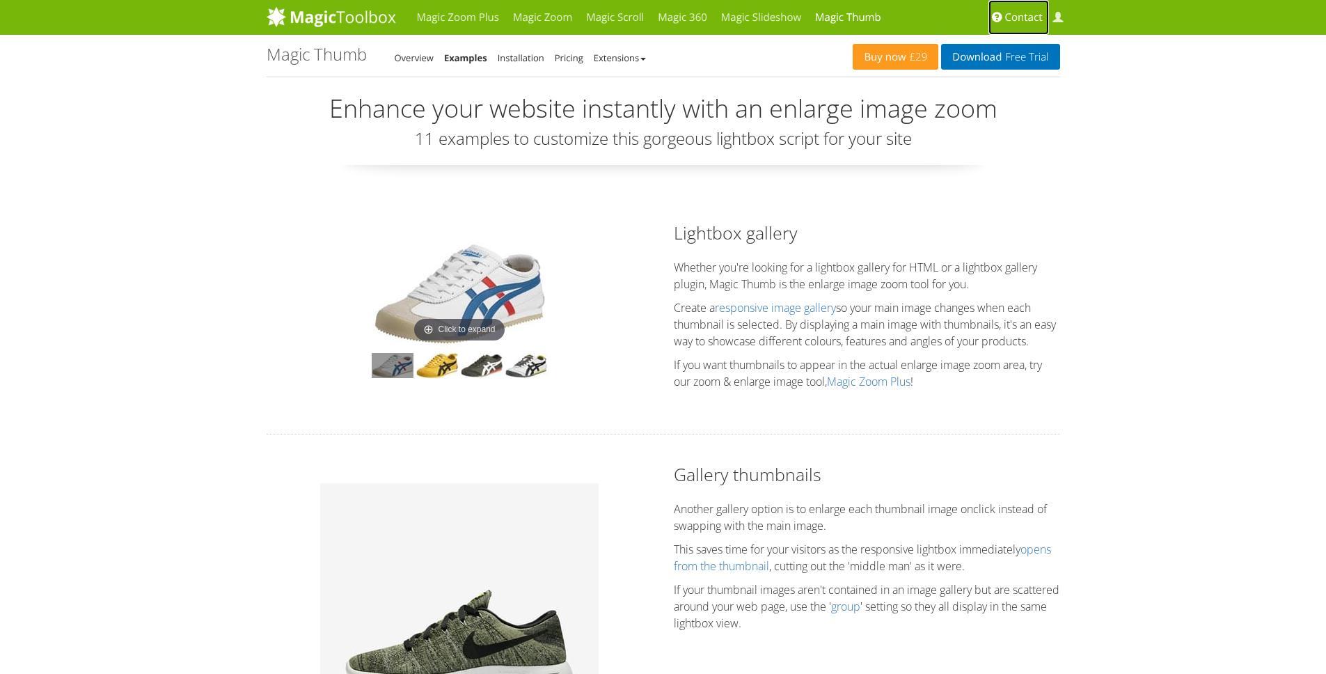
click at [1021, 19] on span "Contact" at bounding box center [1024, 17] width 38 height 14
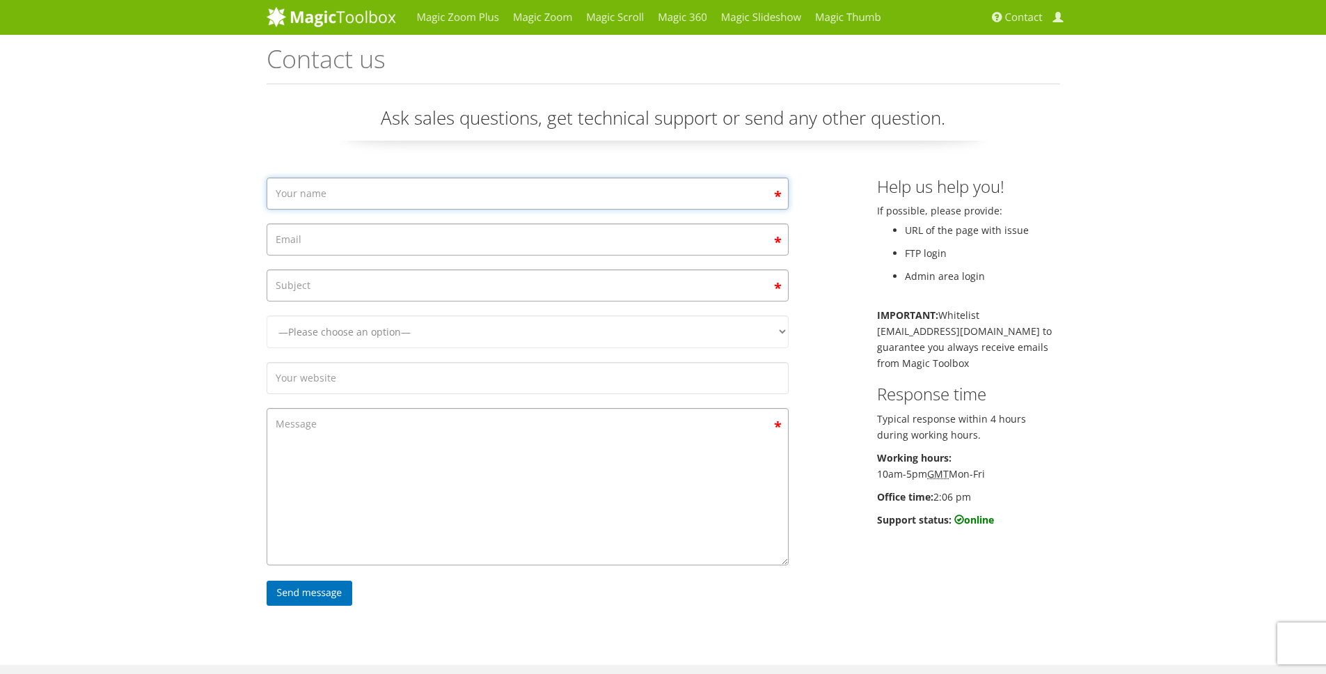
click at [353, 205] on input "Contact form" at bounding box center [528, 194] width 522 height 32
type input "[PERSON_NAME]"
click at [348, 245] on input "Contact form" at bounding box center [528, 239] width 522 height 32
type input "[EMAIL_ADDRESS][PERSON_NAME][DOMAIN_NAME]"
click at [371, 294] on input "Videos" at bounding box center [528, 285] width 522 height 32
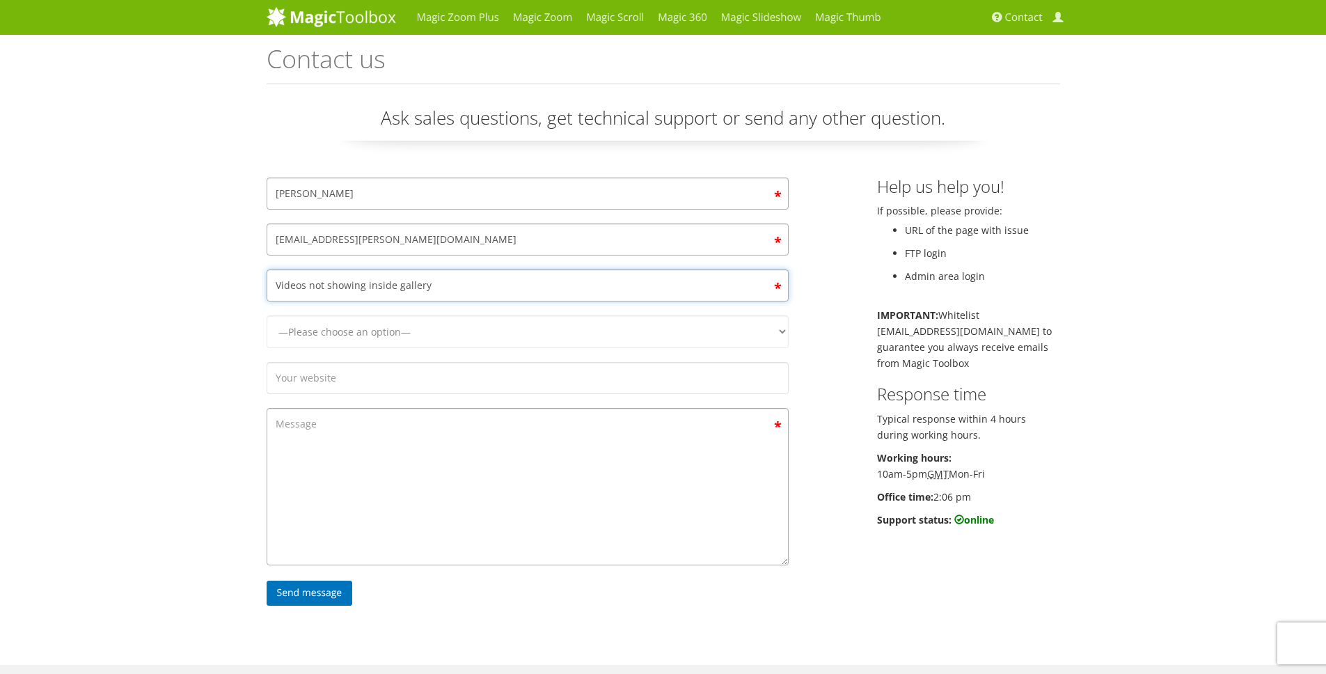
type input "Videos not showing inside gallery"
click at [370, 354] on div "—Please choose an option— Magic Zoom Magic Zoom Plus Magic Thumb Magic Slidesho…" at bounding box center [527, 335] width 543 height 40
click at [369, 346] on select "—Please choose an option— Magic Zoom Magic Zoom Plus Magic Thumb Magic Slidesho…" at bounding box center [528, 331] width 522 height 33
select select "Magic Zoom Plus"
click at [446, 426] on textarea "Contact form" at bounding box center [528, 486] width 522 height 157
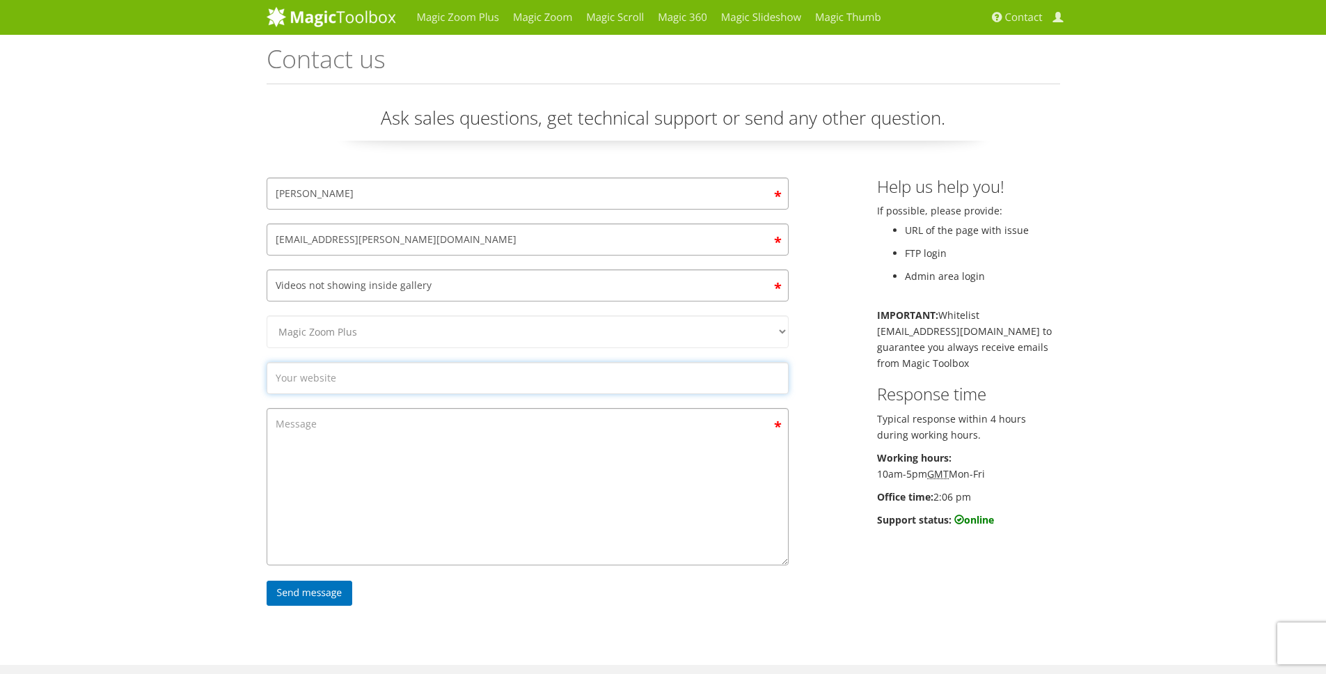
click at [367, 375] on input "Contact form" at bounding box center [528, 378] width 522 height 32
type input "[DOMAIN_NAME][PERSON_NAME]"
paste textarea "[URL][DOMAIN_NAME][PERSON_NAME]"
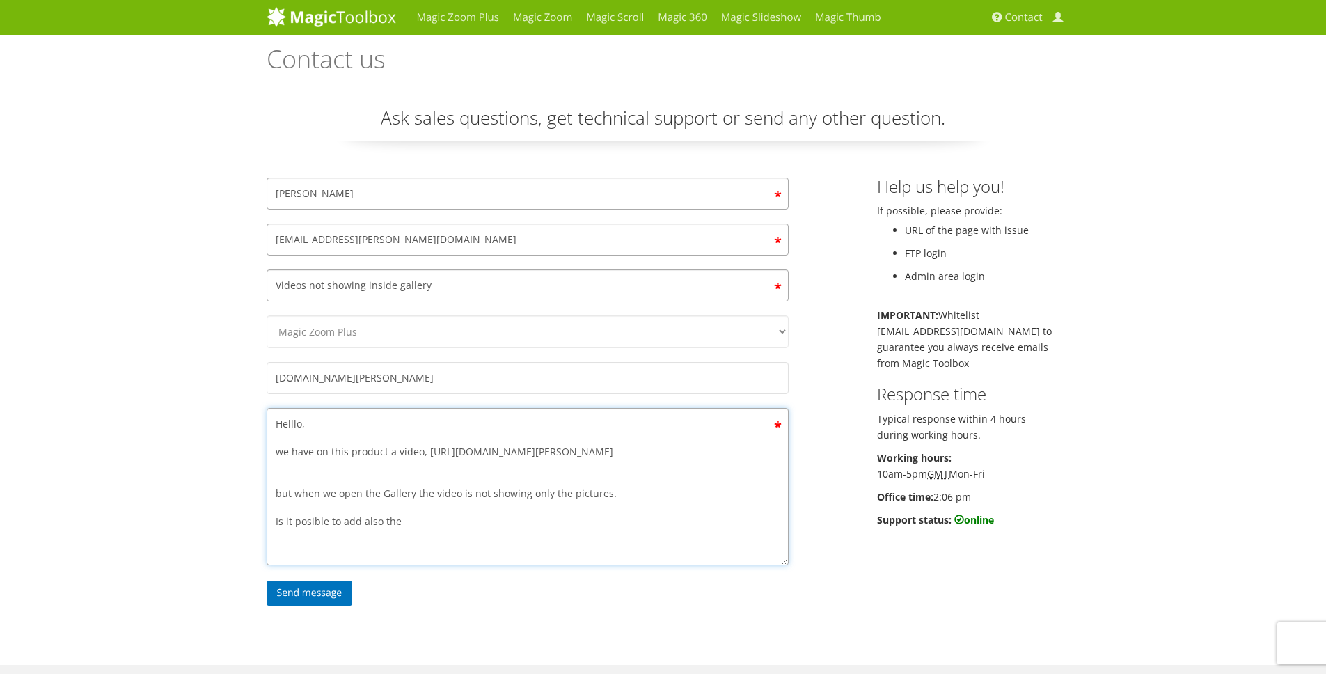
click at [306, 537] on textarea "Helllo, we have on this product a video, [URL][DOMAIN_NAME][PERSON_NAME] but wh…" at bounding box center [528, 486] width 522 height 157
click at [468, 544] on textarea "Helllo, we have on this product a video, [URL][DOMAIN_NAME][PERSON_NAME] but wh…" at bounding box center [528, 486] width 522 height 157
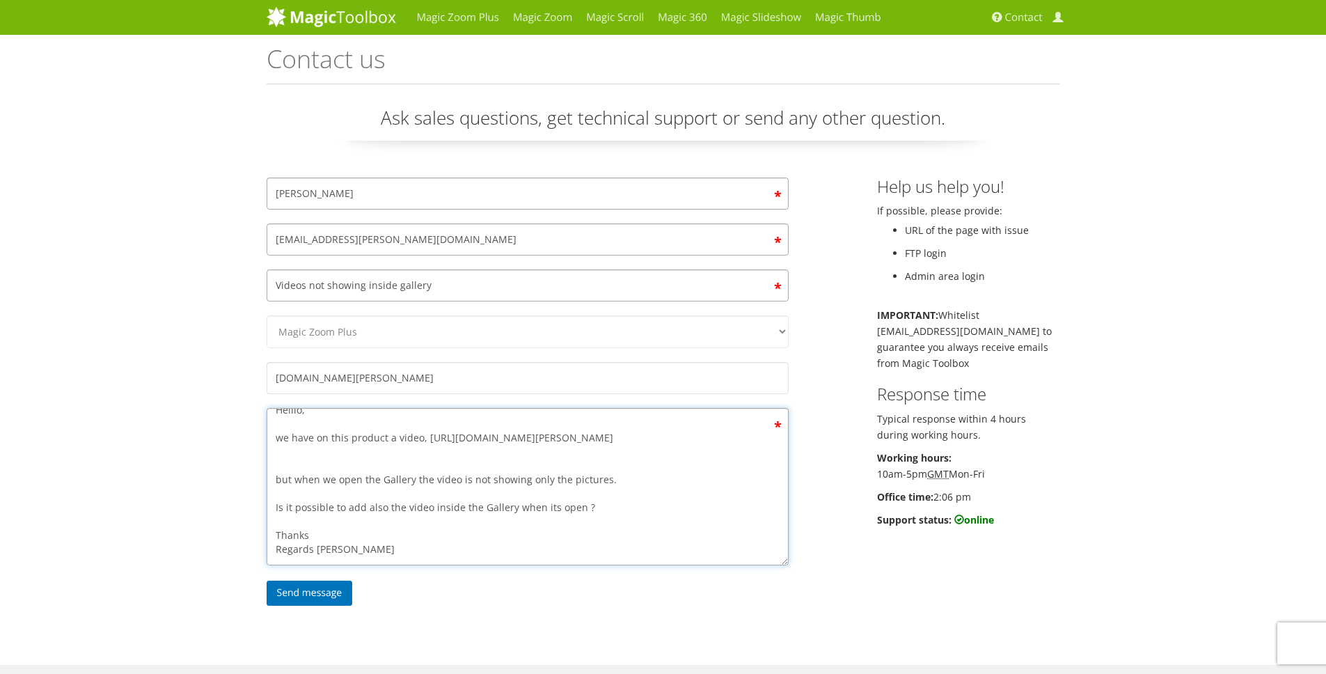
click at [620, 524] on textarea "Helllo, we have on this product a video, [URL][DOMAIN_NAME][PERSON_NAME] but wh…" at bounding box center [528, 486] width 522 height 157
click at [606, 507] on textarea "Helllo, we have on this product a video, [URL][DOMAIN_NAME][PERSON_NAME] but wh…" at bounding box center [528, 486] width 522 height 157
click at [584, 501] on textarea "Helllo, we have on this product a video, [URL][DOMAIN_NAME][PERSON_NAME] but wh…" at bounding box center [528, 486] width 522 height 157
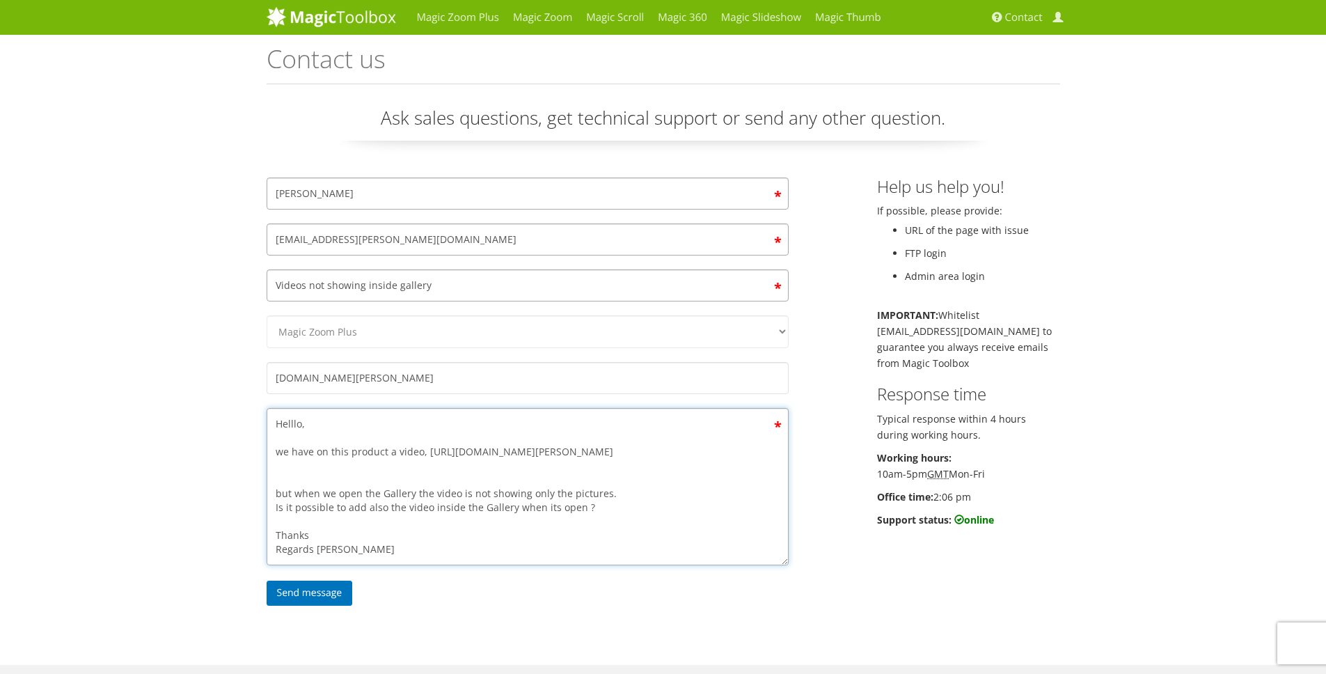
scroll to position [14, 0]
click at [377, 487] on textarea "Helllo, we have on this product a video, [URL][DOMAIN_NAME][PERSON_NAME] but wh…" at bounding box center [528, 486] width 522 height 157
click at [370, 482] on textarea "Helllo, we have on this product a video, [URL][DOMAIN_NAME][PERSON_NAME] but wh…" at bounding box center [528, 486] width 522 height 157
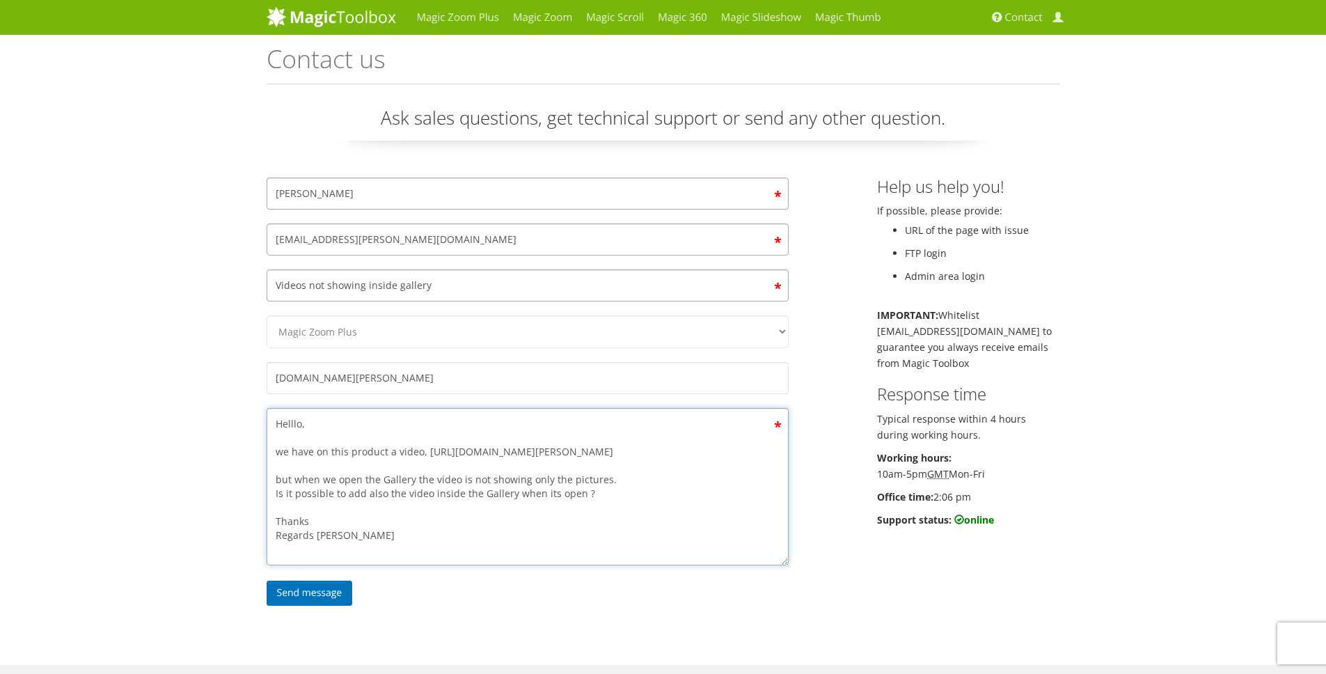
scroll to position [0, 0]
click at [636, 512] on textarea "Helllo, we have on this product a video, [URL][DOMAIN_NAME][PERSON_NAME] but wh…" at bounding box center [528, 486] width 522 height 157
click at [458, 537] on textarea "Helllo, we have on this product a video, [URL][DOMAIN_NAME][PERSON_NAME] but wh…" at bounding box center [528, 486] width 522 height 157
click at [412, 537] on textarea "Helllo, we have on this product a video, [URL][DOMAIN_NAME][PERSON_NAME] but wh…" at bounding box center [528, 486] width 522 height 157
click at [453, 535] on textarea "Helllo, we have on this product a video, [URL][DOMAIN_NAME][PERSON_NAME] but wh…" at bounding box center [528, 486] width 522 height 157
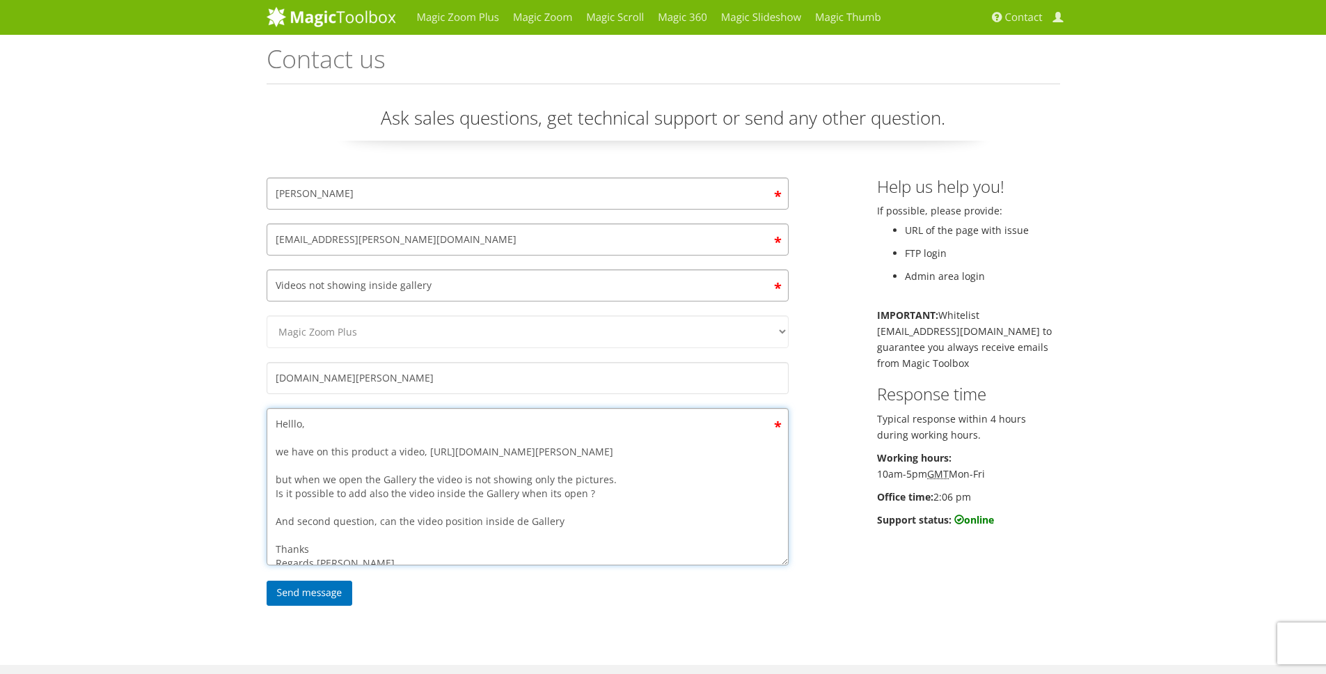
click at [453, 535] on textarea "Helllo, we have on this product a video, [URL][DOMAIN_NAME][PERSON_NAME] but wh…" at bounding box center [528, 486] width 522 height 157
click at [464, 553] on textarea "Helllo, we have on this product a video, [URL][DOMAIN_NAME][PERSON_NAME] but wh…" at bounding box center [528, 486] width 522 height 157
click at [553, 535] on textarea "Helllo, we have on this product a video, [URL][DOMAIN_NAME][PERSON_NAME] but wh…" at bounding box center [528, 486] width 522 height 157
click at [388, 536] on textarea "Helllo, we have on this product a video, [URL][DOMAIN_NAME][PERSON_NAME] but wh…" at bounding box center [528, 486] width 522 height 157
click at [391, 536] on textarea "Helllo, we have on this product a video, [URL][DOMAIN_NAME][PERSON_NAME] but wh…" at bounding box center [528, 486] width 522 height 157
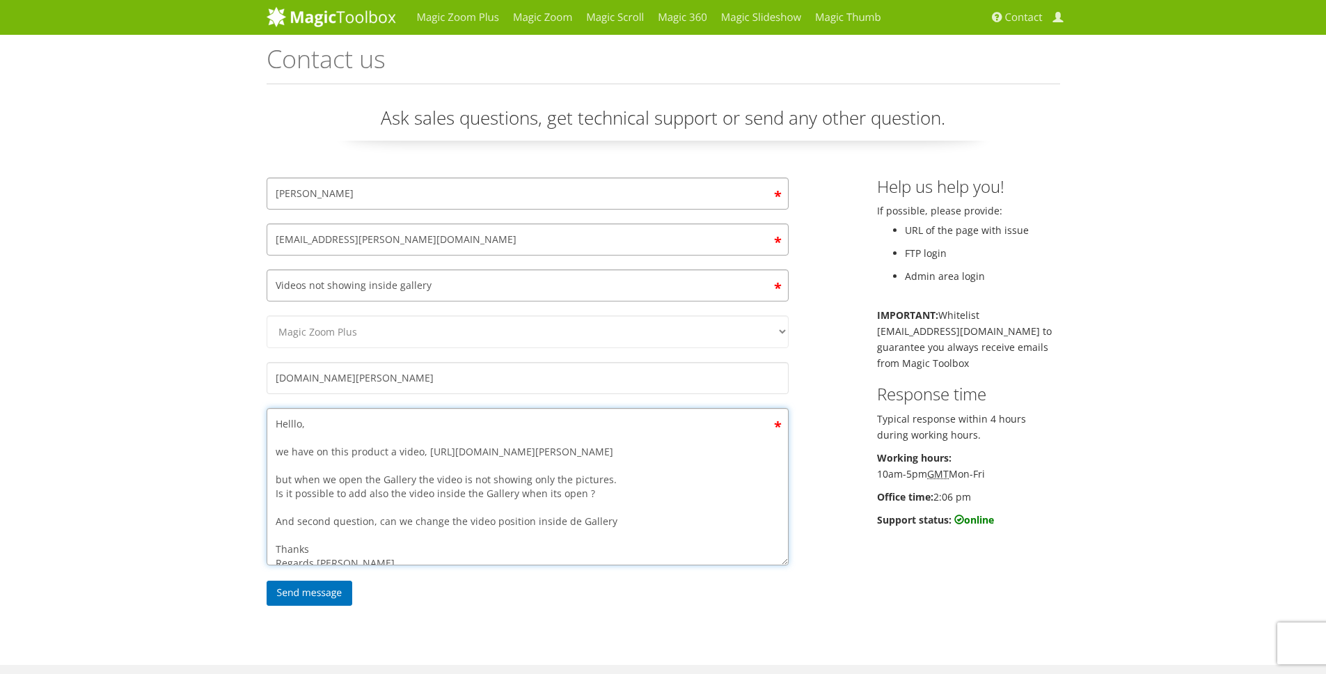
click at [505, 532] on textarea "Helllo, we have on this product a video, [URL][DOMAIN_NAME][PERSON_NAME] but wh…" at bounding box center [528, 486] width 522 height 157
click at [463, 537] on textarea "Helllo, we have on this product a video, [URL][DOMAIN_NAME][PERSON_NAME] but wh…" at bounding box center [528, 486] width 522 height 157
paste textarea "position"
click at [645, 543] on textarea "Helllo, we have on this product a video, [URL][DOMAIN_NAME][PERSON_NAME] but wh…" at bounding box center [528, 486] width 522 height 157
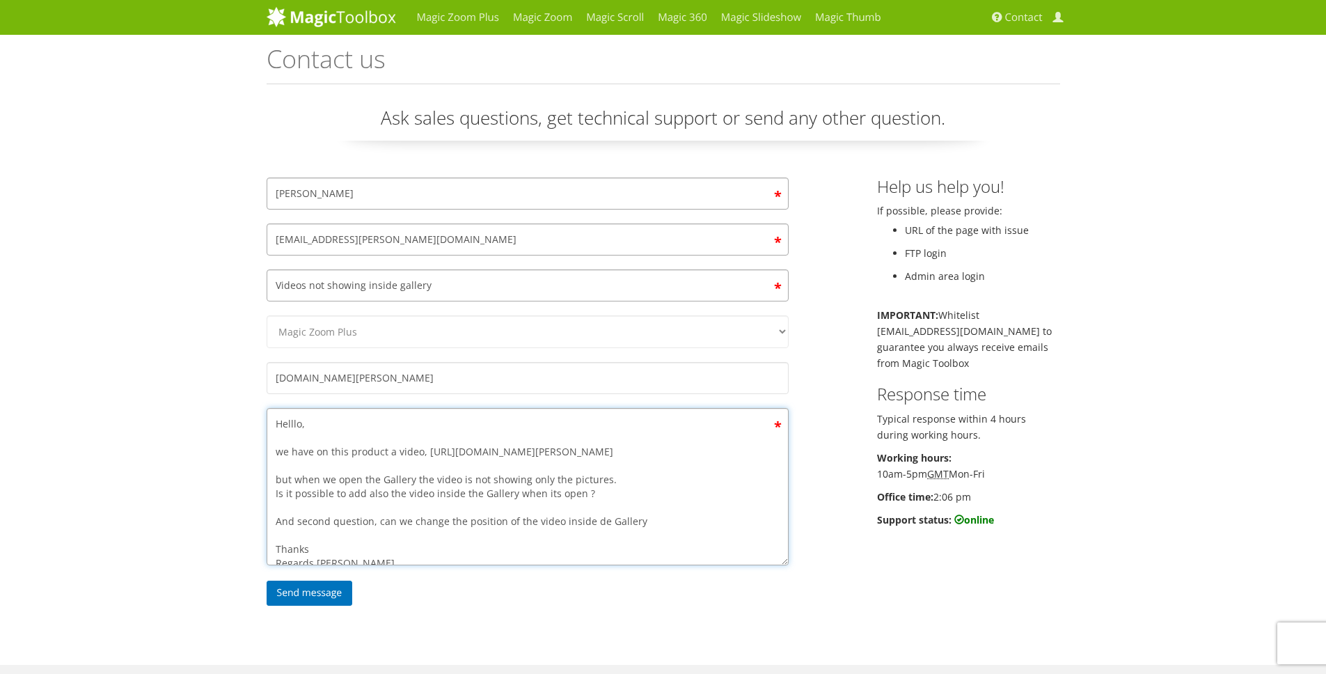
click at [649, 540] on textarea "Helllo, we have on this product a video, [URL][DOMAIN_NAME][PERSON_NAME] but wh…" at bounding box center [528, 486] width 522 height 157
click at [595, 536] on textarea "Helllo, we have on this product a video, [URL][DOMAIN_NAME][PERSON_NAME] but wh…" at bounding box center [528, 486] width 522 height 157
click at [633, 535] on textarea "Helllo, we have on this product a video, [URL][DOMAIN_NAME][PERSON_NAME] but wh…" at bounding box center [528, 486] width 522 height 157
click at [647, 533] on textarea "Helllo, we have on this product a video, [URL][DOMAIN_NAME][PERSON_NAME] but wh…" at bounding box center [528, 486] width 522 height 157
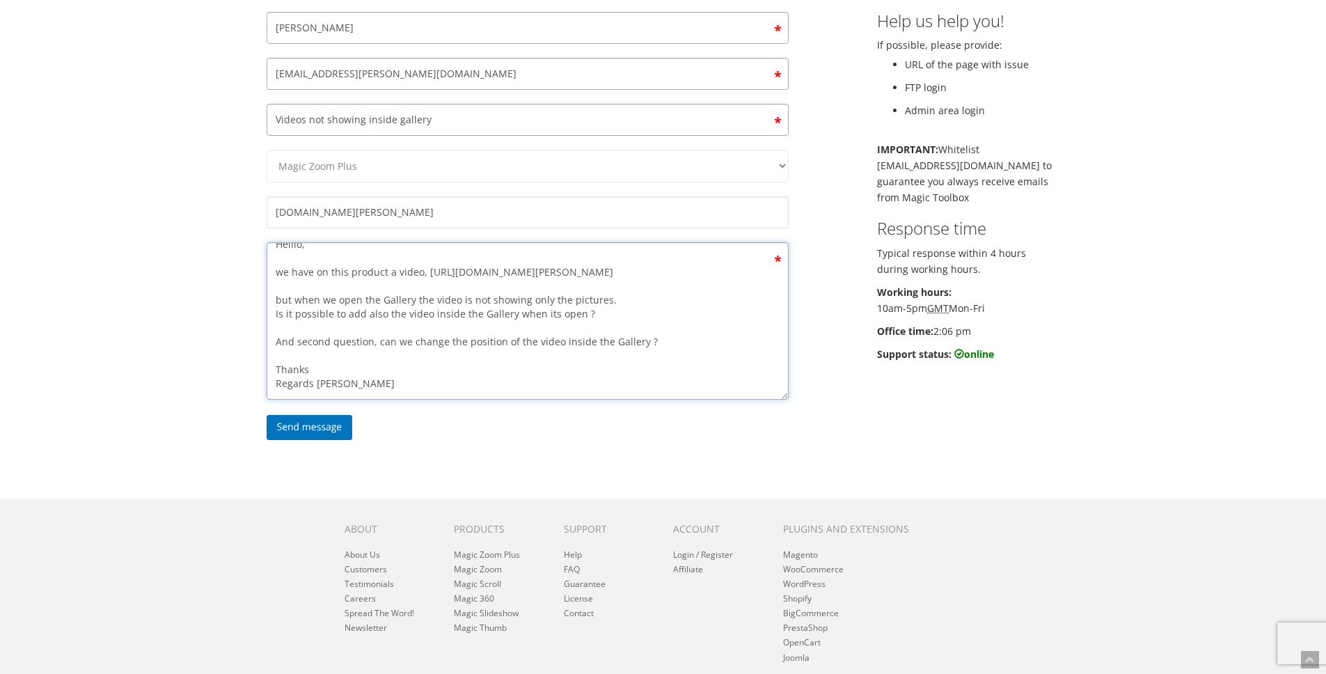
scroll to position [254, 0]
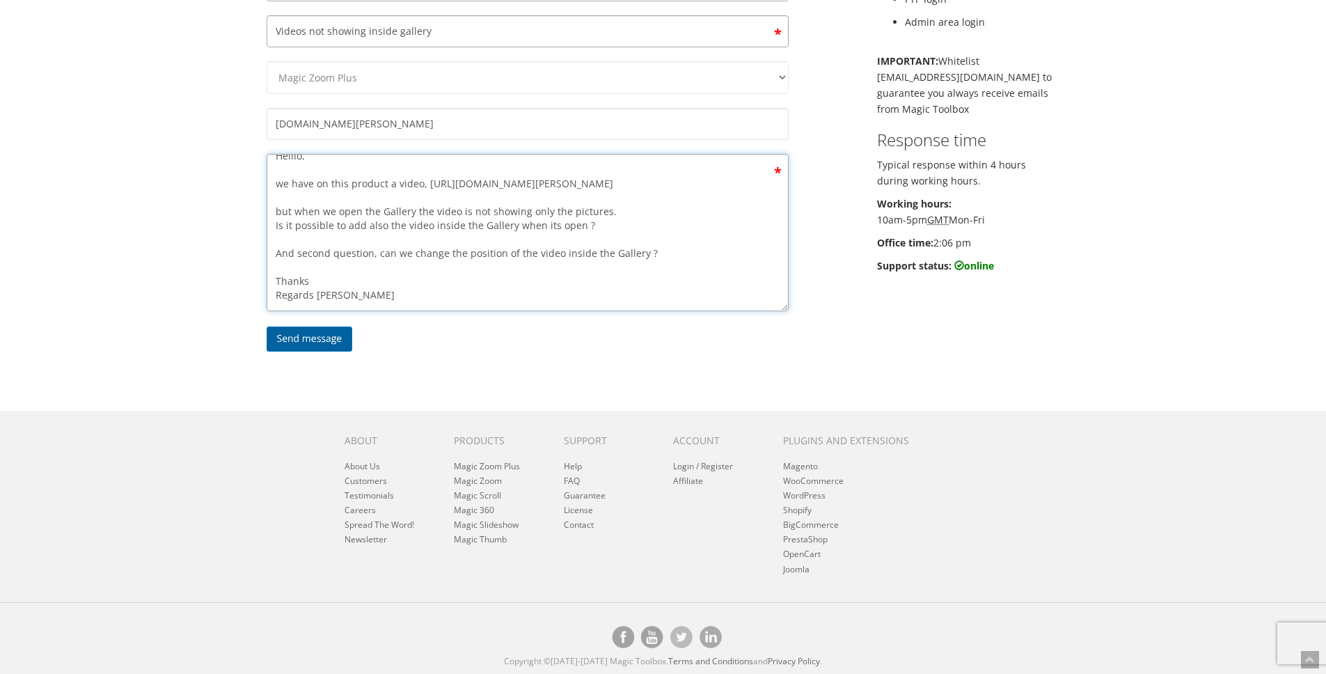
type textarea "Helllo, we have on this product a video, [URL][DOMAIN_NAME][PERSON_NAME] but wh…"
click at [329, 344] on input "Send message" at bounding box center [310, 338] width 86 height 25
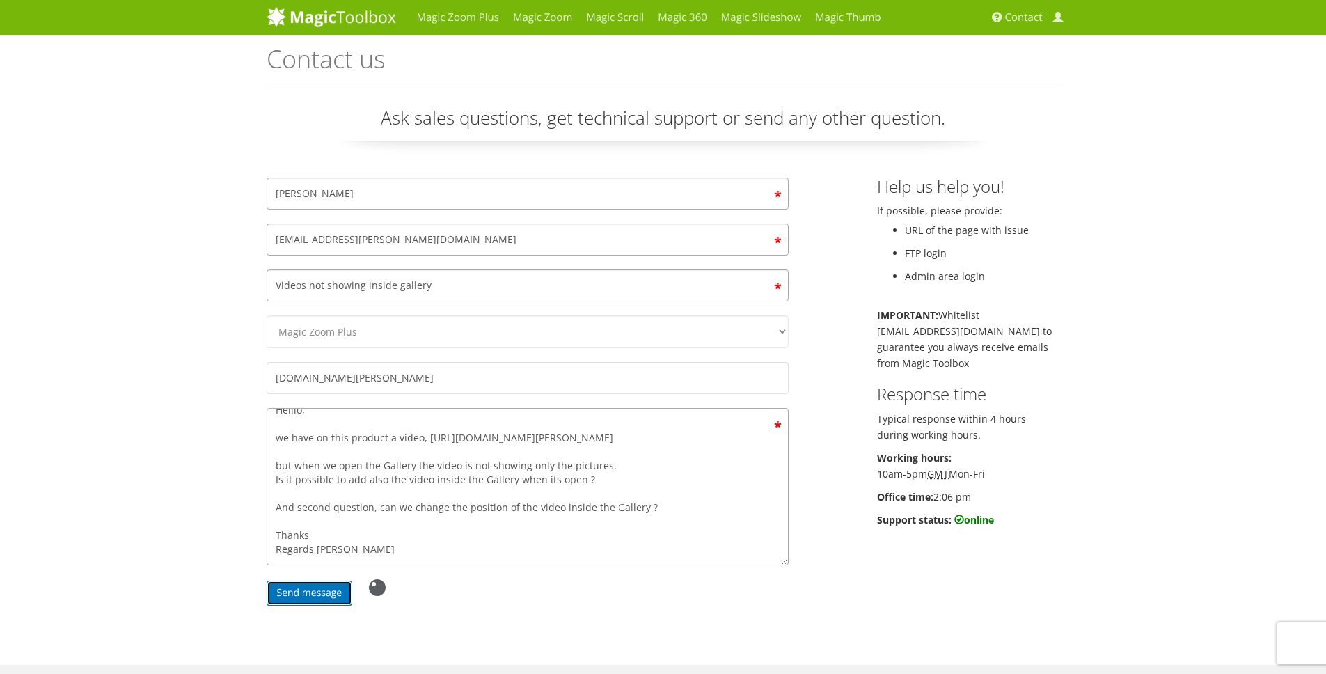
scroll to position [0, 0]
